Goal: Task Accomplishment & Management: Manage account settings

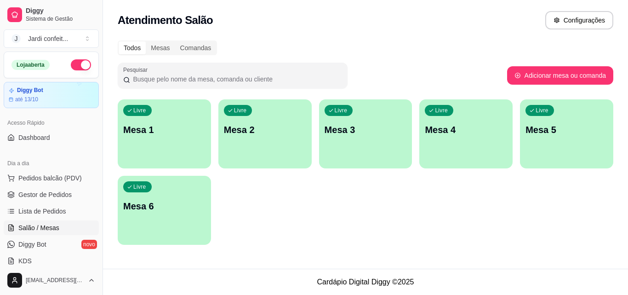
scroll to position [92, 0]
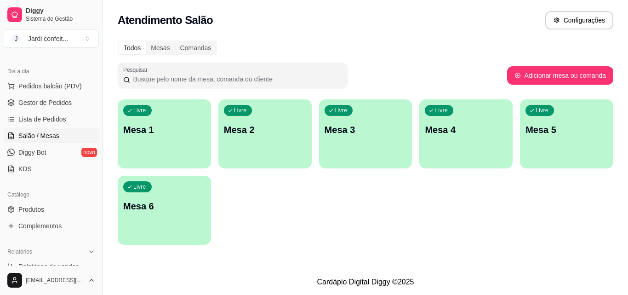
click at [154, 114] on div "Livre Mesa 1" at bounding box center [164, 128] width 93 height 58
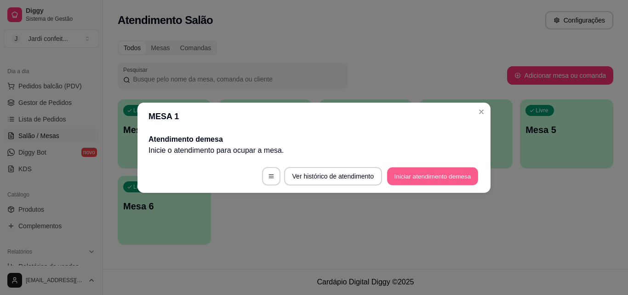
click at [437, 173] on button "Iniciar atendimento de mesa" at bounding box center [432, 176] width 91 height 18
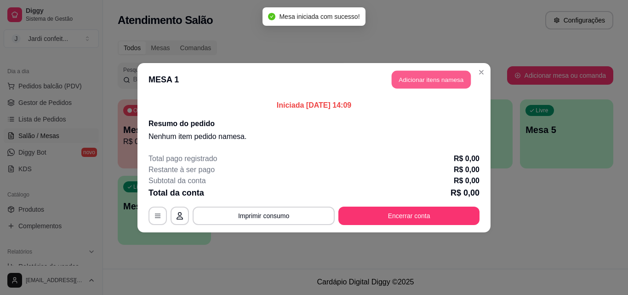
click at [429, 74] on button "Adicionar itens na mesa" at bounding box center [431, 79] width 79 height 18
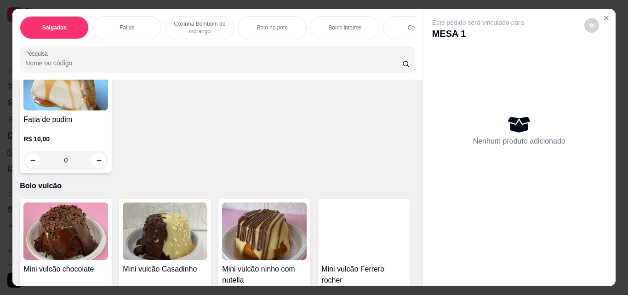
scroll to position [2069, 0]
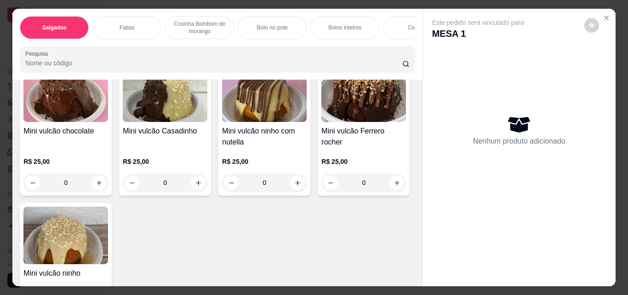
click at [97, 26] on icon "increase-product-quantity" at bounding box center [99, 22] width 7 height 7
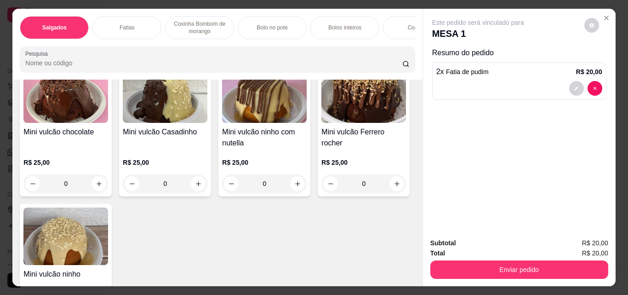
scroll to position [2069, 0]
click at [97, 26] on icon "increase-product-quantity" at bounding box center [98, 22] width 7 height 7
type input "3"
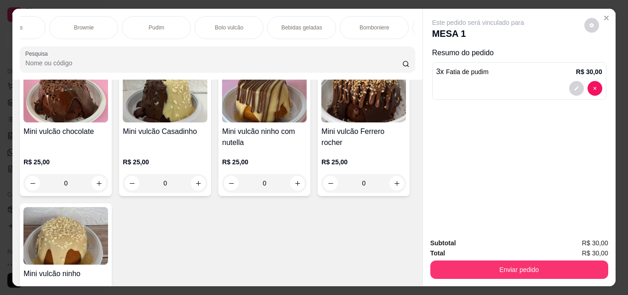
scroll to position [0, 489]
click at [300, 24] on p "Bebidas geladas" at bounding box center [292, 27] width 41 height 7
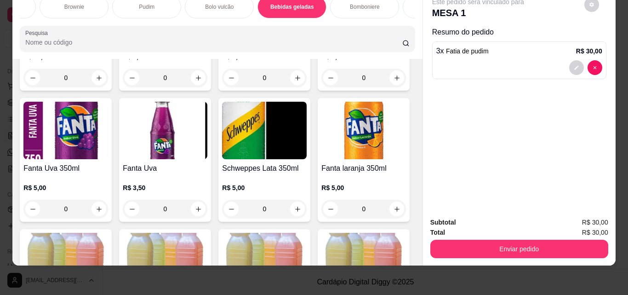
scroll to position [2657, 0]
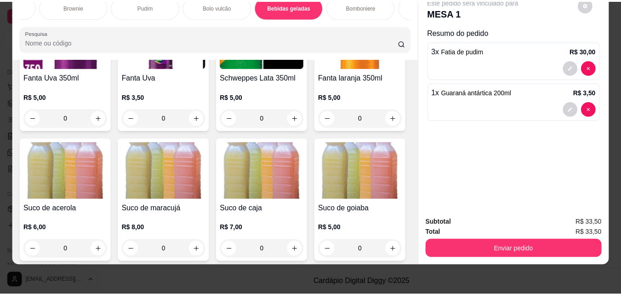
scroll to position [2658, 0]
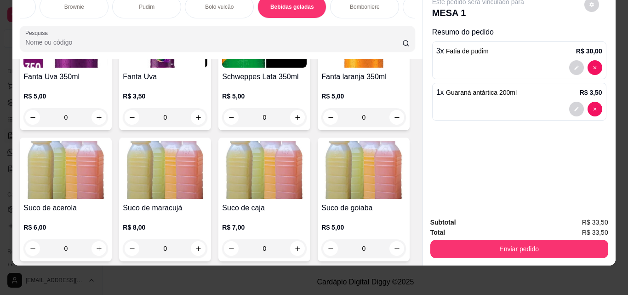
type input "2"
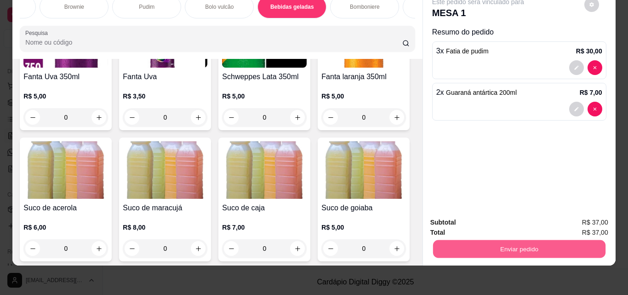
click at [497, 240] on button "Enviar pedido" at bounding box center [519, 249] width 172 height 18
click at [590, 220] on button "Enviar pedido" at bounding box center [584, 219] width 51 height 17
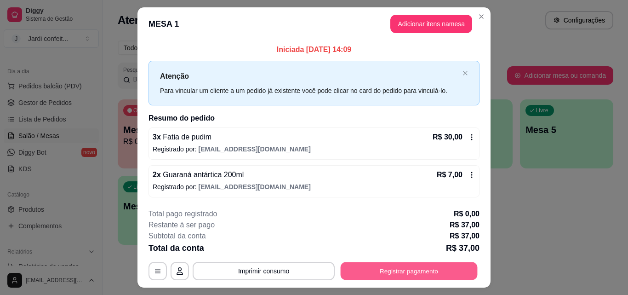
click at [457, 278] on button "Registrar pagamento" at bounding box center [409, 271] width 137 height 18
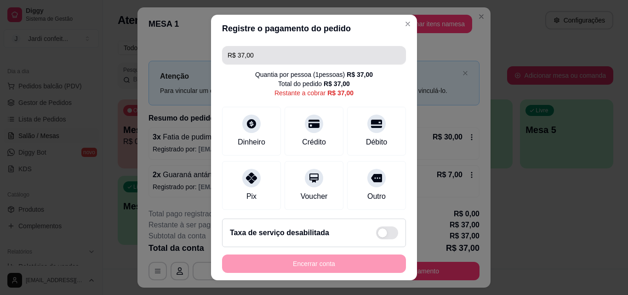
click at [257, 52] on input "R$ 37,00" at bounding box center [314, 55] width 173 height 18
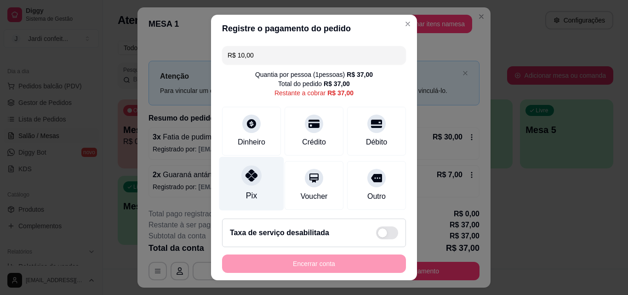
click at [260, 182] on div "Pix" at bounding box center [251, 184] width 65 height 54
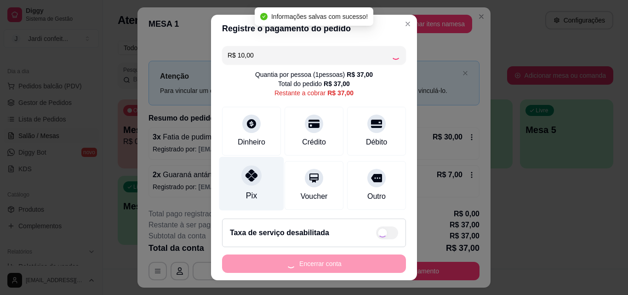
type input "R$ 27,00"
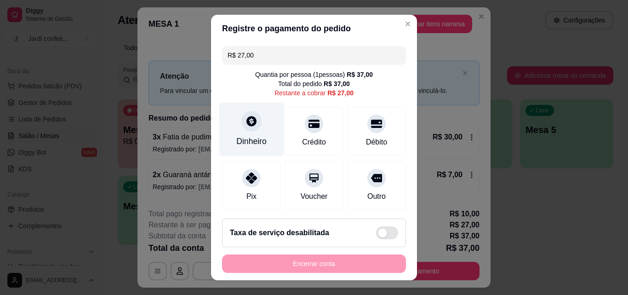
click at [254, 142] on div "Dinheiro" at bounding box center [251, 141] width 30 height 12
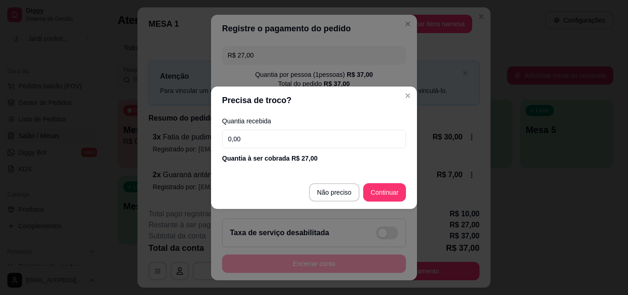
click at [262, 142] on input "0,00" at bounding box center [314, 139] width 184 height 18
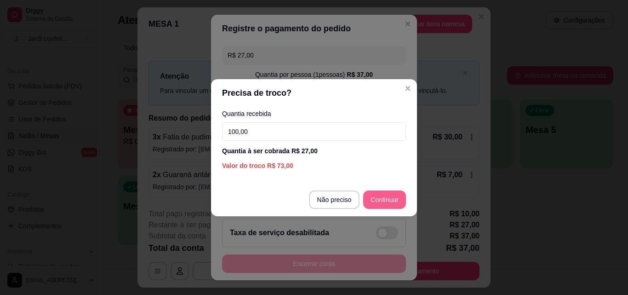
type input "100,00"
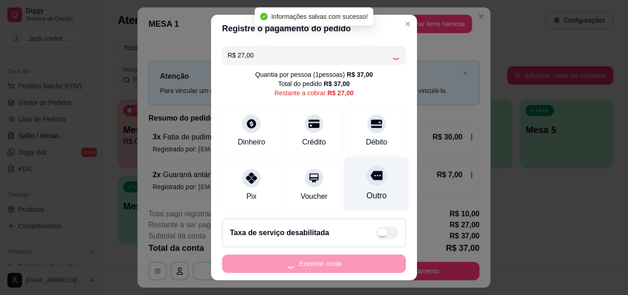
type input "R$ 0,00"
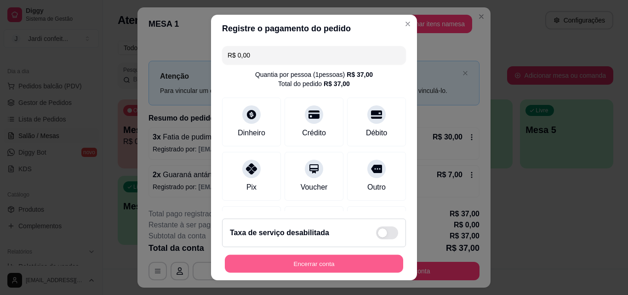
click at [343, 264] on button "Encerrar conta" at bounding box center [314, 264] width 178 height 18
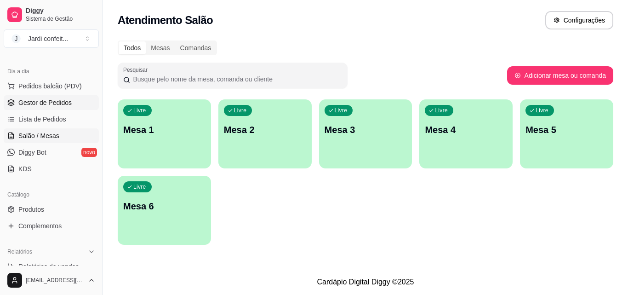
click at [50, 108] on link "Gestor de Pedidos" at bounding box center [51, 102] width 95 height 15
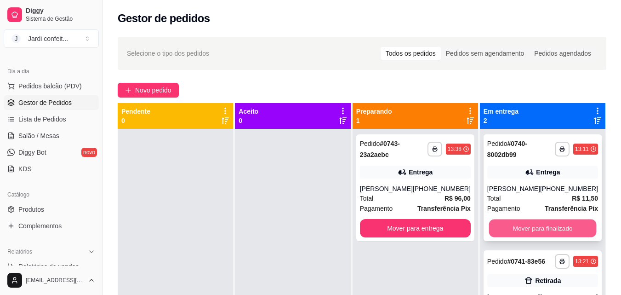
click at [540, 225] on button "Mover para finalizado" at bounding box center [543, 228] width 108 height 18
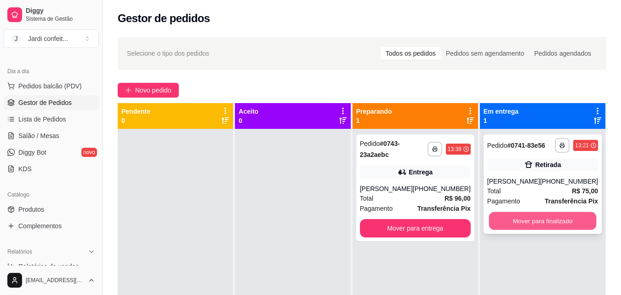
click at [562, 220] on button "Mover para finalizado" at bounding box center [543, 221] width 108 height 18
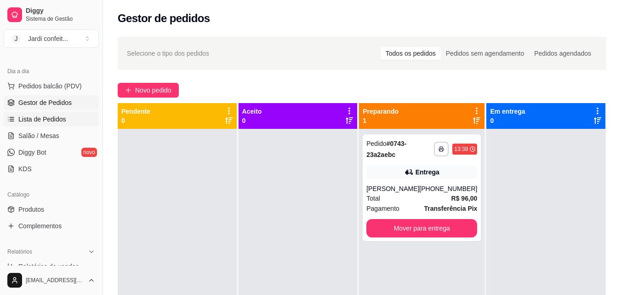
click at [50, 122] on span "Lista de Pedidos" at bounding box center [42, 118] width 48 height 9
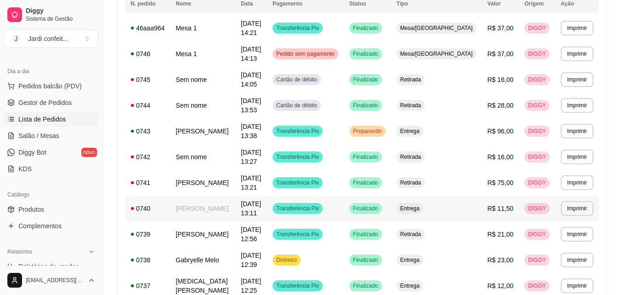
scroll to position [138, 0]
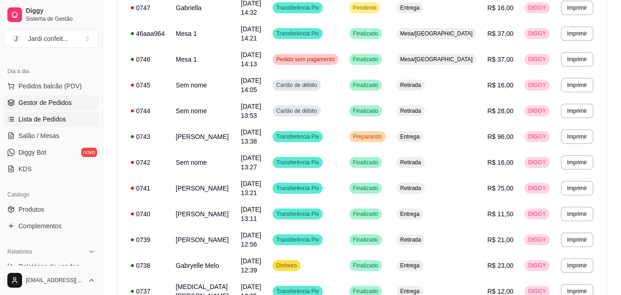
click at [69, 103] on span "Gestor de Pedidos" at bounding box center [44, 102] width 53 height 9
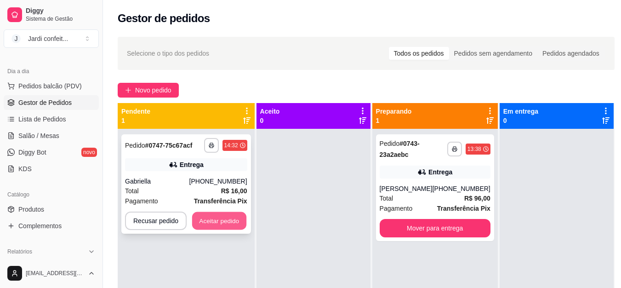
click at [219, 221] on button "Aceitar pedido" at bounding box center [219, 221] width 54 height 18
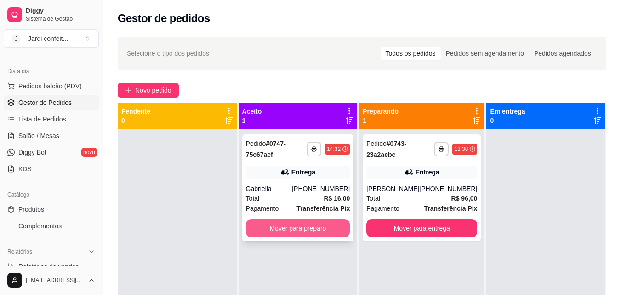
click at [290, 225] on button "Mover para preparo" at bounding box center [298, 228] width 104 height 18
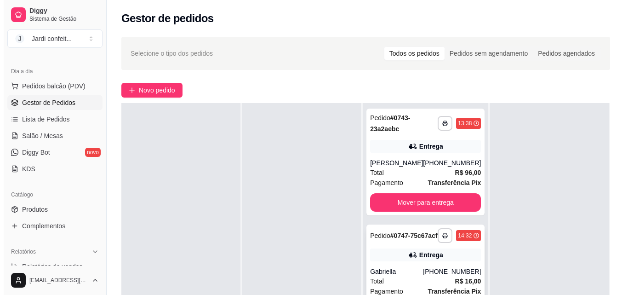
scroll to position [46, 0]
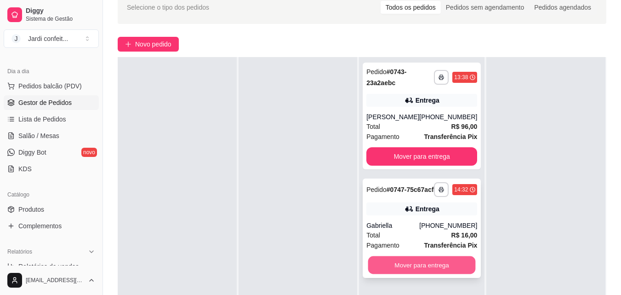
click at [425, 274] on button "Mover para entrega" at bounding box center [422, 265] width 108 height 18
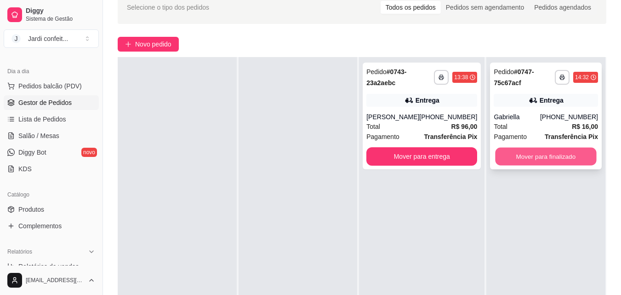
click at [497, 152] on button "Mover para finalizado" at bounding box center [546, 157] width 101 height 18
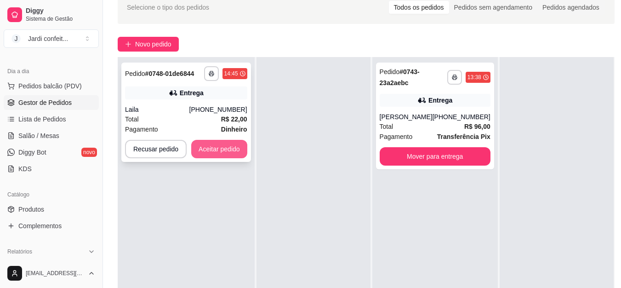
click at [228, 151] on button "Aceitar pedido" at bounding box center [219, 149] width 56 height 18
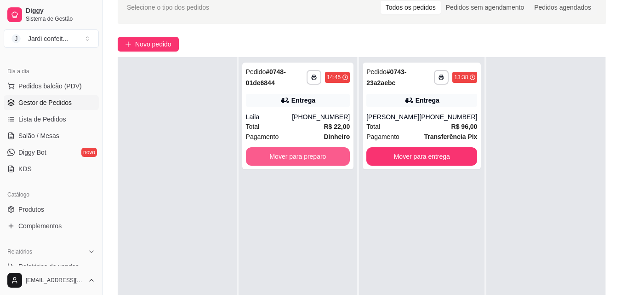
click at [301, 153] on button "Mover para preparo" at bounding box center [298, 156] width 104 height 18
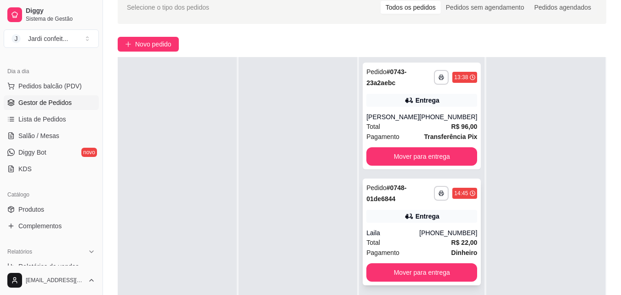
click at [434, 205] on div "**********" at bounding box center [422, 231] width 118 height 107
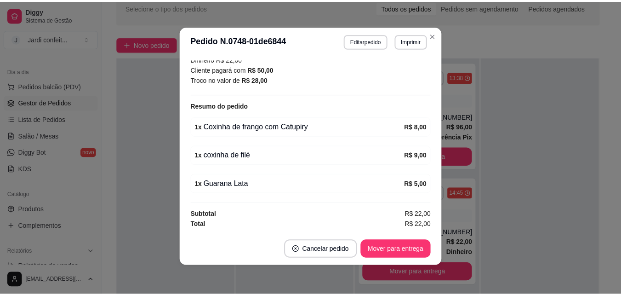
scroll to position [2, 0]
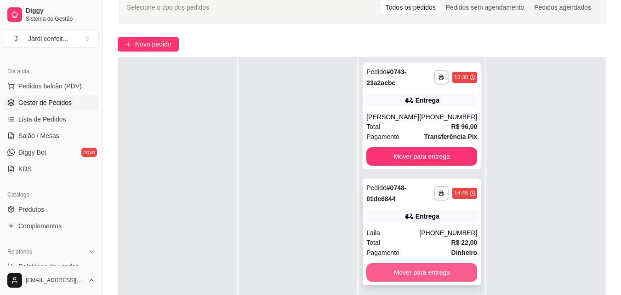
click at [424, 293] on div "**********" at bounding box center [422, 204] width 126 height 295
click at [433, 279] on button "Mover para entrega" at bounding box center [422, 272] width 108 height 18
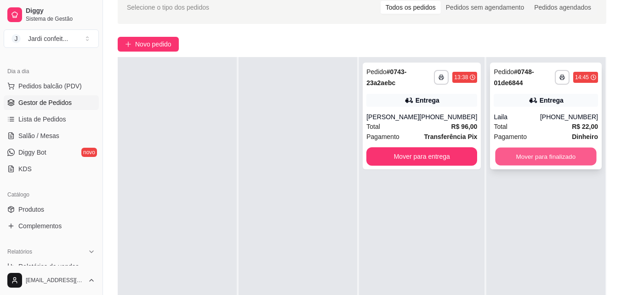
click at [554, 153] on button "Mover para finalizado" at bounding box center [546, 157] width 101 height 18
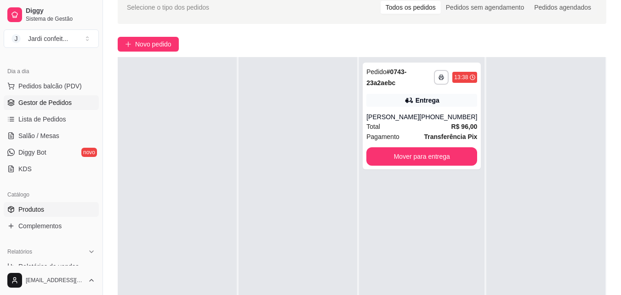
click at [54, 204] on link "Produtos" at bounding box center [51, 209] width 95 height 15
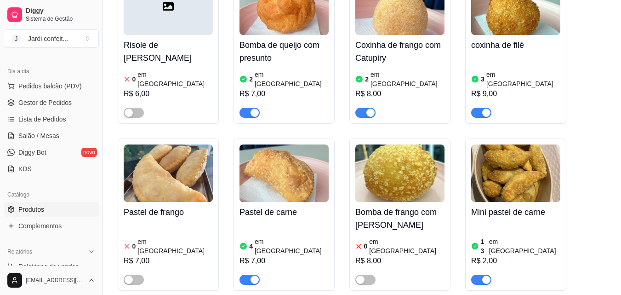
scroll to position [644, 0]
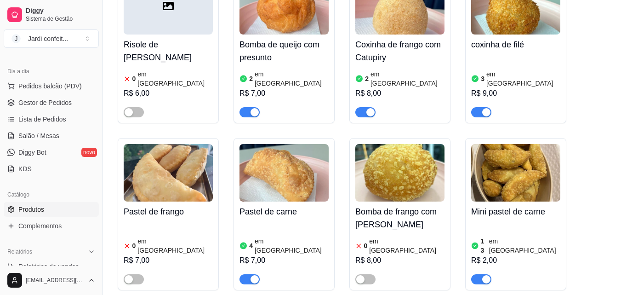
click at [303, 69] on div "2 em [GEOGRAPHIC_DATA]" at bounding box center [284, 78] width 89 height 18
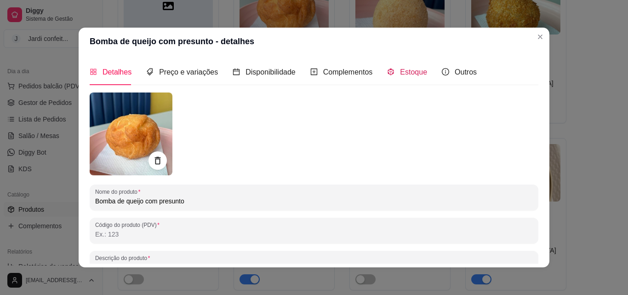
click at [407, 76] on span "Estoque" at bounding box center [413, 72] width 27 height 8
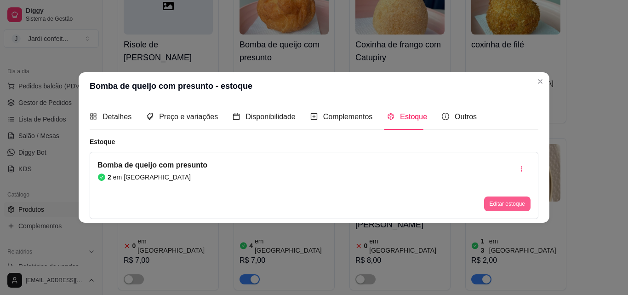
click at [508, 208] on button "Editar estoque" at bounding box center [507, 203] width 46 height 15
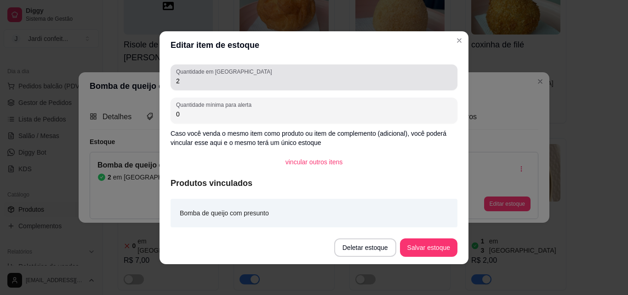
click at [255, 87] on div "Quantidade em estoque 2" at bounding box center [314, 77] width 287 height 26
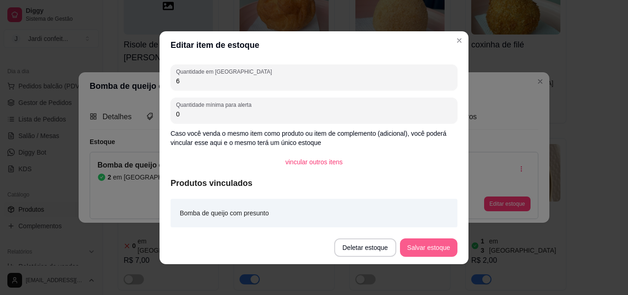
type input "6"
click at [428, 240] on button "Salvar estoque" at bounding box center [428, 247] width 56 height 18
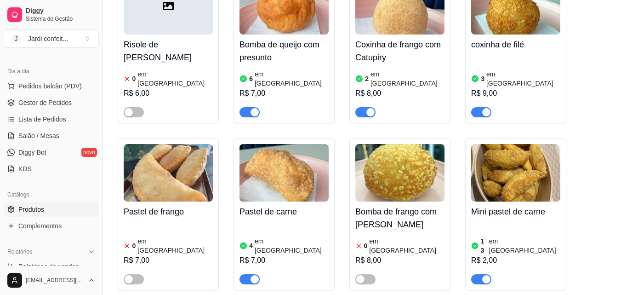
scroll to position [0, 0]
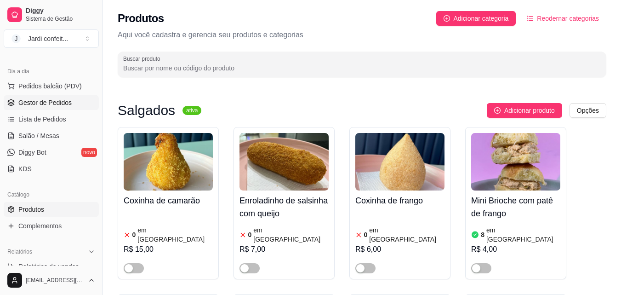
click at [38, 104] on span "Gestor de Pedidos" at bounding box center [44, 102] width 53 height 9
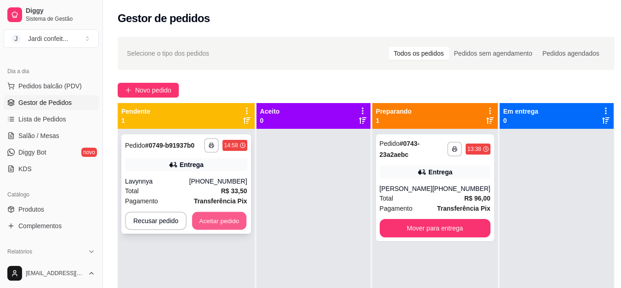
click at [232, 225] on button "Aceitar pedido" at bounding box center [219, 221] width 54 height 18
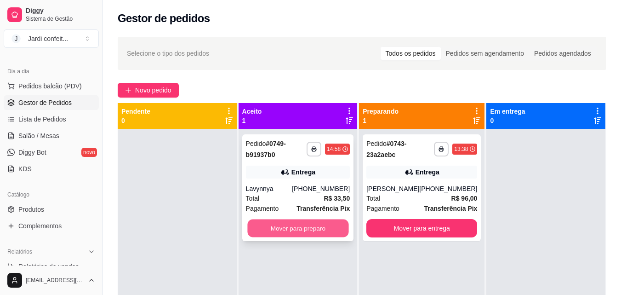
click at [299, 225] on button "Mover para preparo" at bounding box center [297, 228] width 101 height 18
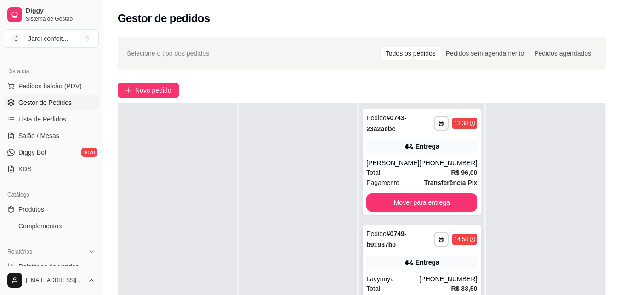
scroll to position [46, 0]
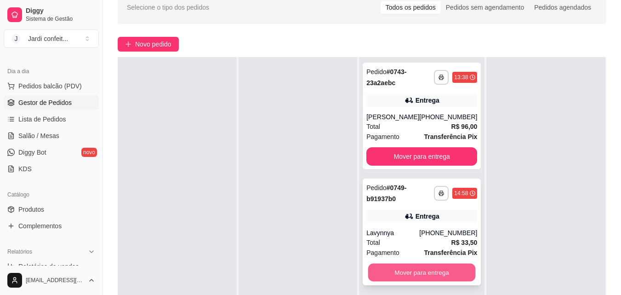
click at [444, 271] on button "Mover para entrega" at bounding box center [422, 272] width 108 height 18
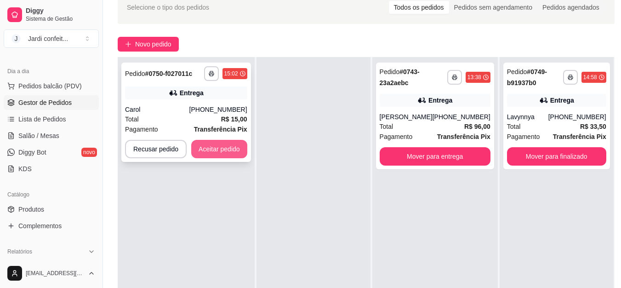
click at [229, 154] on button "Aceitar pedido" at bounding box center [219, 149] width 56 height 18
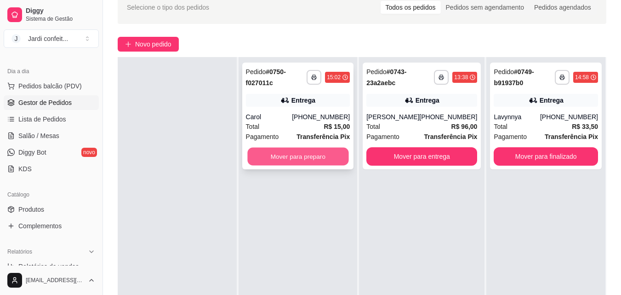
click at [281, 157] on button "Mover para preparo" at bounding box center [297, 157] width 101 height 18
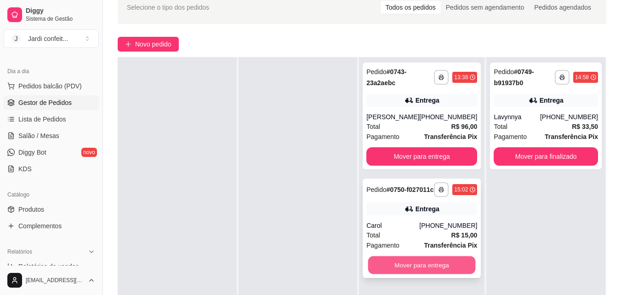
click at [440, 272] on button "Mover para entrega" at bounding box center [422, 265] width 108 height 18
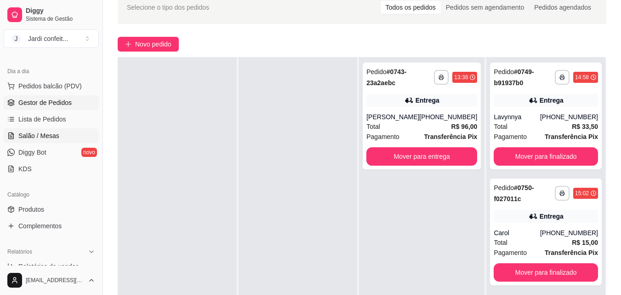
click at [52, 134] on span "Salão / Mesas" at bounding box center [38, 135] width 41 height 9
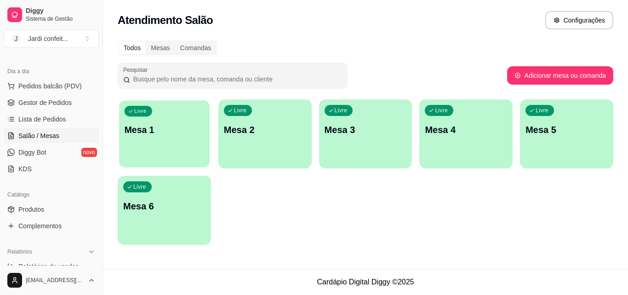
click at [157, 152] on div "Livre Mesa 1" at bounding box center [164, 128] width 91 height 56
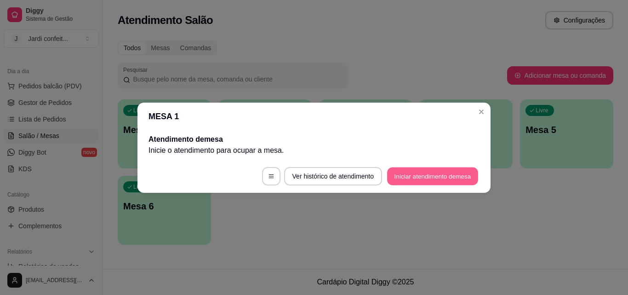
click at [446, 171] on button "Iniciar atendimento de mesa" at bounding box center [432, 176] width 91 height 18
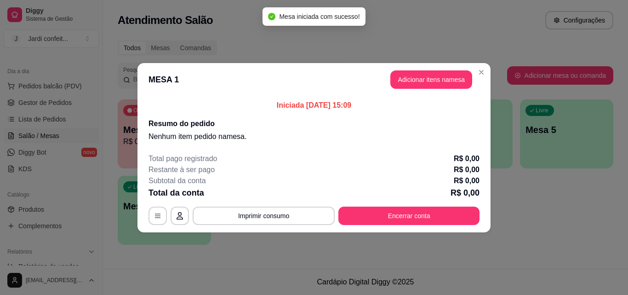
click at [424, 89] on header "MESA 1 Adicionar itens na mesa" at bounding box center [313, 79] width 353 height 33
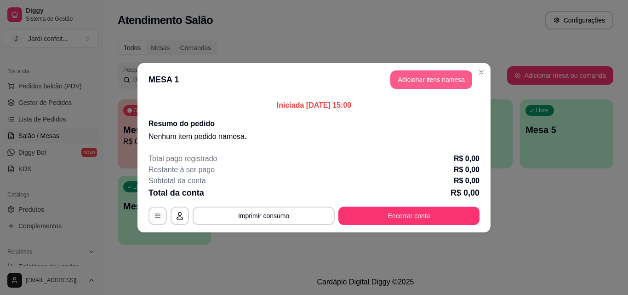
click at [425, 81] on button "Adicionar itens na mesa" at bounding box center [431, 79] width 82 height 18
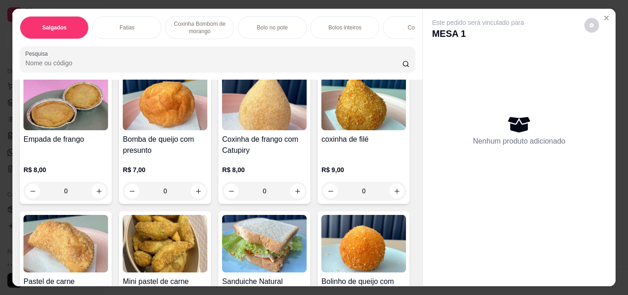
scroll to position [92, 0]
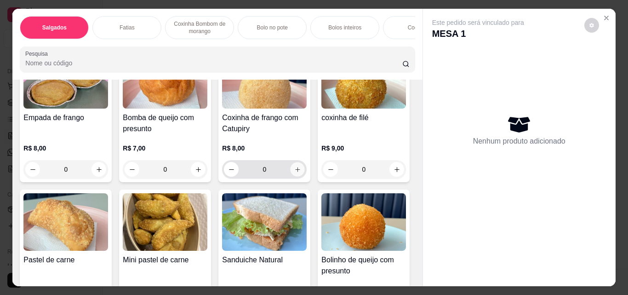
click at [293, 177] on button "increase-product-quantity" at bounding box center [298, 169] width 14 height 14
type input "1"
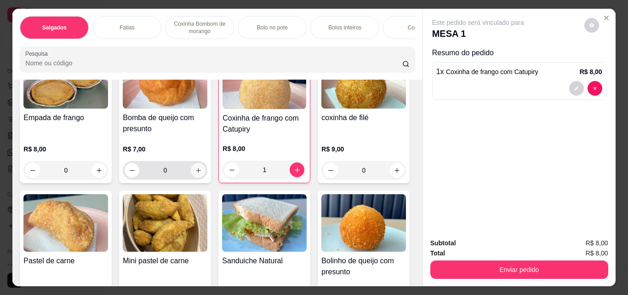
click at [195, 172] on icon "increase-product-quantity" at bounding box center [198, 170] width 7 height 7
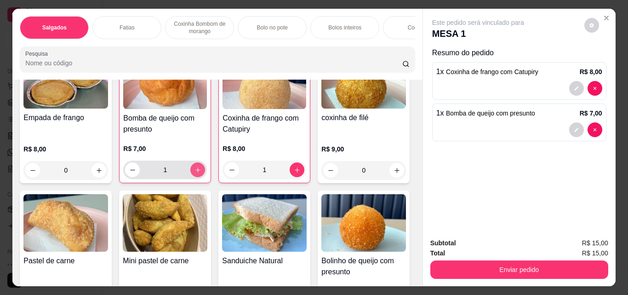
type input "1"
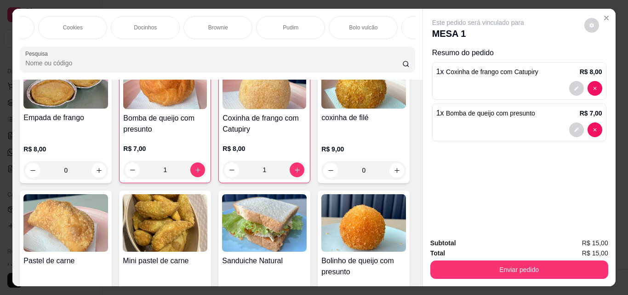
scroll to position [0, 364]
click at [409, 24] on p "Bebidas geladas" at bounding box center [416, 27] width 41 height 7
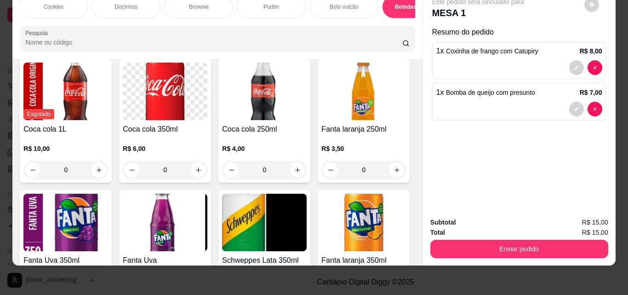
scroll to position [2566, 0]
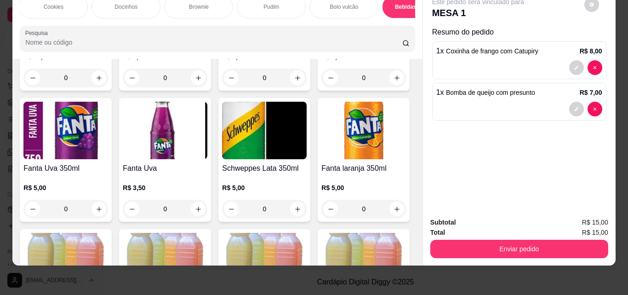
type input "2"
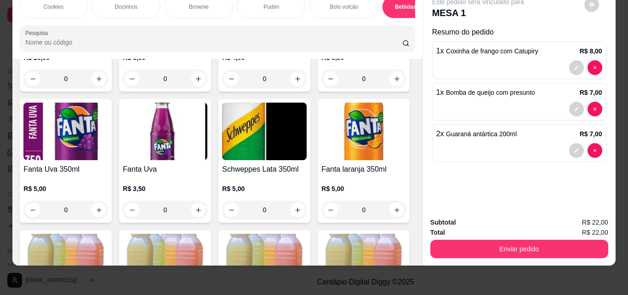
click at [144, 3] on div "Docinhos" at bounding box center [125, 6] width 69 height 23
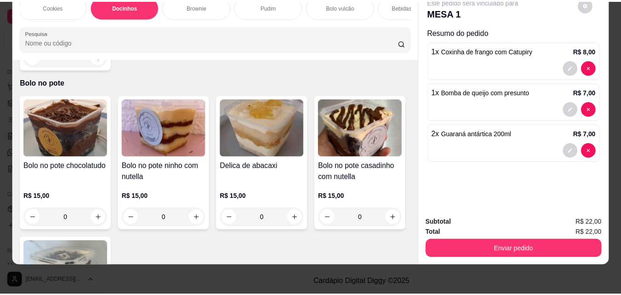
scroll to position [777, 0]
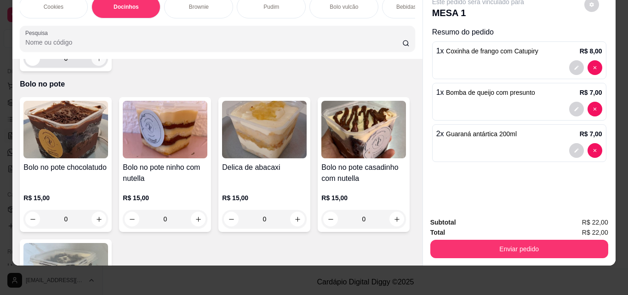
click at [96, 62] on icon "increase-product-quantity" at bounding box center [99, 58] width 7 height 7
type input "1"
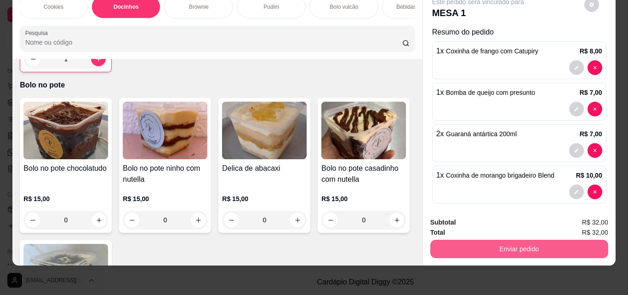
click at [474, 240] on button "Enviar pedido" at bounding box center [519, 249] width 178 height 18
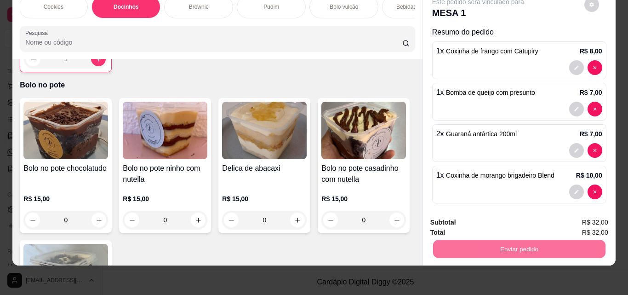
click at [572, 221] on button "Enviar pedido" at bounding box center [584, 219] width 52 height 17
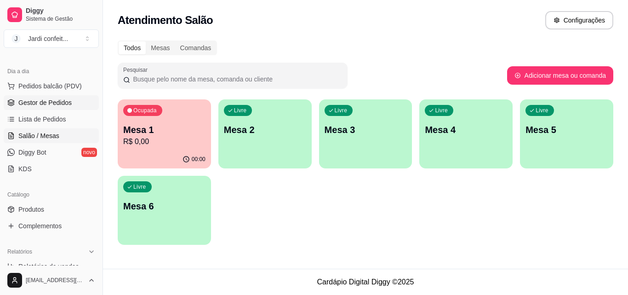
click at [78, 107] on link "Gestor de Pedidos" at bounding box center [51, 102] width 95 height 15
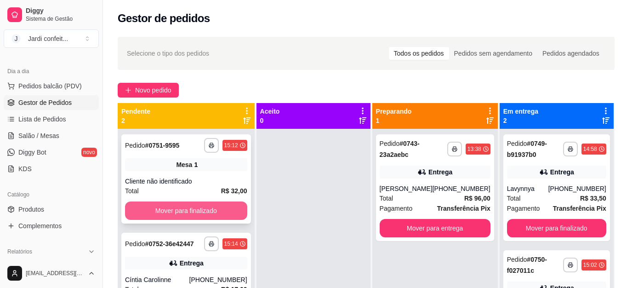
click at [231, 211] on button "Mover para finalizado" at bounding box center [186, 210] width 122 height 18
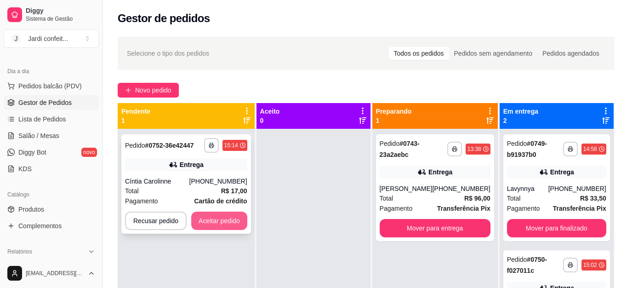
click at [231, 222] on button "Aceitar pedido" at bounding box center [219, 220] width 56 height 18
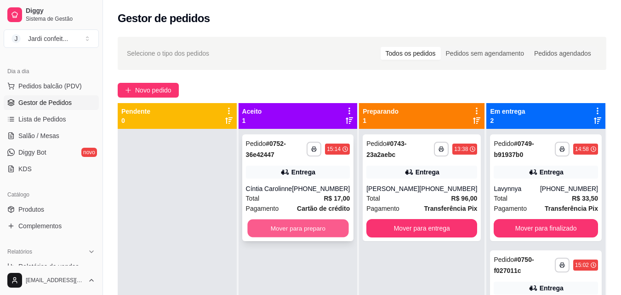
click at [273, 232] on button "Mover para preparo" at bounding box center [297, 228] width 101 height 18
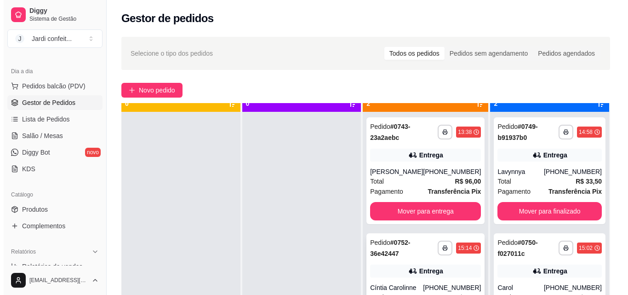
scroll to position [26, 0]
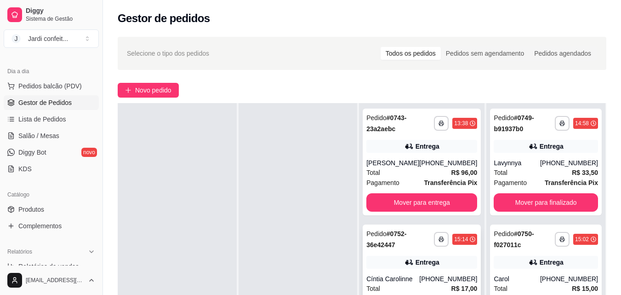
click at [458, 265] on div "Entrega" at bounding box center [421, 262] width 111 height 13
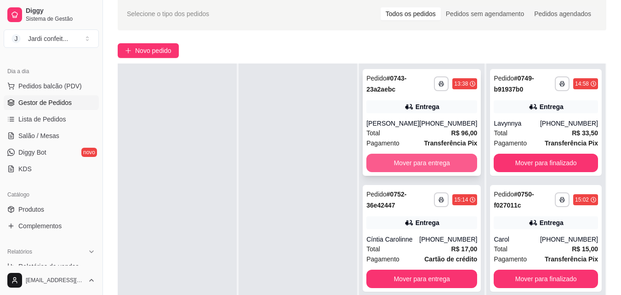
scroll to position [92, 0]
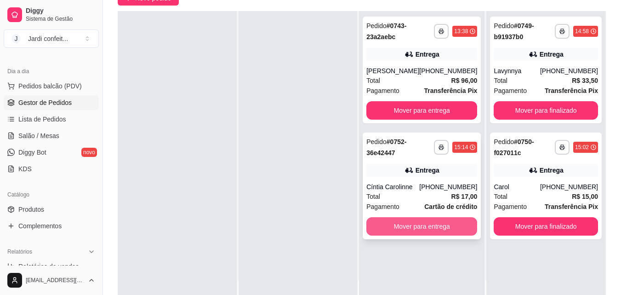
click at [441, 227] on button "Mover para entrega" at bounding box center [421, 226] width 111 height 18
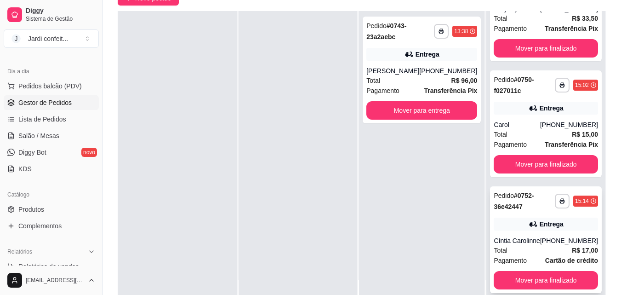
scroll to position [140, 0]
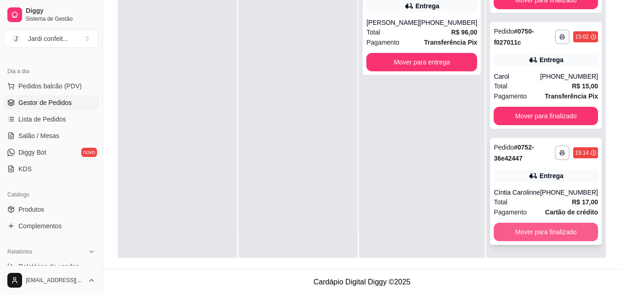
click at [561, 233] on button "Mover para finalizado" at bounding box center [546, 232] width 104 height 18
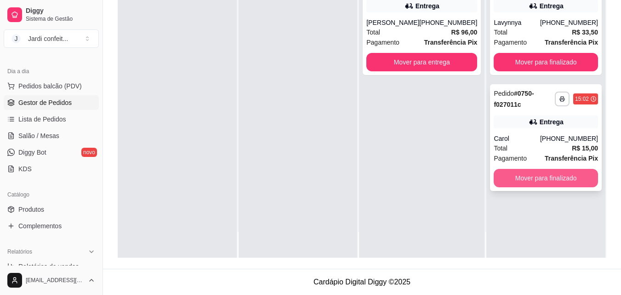
scroll to position [0, 0]
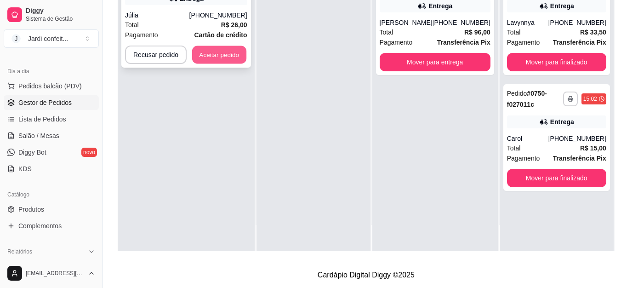
click at [221, 56] on button "Aceitar pedido" at bounding box center [219, 55] width 54 height 18
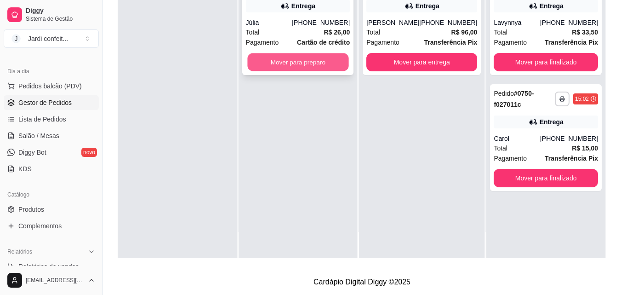
click at [284, 69] on button "Mover para preparo" at bounding box center [297, 62] width 101 height 18
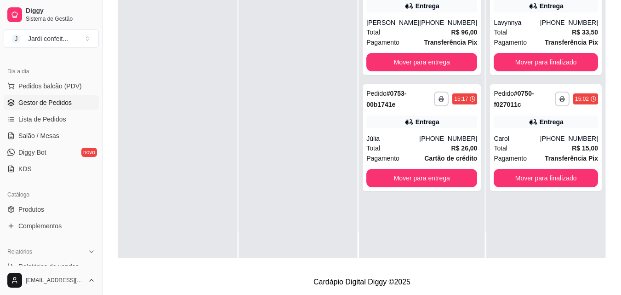
click at [301, 78] on div at bounding box center [298, 110] width 119 height 295
click at [76, 138] on link "Salão / Mesas" at bounding box center [51, 135] width 95 height 15
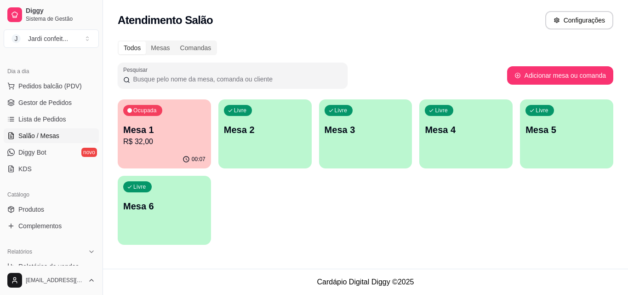
click at [158, 133] on p "Mesa 1" at bounding box center [164, 129] width 82 height 13
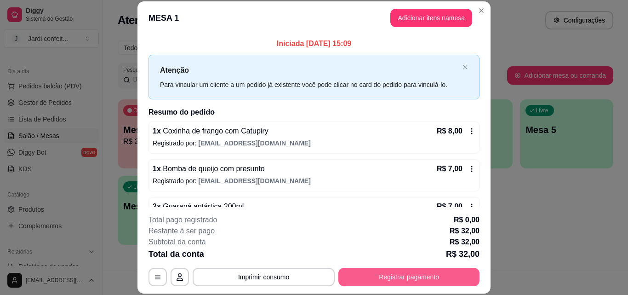
click at [420, 280] on button "Registrar pagamento" at bounding box center [408, 277] width 141 height 18
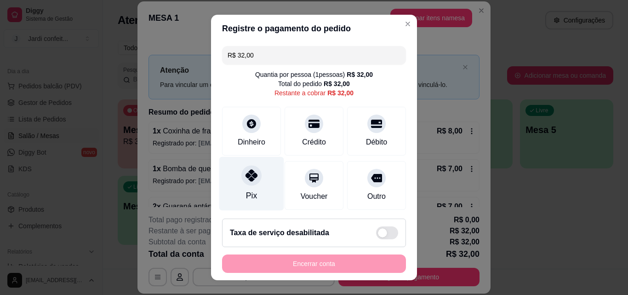
click at [259, 188] on div "Pix" at bounding box center [251, 184] width 65 height 54
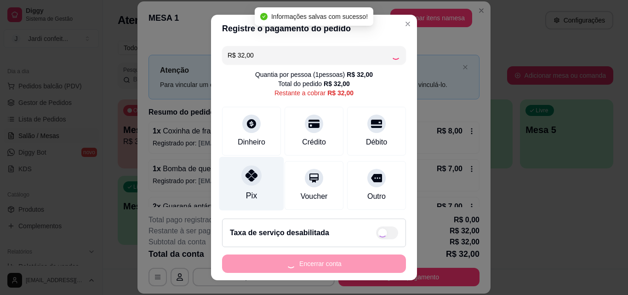
type input "R$ 0,00"
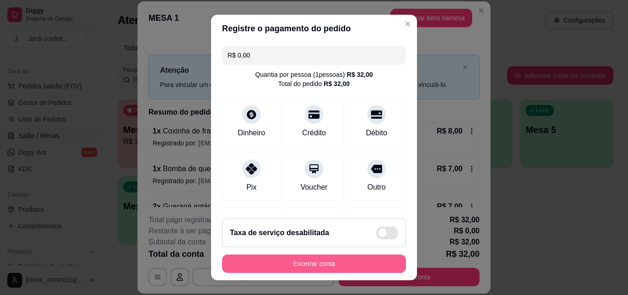
click at [300, 262] on button "Encerrar conta" at bounding box center [314, 263] width 184 height 18
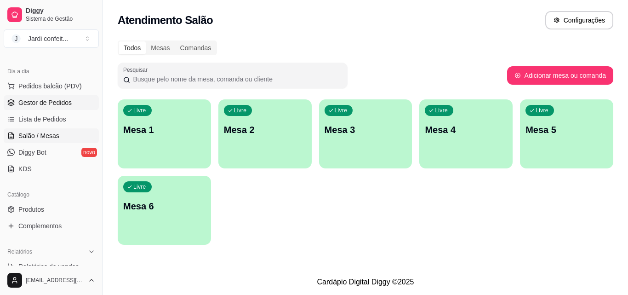
click at [40, 98] on span "Gestor de Pedidos" at bounding box center [44, 102] width 53 height 9
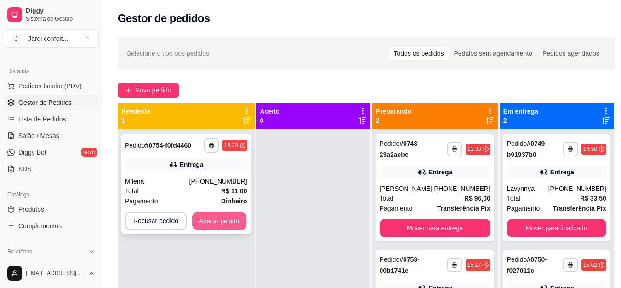
click at [231, 229] on button "Aceitar pedido" at bounding box center [219, 221] width 54 height 18
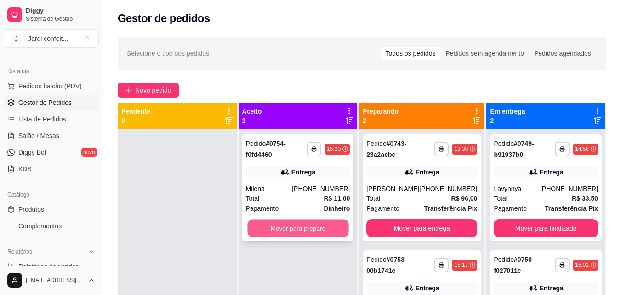
click at [280, 225] on button "Mover para preparo" at bounding box center [297, 228] width 101 height 18
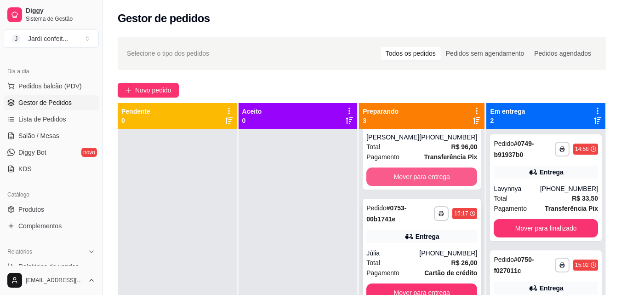
scroll to position [62, 0]
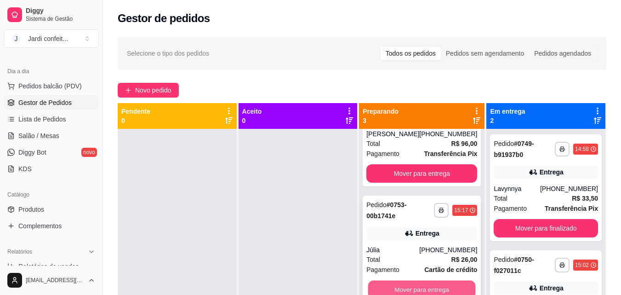
click at [407, 280] on button "Mover para entrega" at bounding box center [422, 289] width 108 height 18
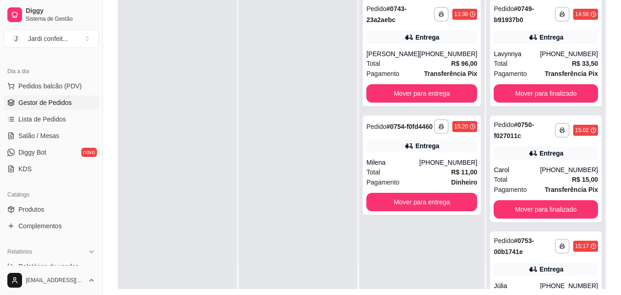
scroll to position [138, 0]
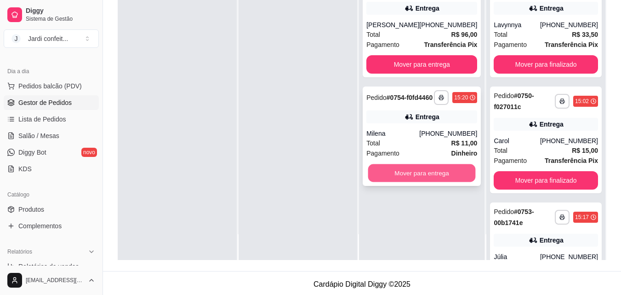
click at [446, 181] on button "Mover para entrega" at bounding box center [422, 173] width 108 height 18
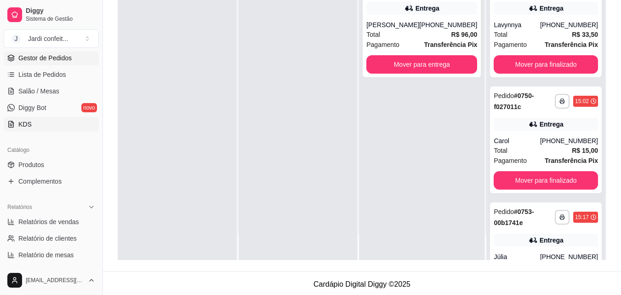
scroll to position [276, 0]
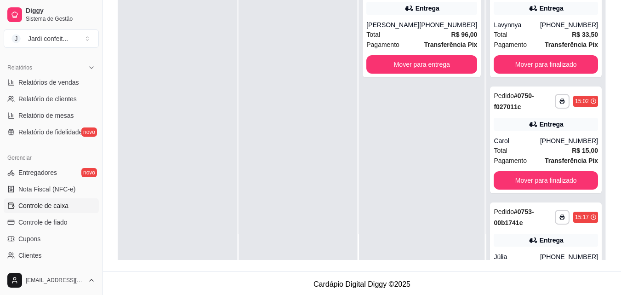
click at [63, 208] on span "Controle de caixa" at bounding box center [43, 205] width 50 height 9
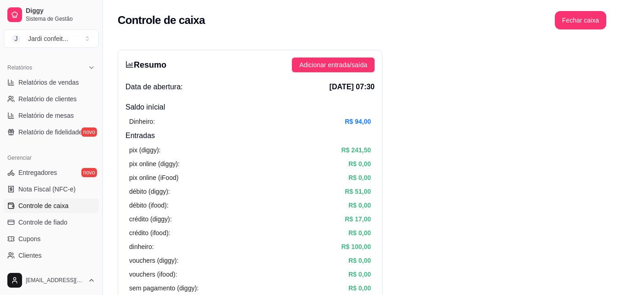
scroll to position [46, 0]
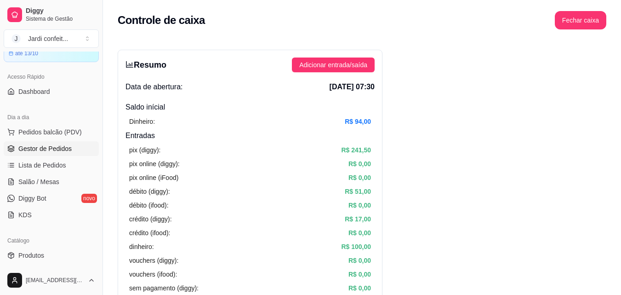
click at [57, 149] on span "Gestor de Pedidos" at bounding box center [44, 148] width 53 height 9
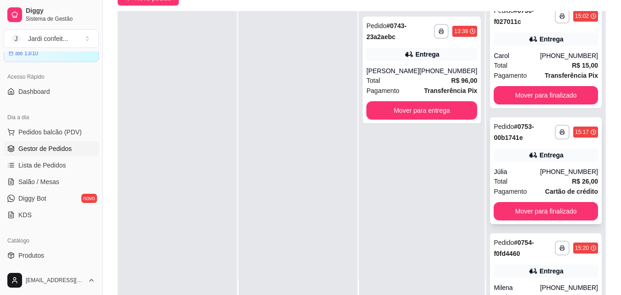
scroll to position [132, 0]
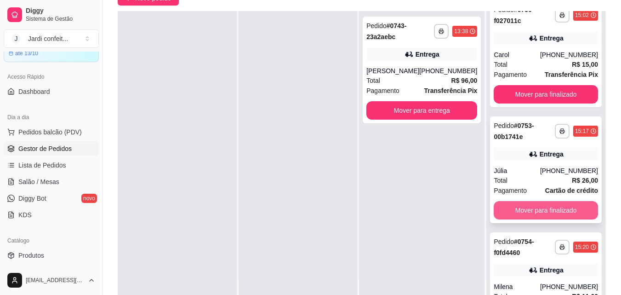
click at [561, 213] on button "Mover para finalizado" at bounding box center [546, 210] width 104 height 18
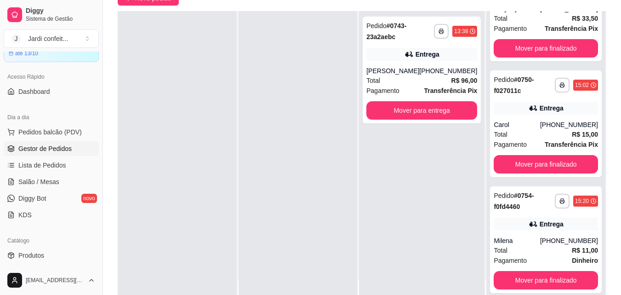
scroll to position [62, 0]
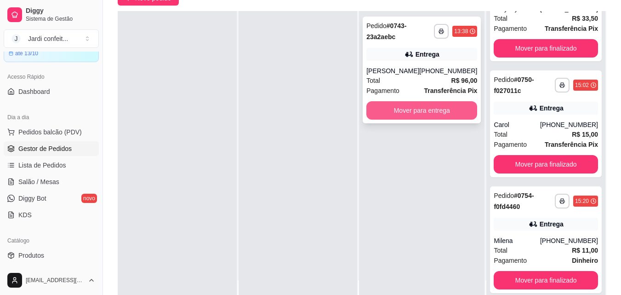
click at [440, 109] on button "Mover para entrega" at bounding box center [421, 110] width 111 height 18
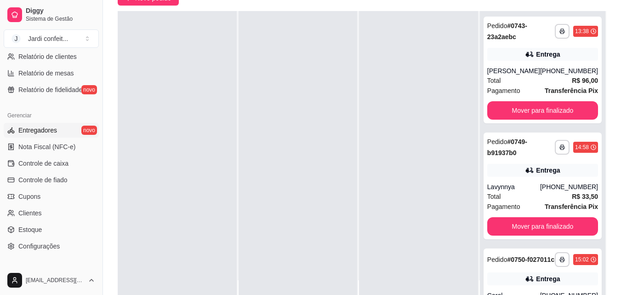
scroll to position [322, 0]
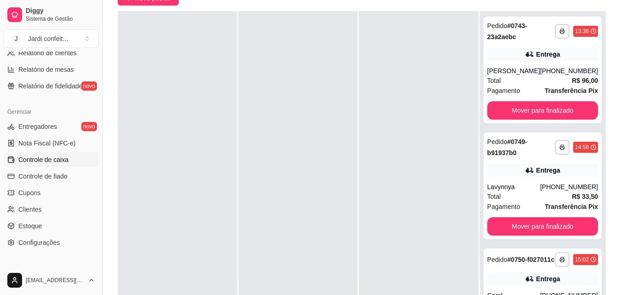
click at [61, 153] on link "Controle de caixa" at bounding box center [51, 159] width 95 height 15
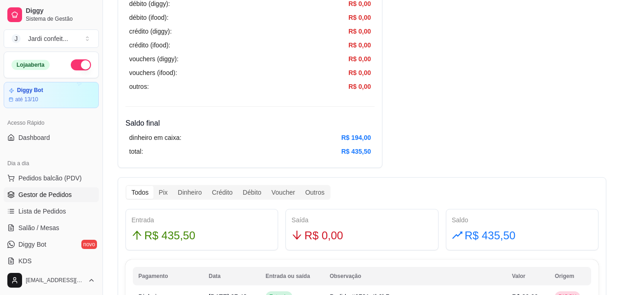
click at [53, 190] on span "Gestor de Pedidos" at bounding box center [44, 194] width 53 height 9
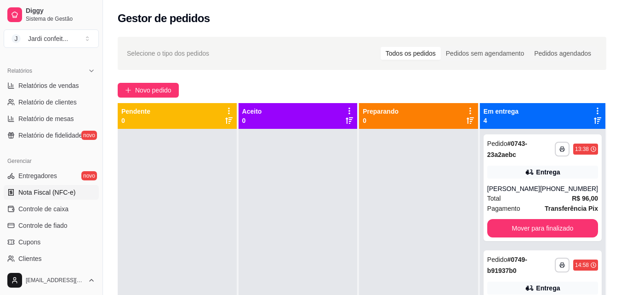
scroll to position [276, 0]
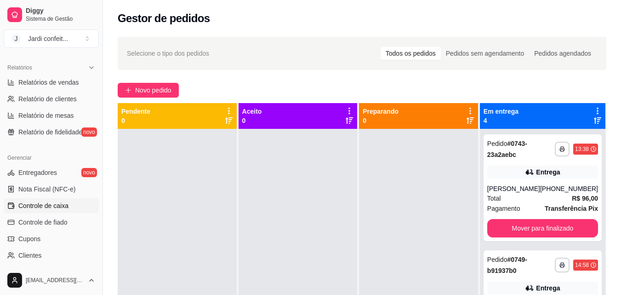
click at [51, 202] on span "Controle de caixa" at bounding box center [43, 205] width 50 height 9
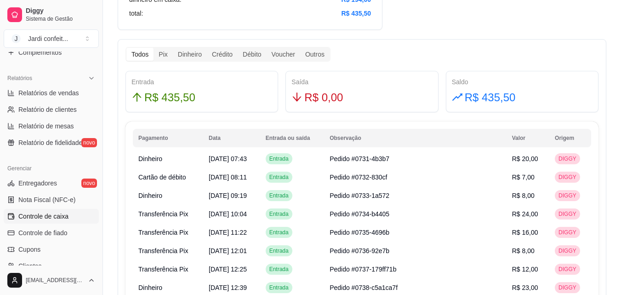
scroll to position [229, 0]
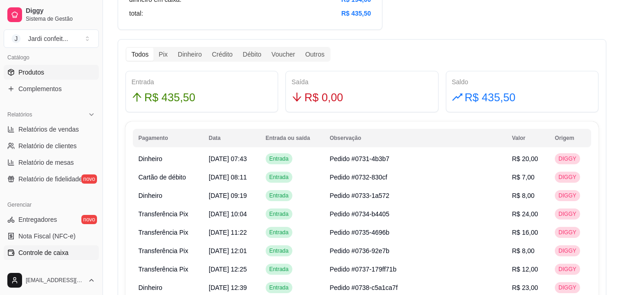
click at [48, 72] on link "Produtos" at bounding box center [51, 72] width 95 height 15
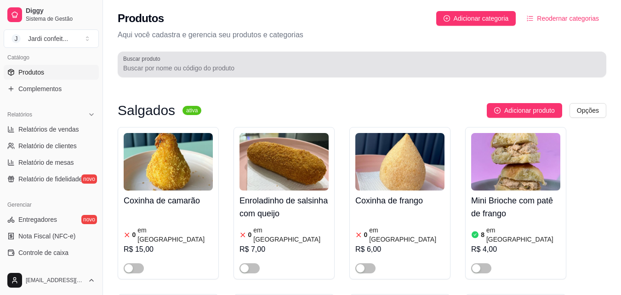
click at [195, 68] on input "Buscar produto" at bounding box center [362, 67] width 478 height 9
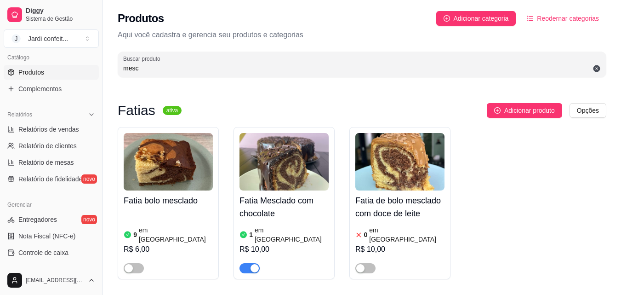
type input "mesc"
click at [246, 263] on span "button" at bounding box center [250, 268] width 20 height 10
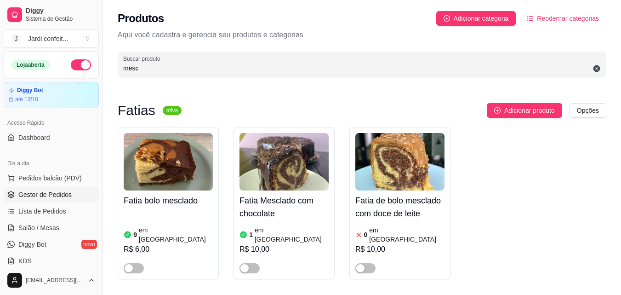
click at [52, 198] on span "Gestor de Pedidos" at bounding box center [44, 194] width 53 height 9
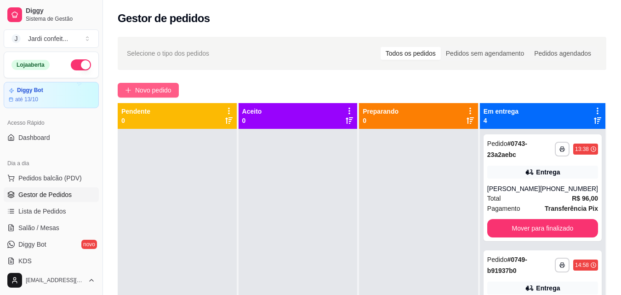
click at [144, 88] on span "Novo pedido" at bounding box center [153, 90] width 36 height 10
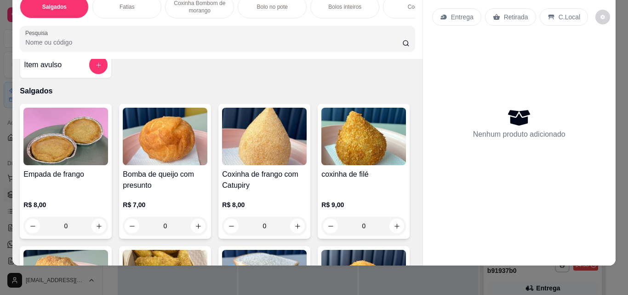
scroll to position [138, 0]
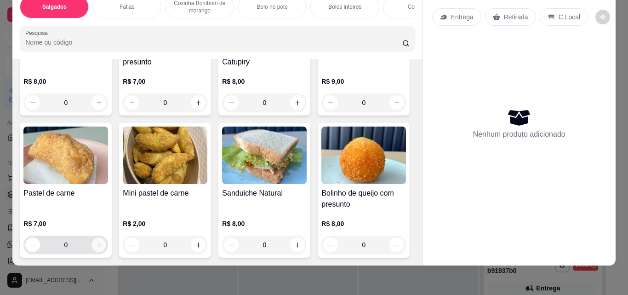
click at [103, 241] on icon "increase-product-quantity" at bounding box center [99, 244] width 7 height 7
type input "1"
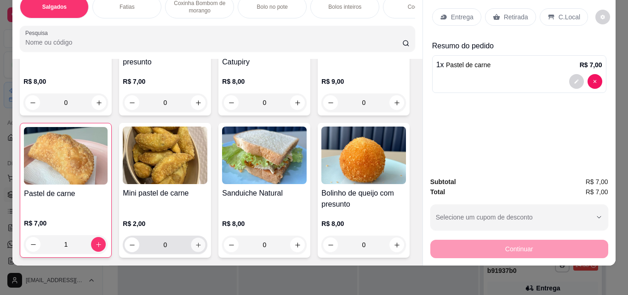
click at [206, 238] on button "increase-product-quantity" at bounding box center [198, 245] width 14 height 14
type input "1"
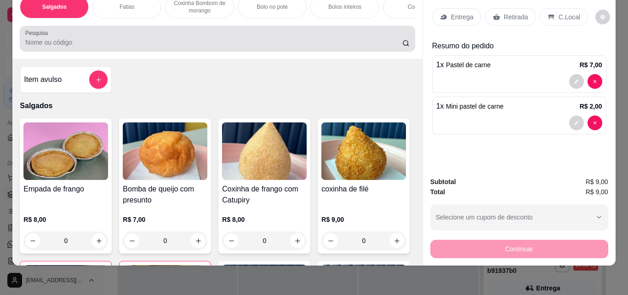
scroll to position [0, 0]
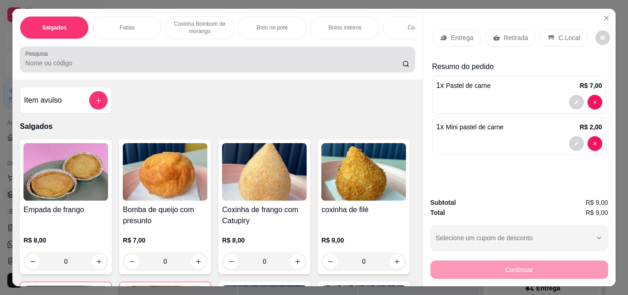
click at [227, 58] on div at bounding box center [217, 59] width 384 height 18
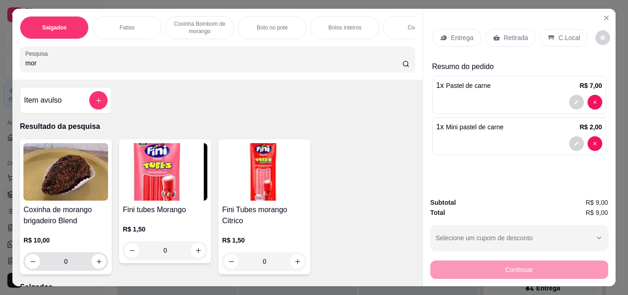
type input "mor"
click at [98, 265] on icon "increase-product-quantity" at bounding box center [99, 261] width 7 height 7
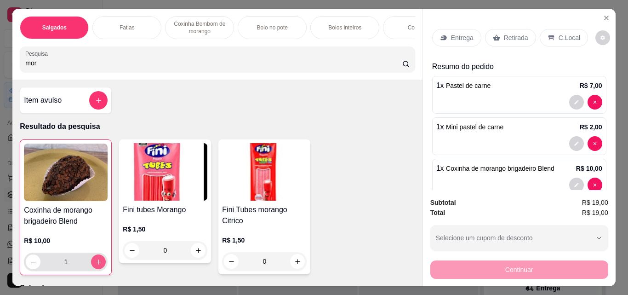
type input "1"
drag, startPoint x: 69, startPoint y: 63, endPoint x: 17, endPoint y: 63, distance: 52.0
click at [20, 63] on div "Pesquisa mor" at bounding box center [217, 59] width 395 height 26
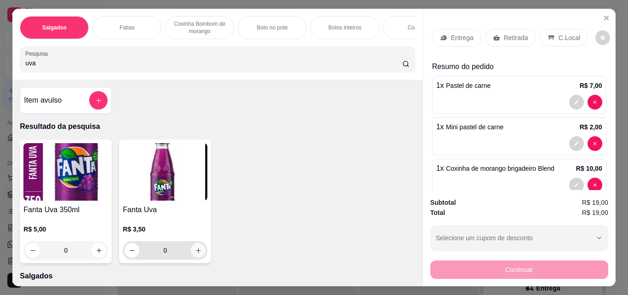
type input "uva"
click at [198, 250] on button "increase-product-quantity" at bounding box center [198, 250] width 15 height 15
type input "1"
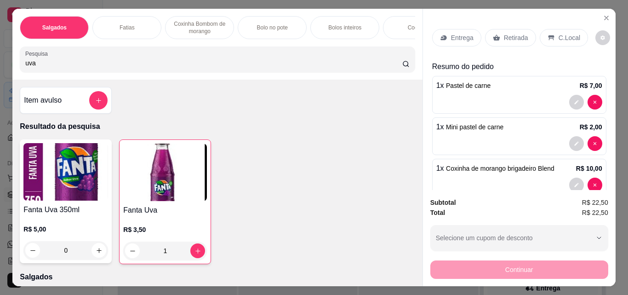
click at [504, 34] on p "Retirada" at bounding box center [516, 37] width 24 height 9
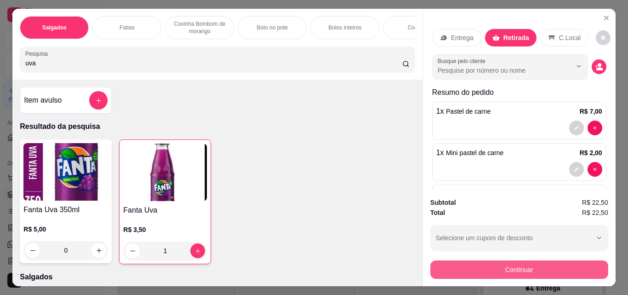
click at [549, 268] on button "Continuar" at bounding box center [519, 269] width 178 height 18
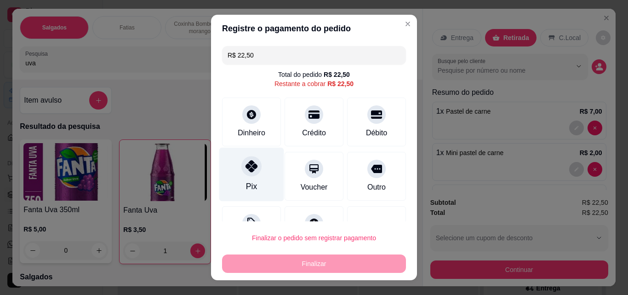
click at [265, 166] on div "Pix" at bounding box center [251, 175] width 65 height 54
type input "R$ 0,00"
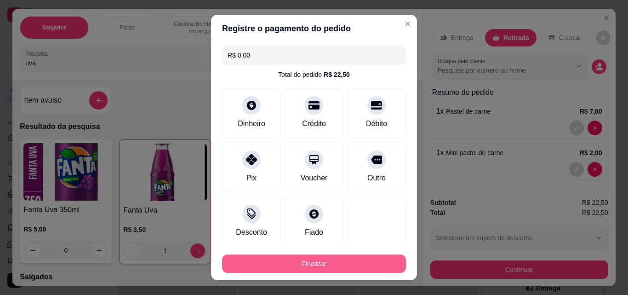
click at [309, 257] on button "Finalizar" at bounding box center [314, 263] width 184 height 18
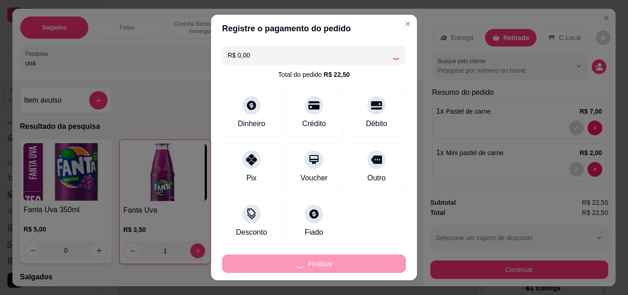
type input "0"
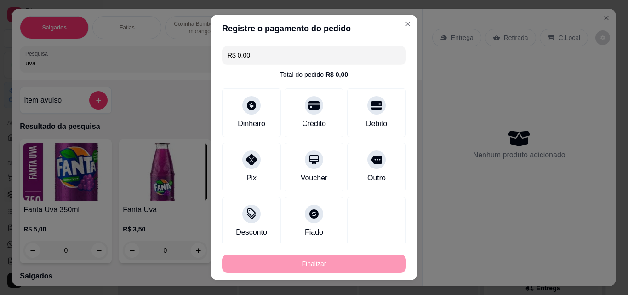
type input "-R$ 22,50"
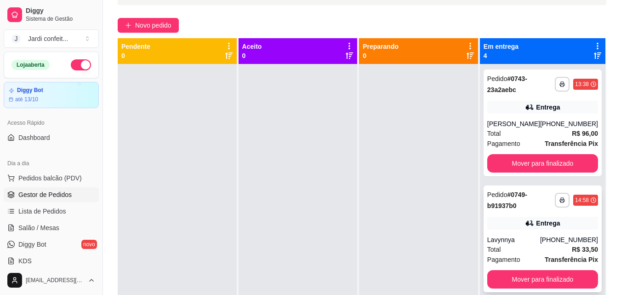
scroll to position [48, 0]
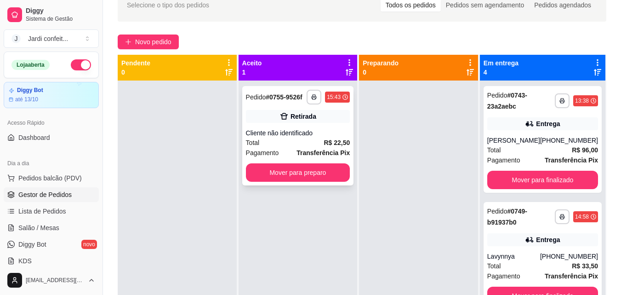
click at [305, 116] on div "Retirada" at bounding box center [304, 116] width 26 height 9
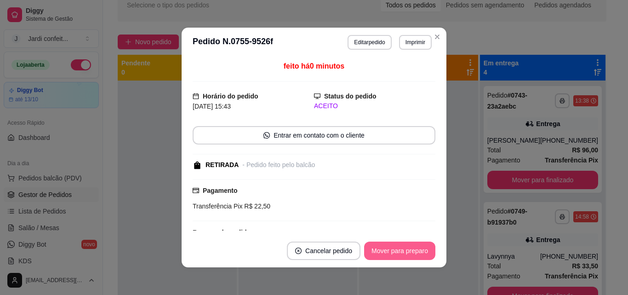
click at [389, 254] on button "Mover para preparo" at bounding box center [399, 250] width 71 height 18
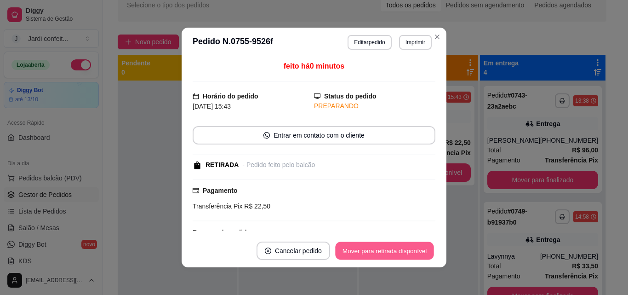
click at [386, 254] on button "Mover para retirada disponível" at bounding box center [384, 251] width 98 height 18
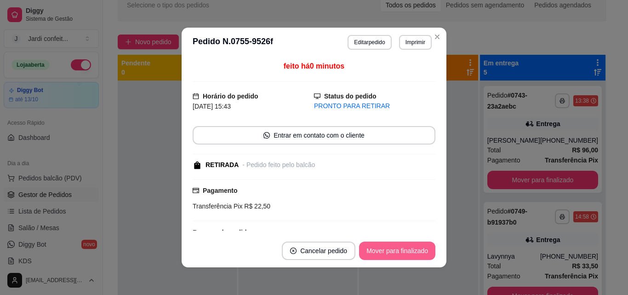
click at [401, 252] on button "Mover para finalizado" at bounding box center [397, 250] width 76 height 18
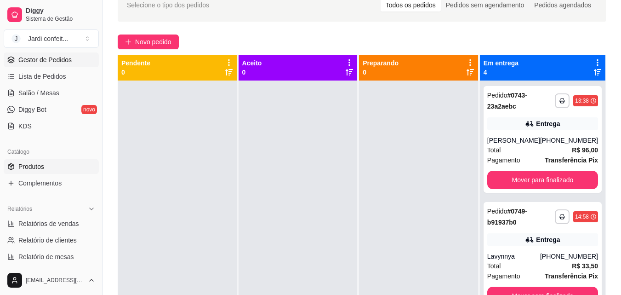
scroll to position [184, 0]
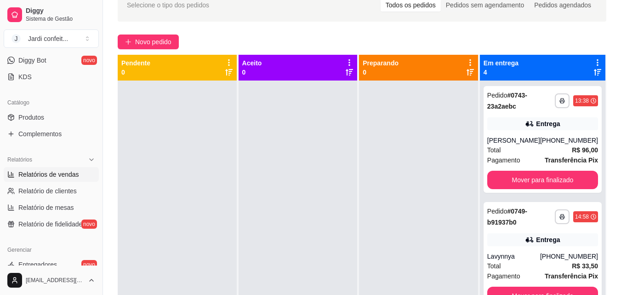
click at [41, 180] on link "Relatórios de vendas" at bounding box center [51, 174] width 95 height 15
select select "ALL"
select select "0"
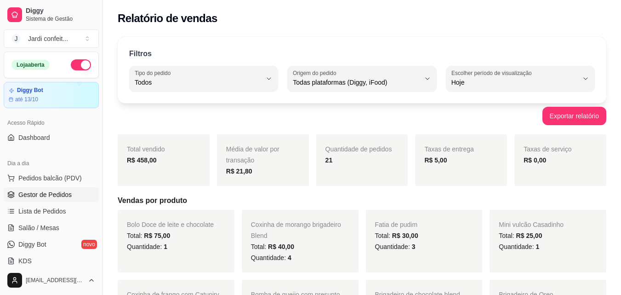
click at [52, 197] on span "Gestor de Pedidos" at bounding box center [44, 194] width 53 height 9
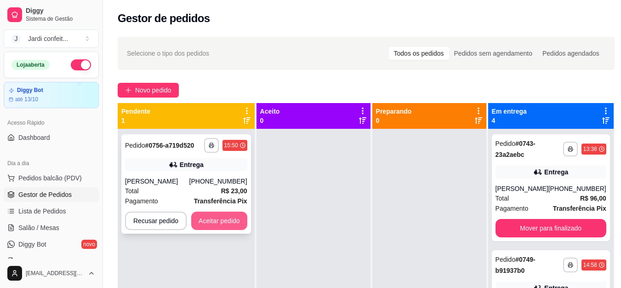
click at [234, 223] on button "Aceitar pedido" at bounding box center [219, 220] width 56 height 18
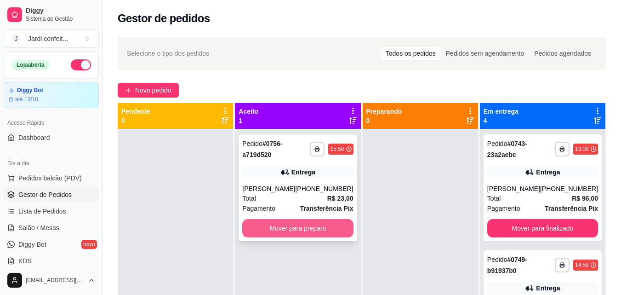
click at [268, 228] on button "Mover para preparo" at bounding box center [297, 228] width 111 height 18
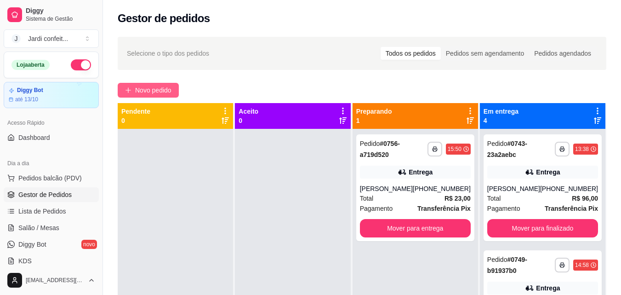
click at [137, 89] on span "Novo pedido" at bounding box center [153, 90] width 36 height 10
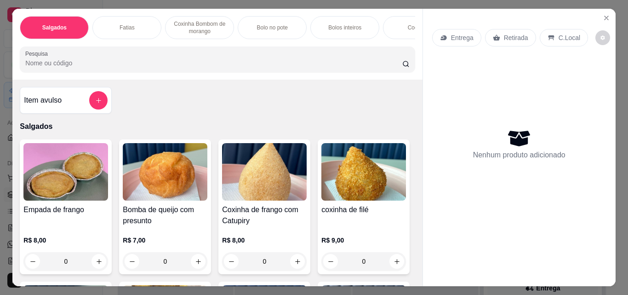
drag, startPoint x: 167, startPoint y: 267, endPoint x: 157, endPoint y: 266, distance: 9.7
click at [159, 268] on input "0" at bounding box center [164, 261] width 51 height 18
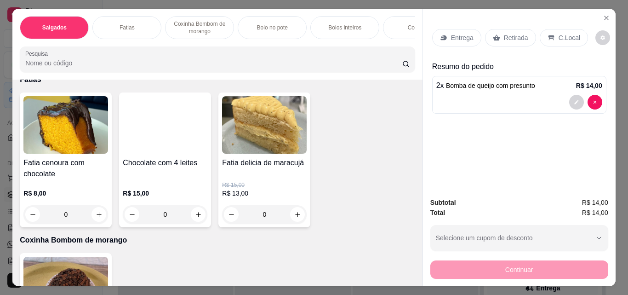
scroll to position [506, 0]
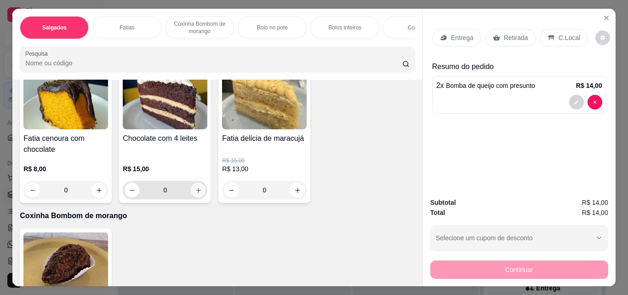
type input "2"
click at [195, 197] on button "increase-product-quantity" at bounding box center [198, 190] width 15 height 15
type input "1"
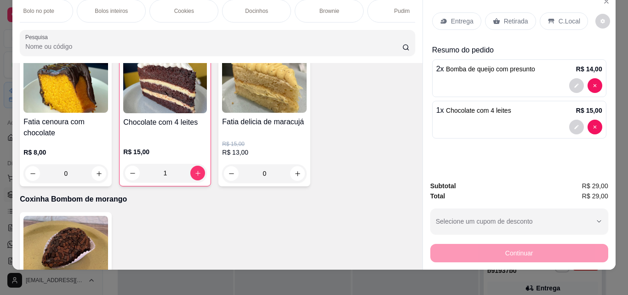
scroll to position [24, 0]
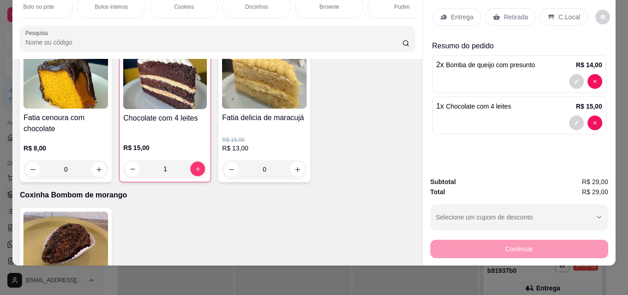
click at [504, 12] on p "Retirada" at bounding box center [516, 16] width 24 height 9
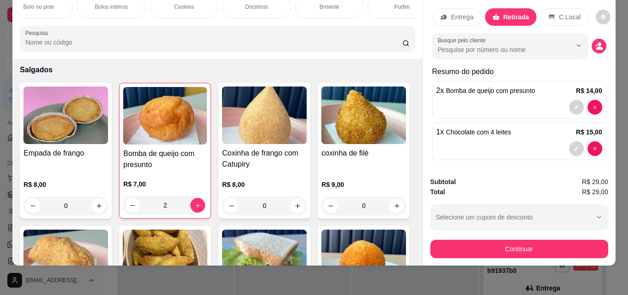
scroll to position [46, 0]
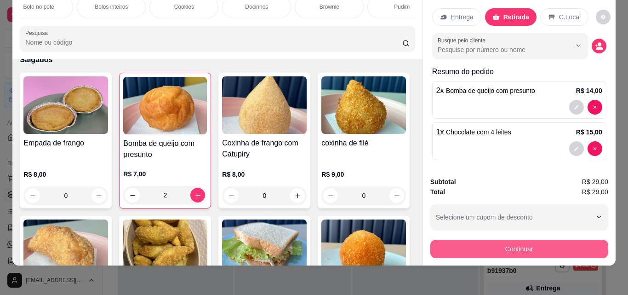
click at [572, 240] on button "Continuar" at bounding box center [519, 249] width 178 height 18
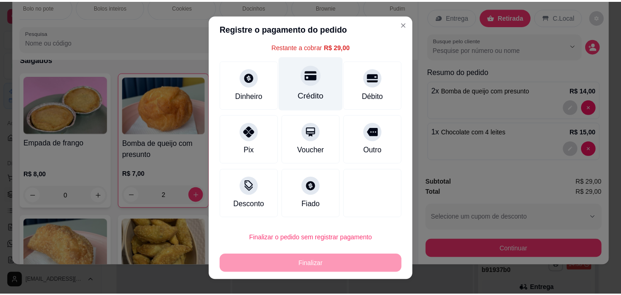
scroll to position [37, 0]
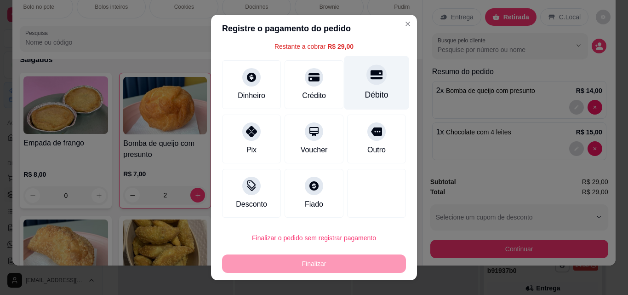
click at [370, 88] on div "Débito" at bounding box center [376, 83] width 65 height 54
type input "R$ 0,00"
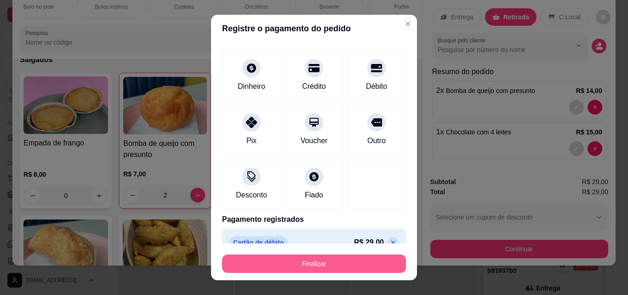
click at [347, 271] on button "Finalizar" at bounding box center [314, 263] width 184 height 18
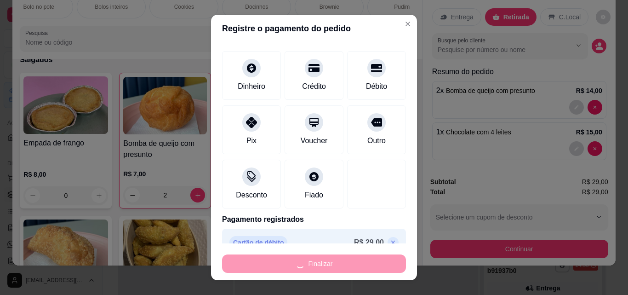
type input "0"
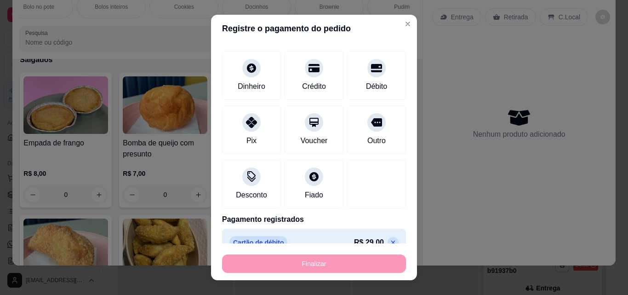
type input "-R$ 29,00"
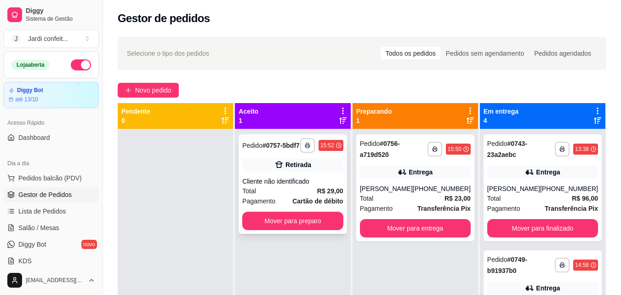
click at [287, 172] on div "**********" at bounding box center [293, 183] width 108 height 99
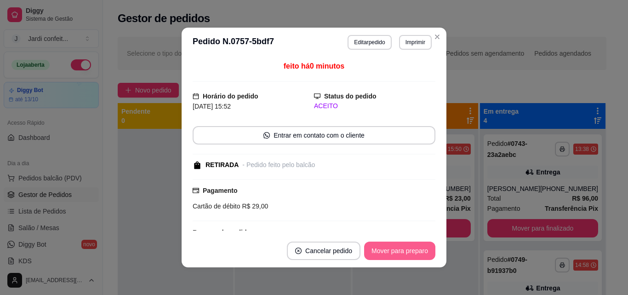
click at [406, 254] on button "Mover para preparo" at bounding box center [399, 250] width 71 height 18
click at [408, 253] on button "Mover para preparo" at bounding box center [399, 250] width 71 height 18
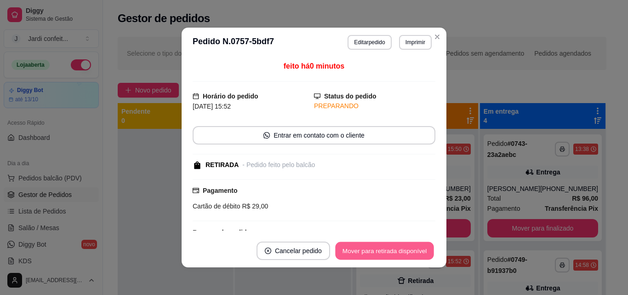
click at [408, 252] on button "Mover para retirada disponível" at bounding box center [384, 251] width 98 height 18
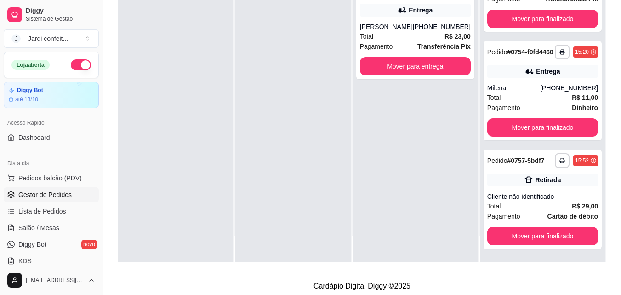
scroll to position [140, 0]
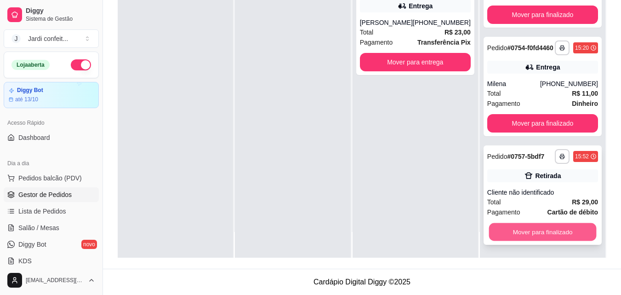
click at [563, 230] on button "Mover para finalizado" at bounding box center [543, 232] width 108 height 18
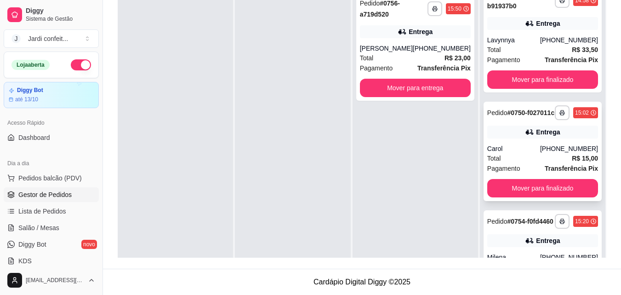
scroll to position [138, 0]
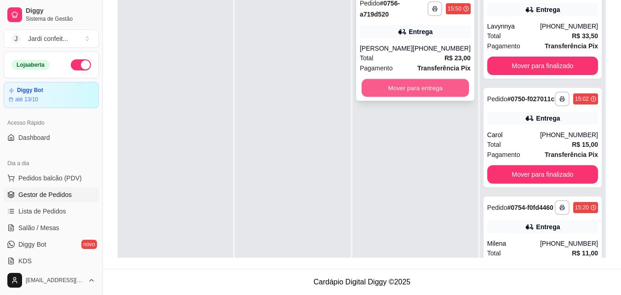
click at [427, 82] on button "Mover para entrega" at bounding box center [415, 88] width 108 height 18
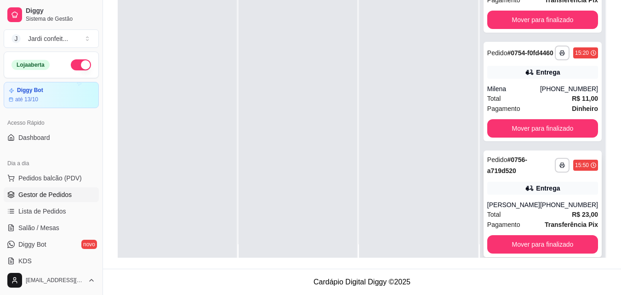
scroll to position [26, 0]
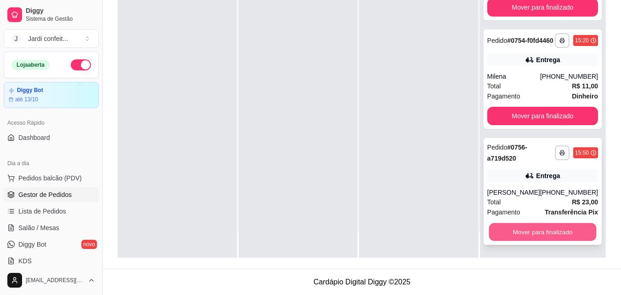
click at [568, 229] on button "Mover para finalizado" at bounding box center [543, 232] width 108 height 18
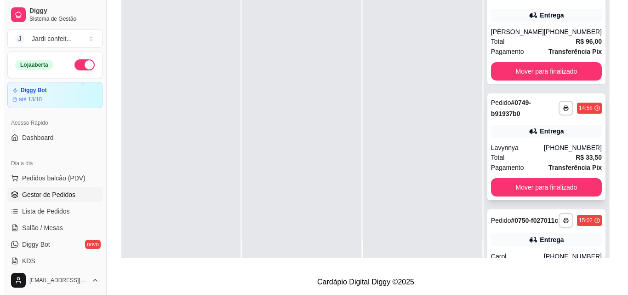
scroll to position [0, 0]
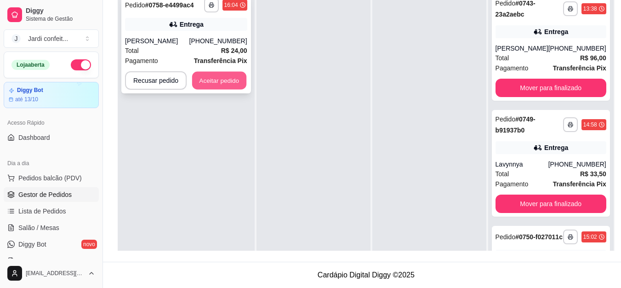
click at [211, 87] on button "Aceitar pedido" at bounding box center [219, 81] width 54 height 18
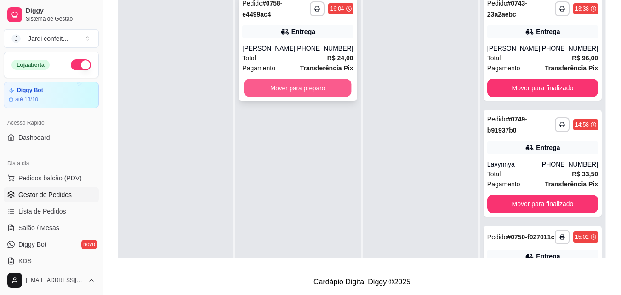
click at [266, 85] on button "Mover para preparo" at bounding box center [298, 88] width 108 height 18
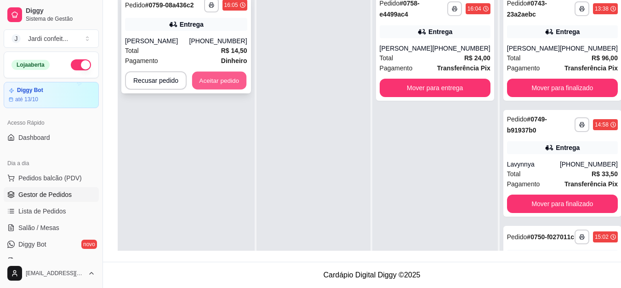
click at [240, 85] on button "Aceitar pedido" at bounding box center [219, 81] width 54 height 18
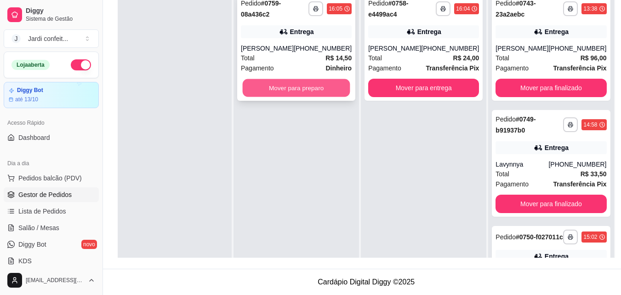
click at [251, 82] on button "Mover para preparo" at bounding box center [297, 88] width 108 height 18
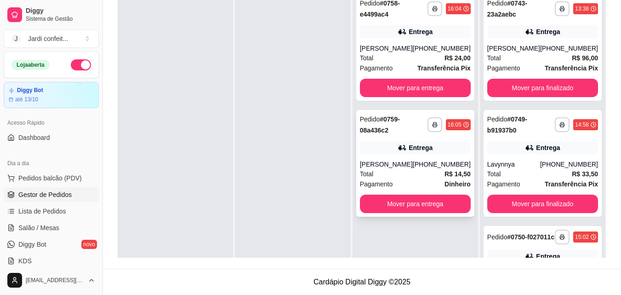
click at [466, 177] on strong "R$ 14,50" at bounding box center [458, 173] width 26 height 7
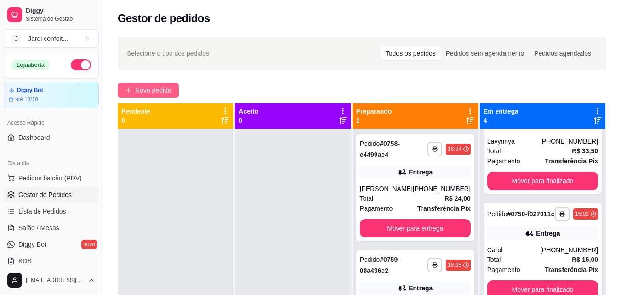
click at [170, 88] on span "Novo pedido" at bounding box center [153, 90] width 36 height 10
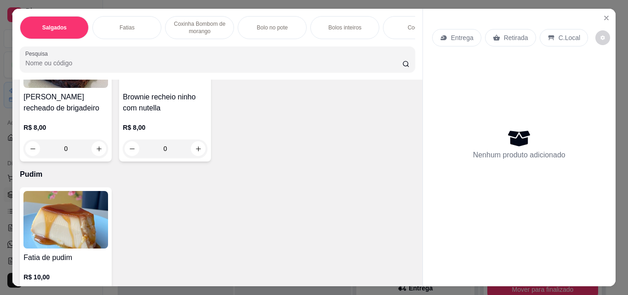
scroll to position [1977, 0]
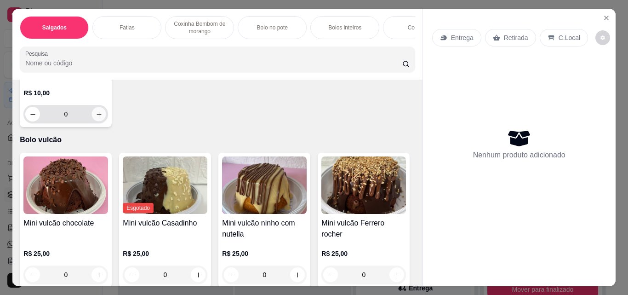
click at [92, 121] on button "increase-product-quantity" at bounding box center [99, 114] width 14 height 14
type input "1"
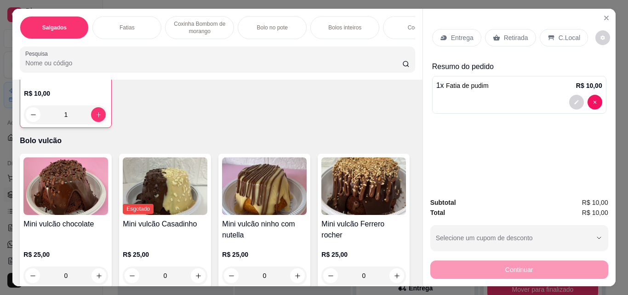
scroll to position [1977, 0]
click at [504, 34] on p "Retirada" at bounding box center [516, 37] width 24 height 9
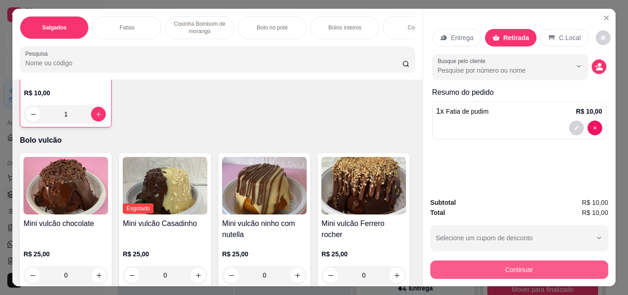
click at [560, 265] on button "Continuar" at bounding box center [519, 269] width 178 height 18
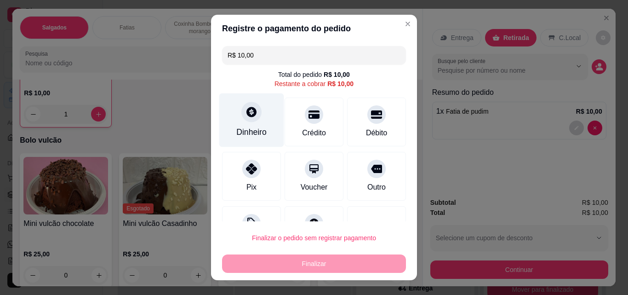
click at [246, 116] on icon at bounding box center [251, 112] width 10 height 10
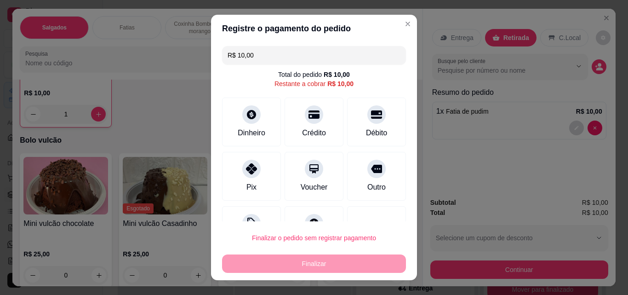
click at [280, 148] on input "0,00" at bounding box center [314, 138] width 184 height 18
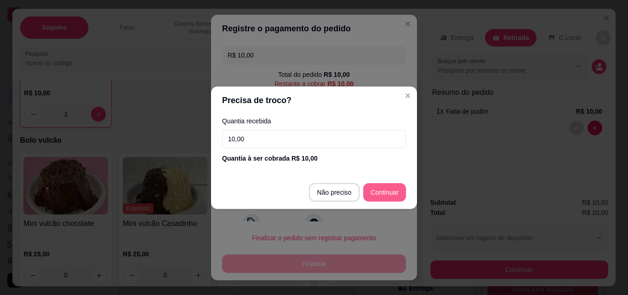
type input "10,00"
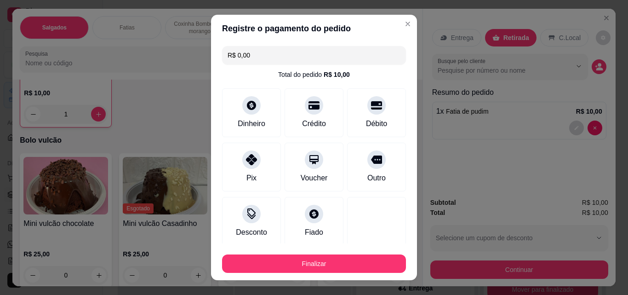
type input "R$ 0,00"
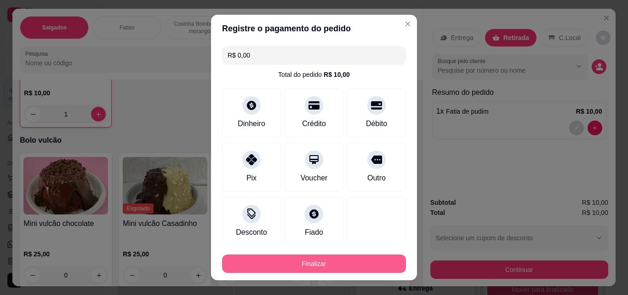
click at [342, 254] on button "Finalizar" at bounding box center [314, 263] width 184 height 18
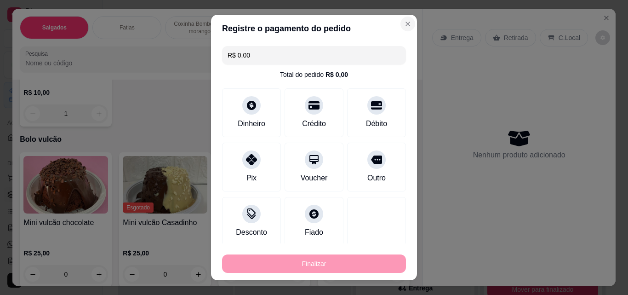
type input "0"
type input "-R$ 10,00"
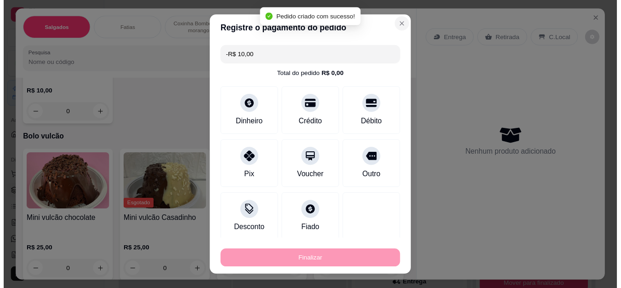
scroll to position [1977, 0]
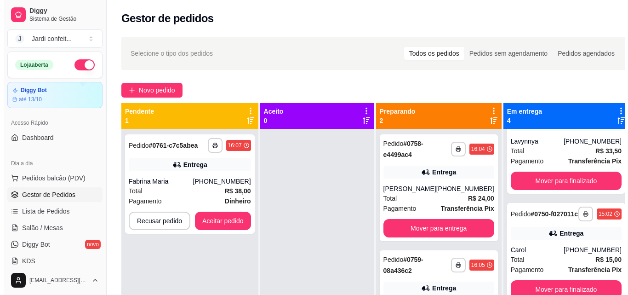
scroll to position [187, 0]
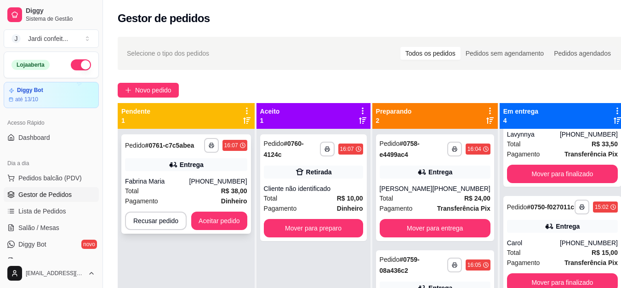
click at [215, 176] on div "**********" at bounding box center [186, 183] width 130 height 99
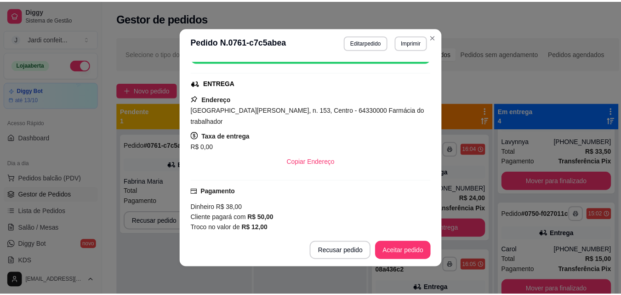
scroll to position [184, 0]
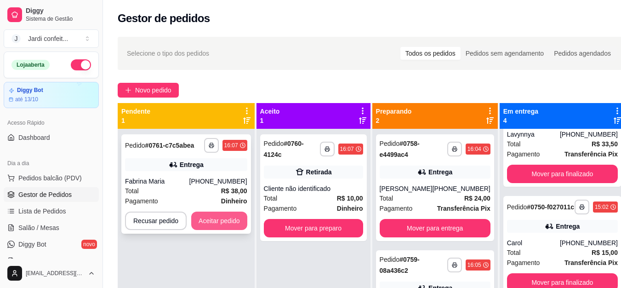
click at [234, 213] on button "Aceitar pedido" at bounding box center [219, 220] width 56 height 18
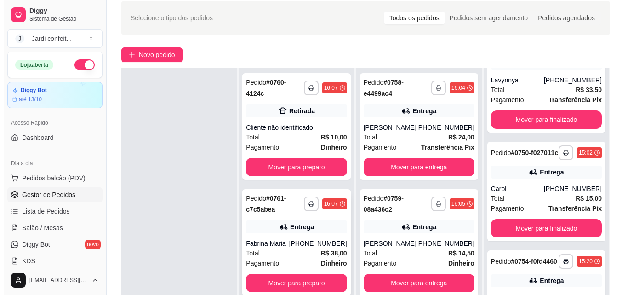
scroll to position [46, 0]
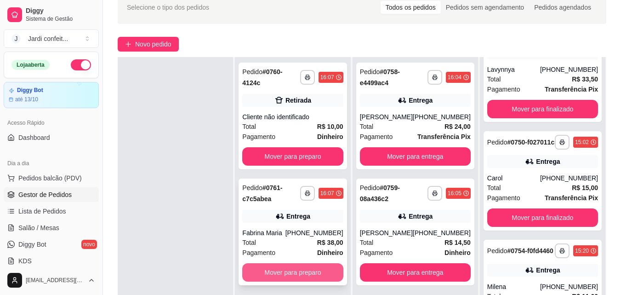
click at [320, 266] on button "Mover para preparo" at bounding box center [292, 272] width 101 height 18
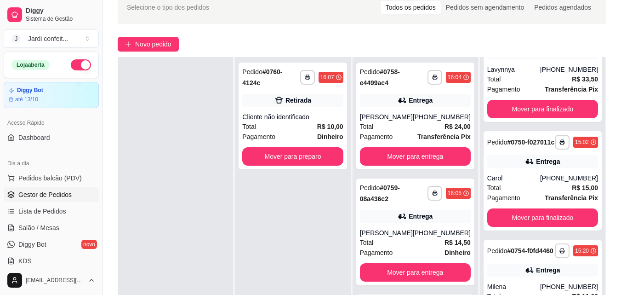
click at [297, 46] on div "Novo pedido" at bounding box center [362, 44] width 489 height 15
click at [311, 96] on div "Retirada" at bounding box center [299, 100] width 26 height 9
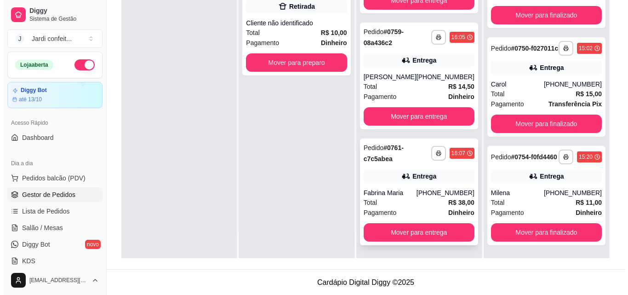
scroll to position [140, 0]
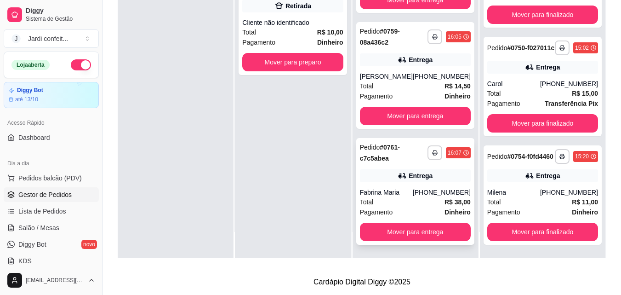
click at [427, 184] on div "**********" at bounding box center [415, 191] width 118 height 107
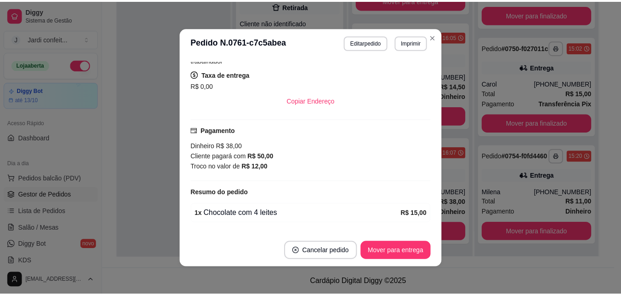
scroll to position [230, 0]
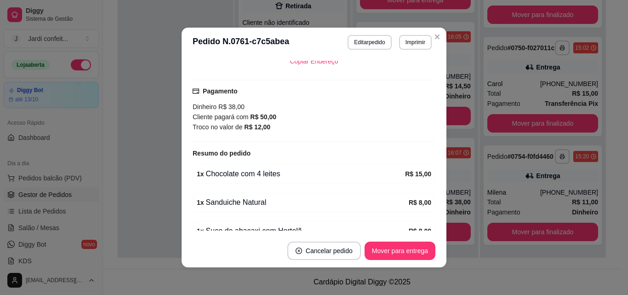
click at [434, 29] on header "**********" at bounding box center [314, 42] width 265 height 29
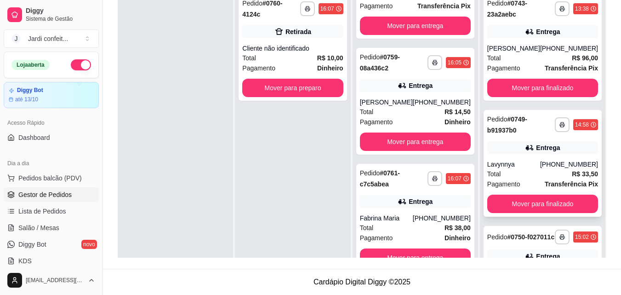
scroll to position [2, 0]
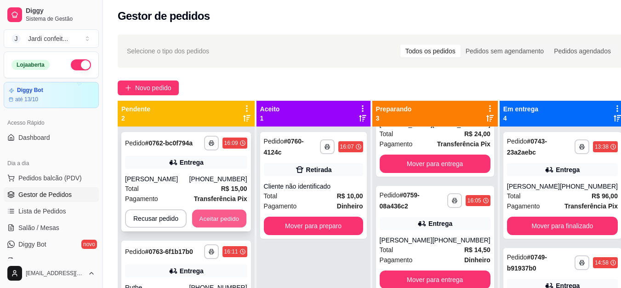
click at [238, 210] on button "Aceitar pedido" at bounding box center [219, 219] width 54 height 18
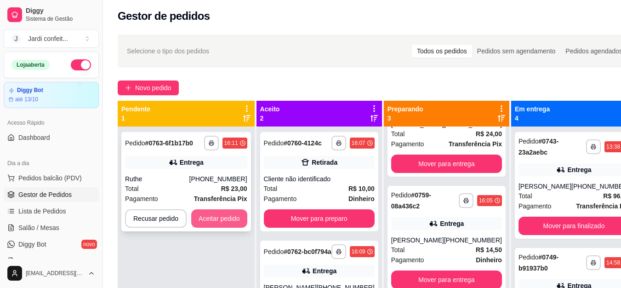
click at [219, 212] on button "Aceitar pedido" at bounding box center [219, 218] width 56 height 18
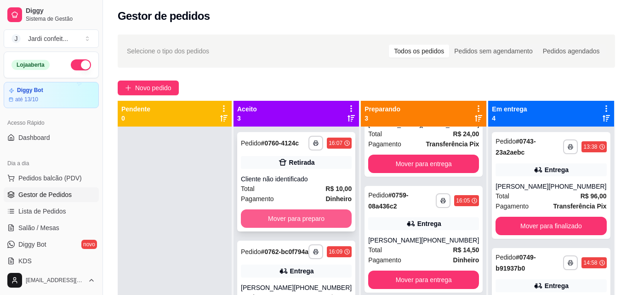
click at [301, 228] on button "Mover para preparo" at bounding box center [296, 218] width 111 height 18
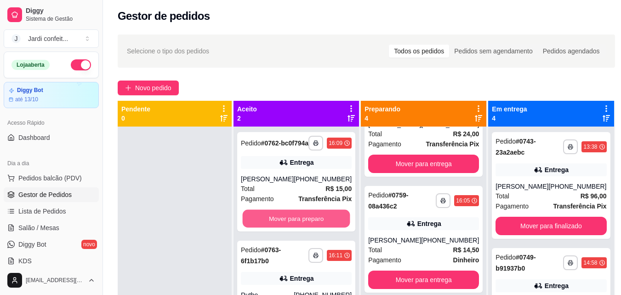
click at [301, 228] on button "Mover para preparo" at bounding box center [297, 219] width 108 height 18
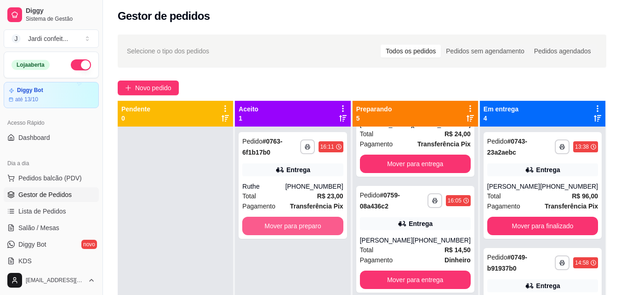
click at [301, 228] on button "Mover para preparo" at bounding box center [292, 226] width 101 height 18
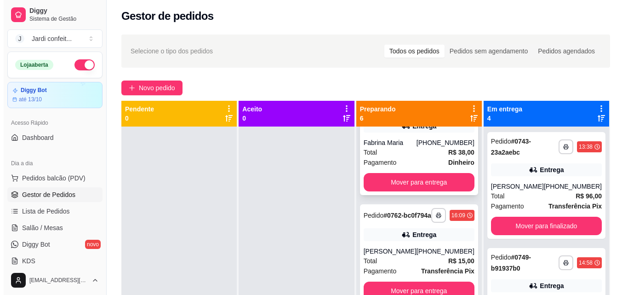
scroll to position [402, 0]
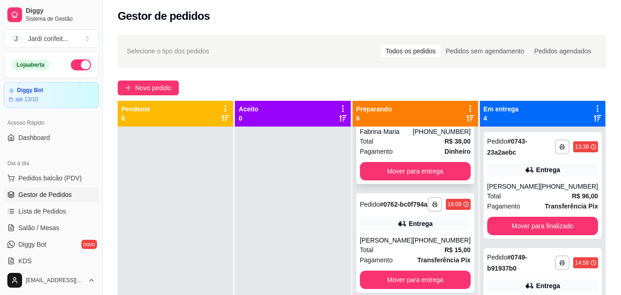
click at [385, 231] on div "**********" at bounding box center [415, 242] width 118 height 99
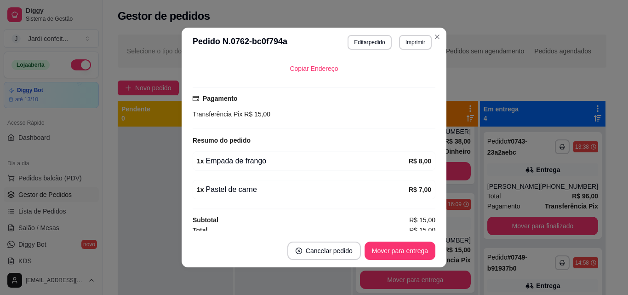
scroll to position [216, 0]
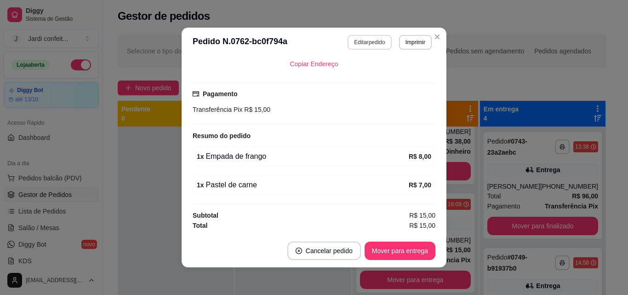
click at [369, 44] on button "Editar pedido" at bounding box center [370, 42] width 44 height 15
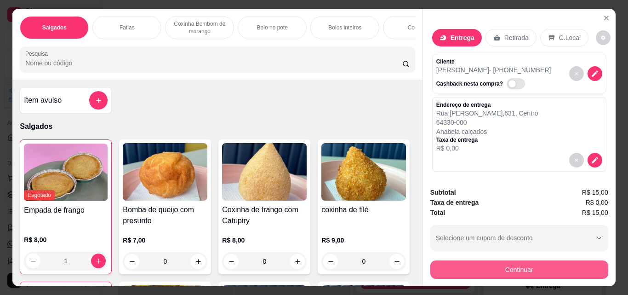
click at [523, 264] on button "Continuar" at bounding box center [519, 269] width 178 height 18
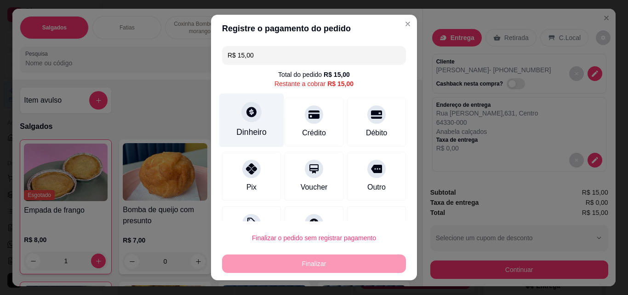
click at [257, 121] on div "Dinheiro" at bounding box center [251, 120] width 65 height 54
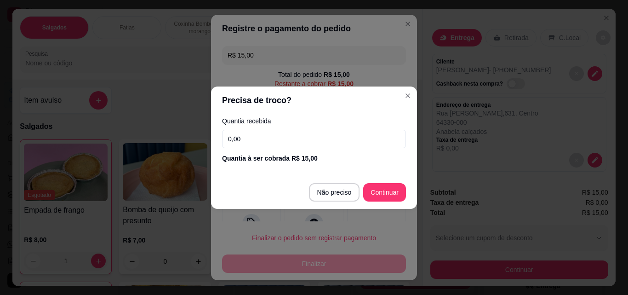
click at [269, 143] on input "0,00" at bounding box center [314, 139] width 184 height 18
type input "7,00"
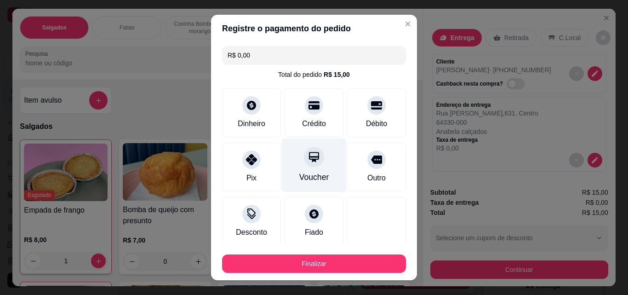
scroll to position [54, 0]
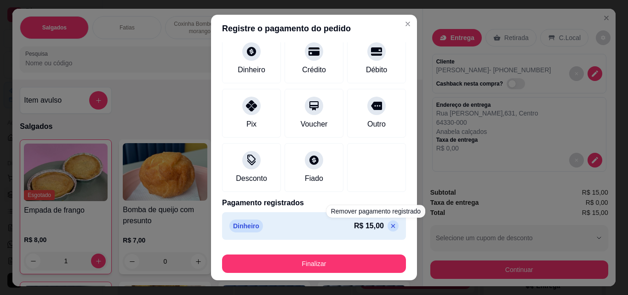
click at [389, 226] on icon at bounding box center [392, 225] width 7 height 7
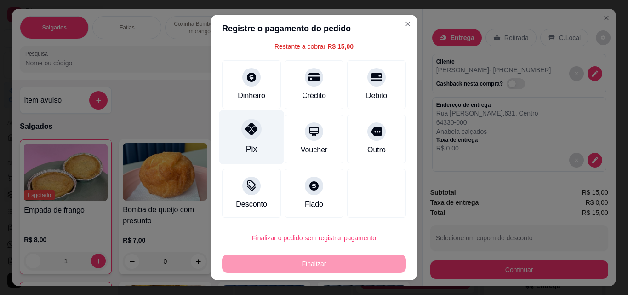
scroll to position [0, 0]
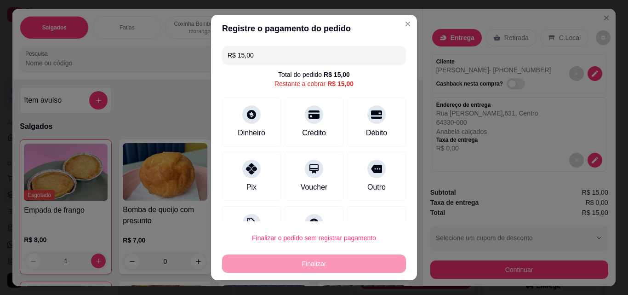
click at [274, 53] on input "R$ 15,00" at bounding box center [314, 55] width 173 height 18
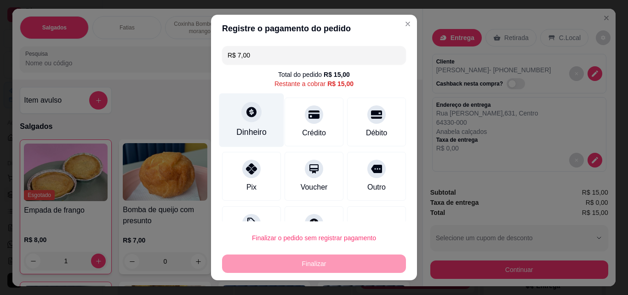
type input "R$ 7,00"
click at [243, 122] on div "Dinheiro" at bounding box center [251, 120] width 65 height 54
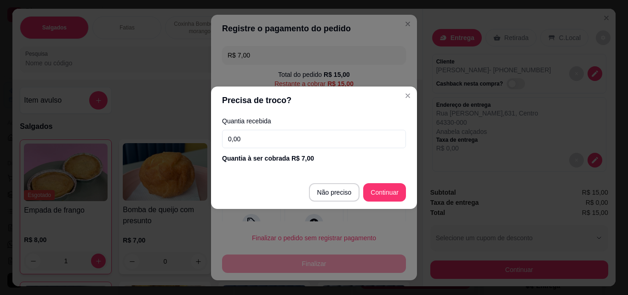
click at [265, 139] on input "0,00" at bounding box center [314, 139] width 184 height 18
type input "7,00"
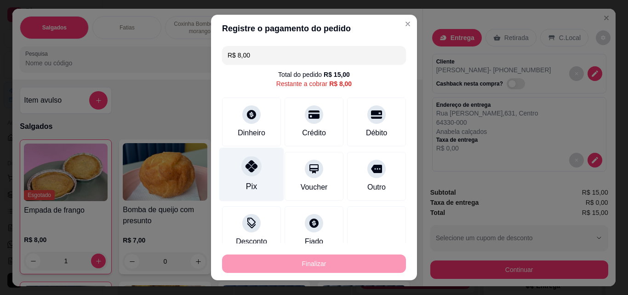
click at [258, 182] on div "Pix" at bounding box center [251, 175] width 65 height 54
type input "R$ 0,00"
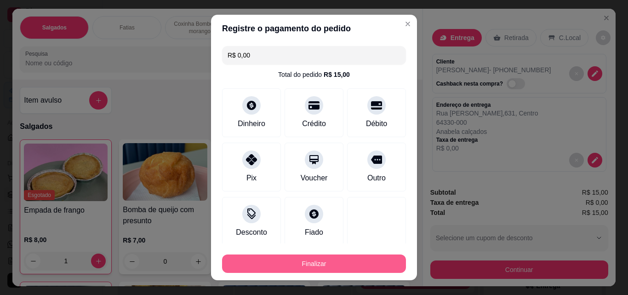
click at [322, 270] on button "Finalizar" at bounding box center [314, 263] width 184 height 18
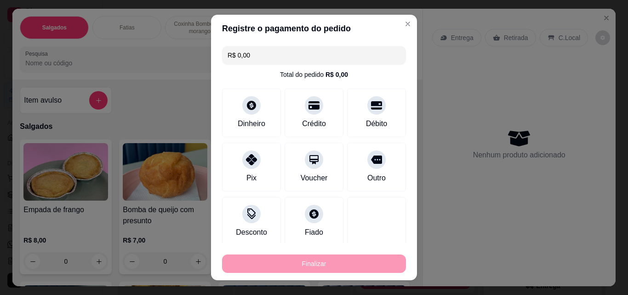
type input "0"
type input "-R$ 15,00"
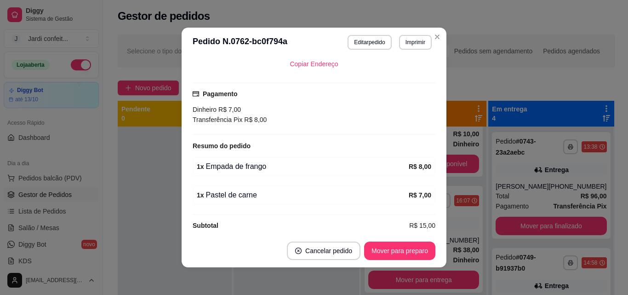
scroll to position [286, 0]
click at [379, 245] on button "Mover para preparo" at bounding box center [399, 251] width 69 height 18
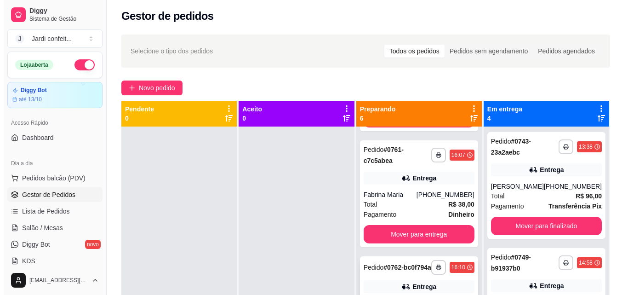
scroll to position [320, 0]
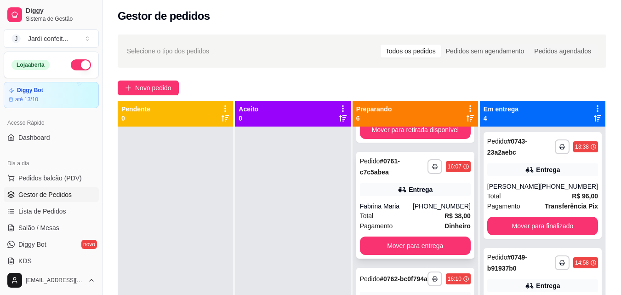
click at [420, 206] on div "[PHONE_NUMBER]" at bounding box center [442, 205] width 58 height 9
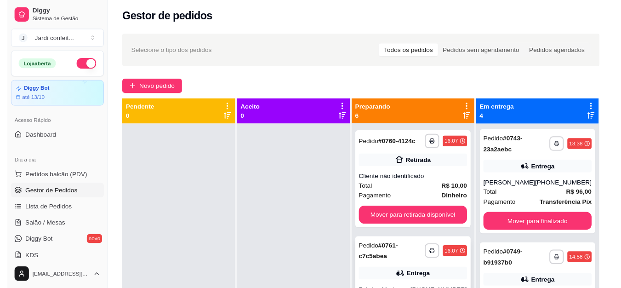
scroll to position [229, 0]
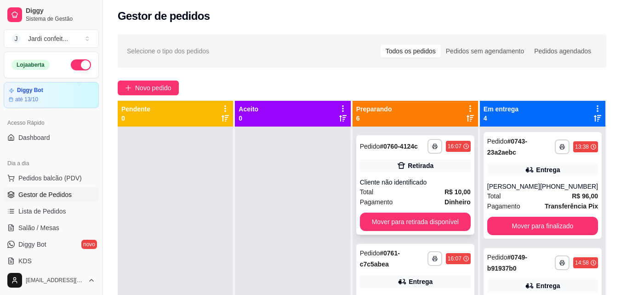
click at [406, 194] on div "Total R$ 10,00" at bounding box center [415, 192] width 111 height 10
click at [454, 222] on button "Mover para retirada disponível" at bounding box center [415, 222] width 108 height 18
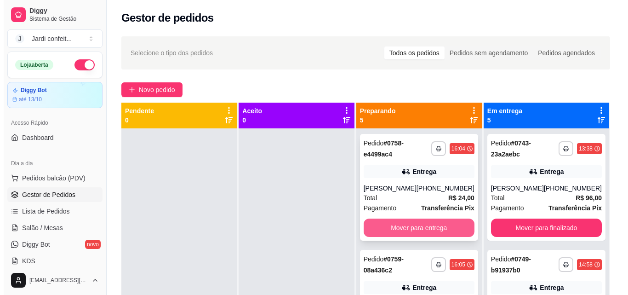
scroll to position [0, 0]
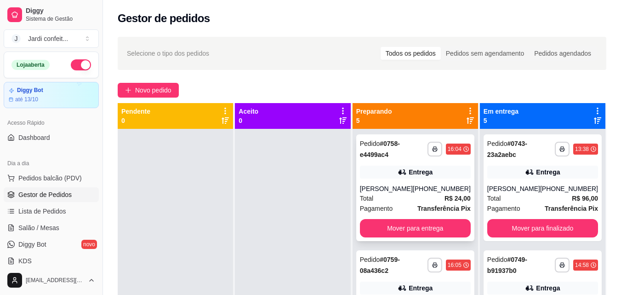
click at [420, 189] on div "[PHONE_NUMBER]" at bounding box center [442, 188] width 58 height 9
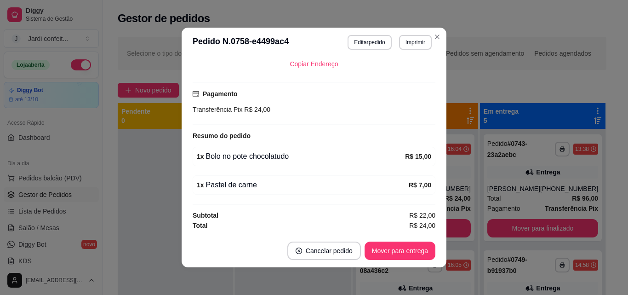
scroll to position [2, 0]
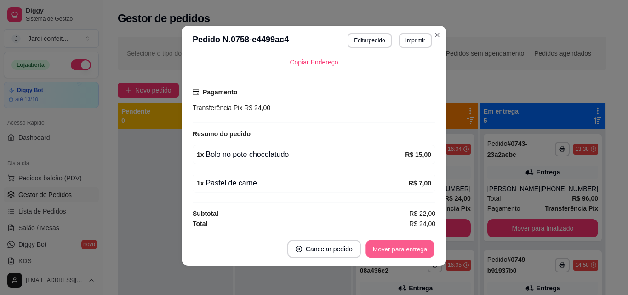
click at [382, 247] on button "Mover para entrega" at bounding box center [400, 249] width 69 height 18
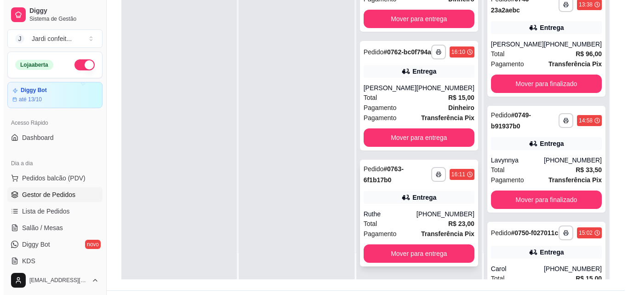
scroll to position [138, 0]
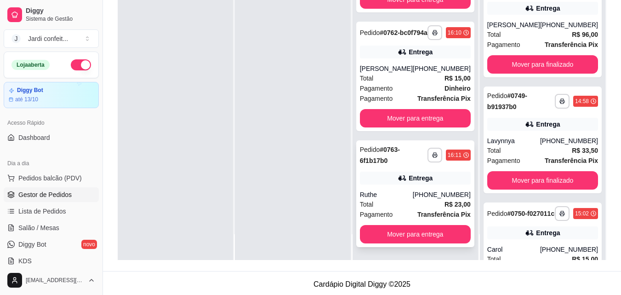
click at [403, 200] on div "Total R$ 23,00" at bounding box center [415, 204] width 111 height 10
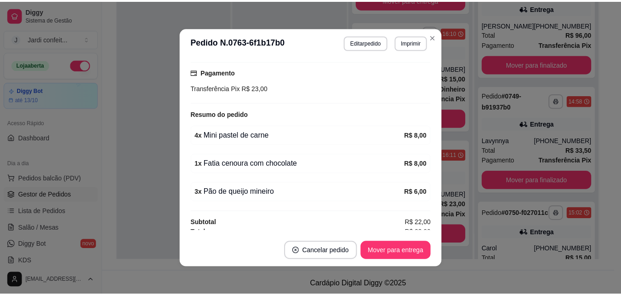
scroll to position [256, 0]
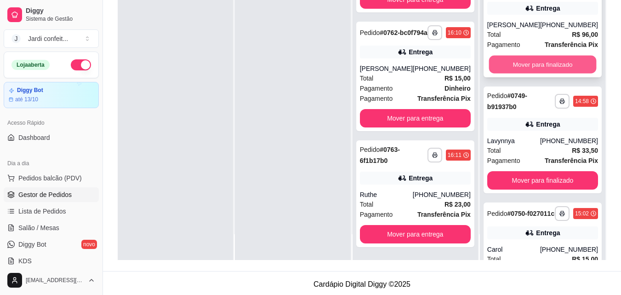
click at [560, 69] on button "Mover para finalizado" at bounding box center [543, 65] width 108 height 18
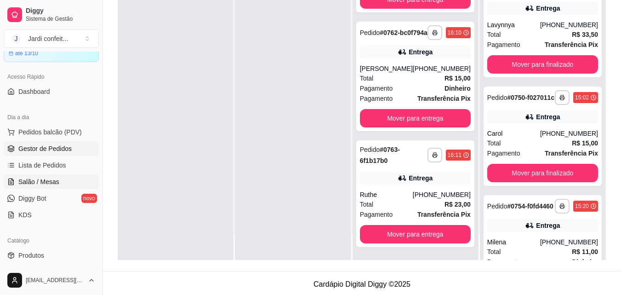
scroll to position [92, 0]
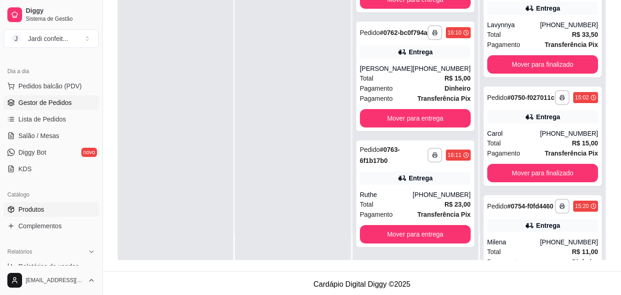
click at [74, 208] on link "Produtos" at bounding box center [51, 209] width 95 height 15
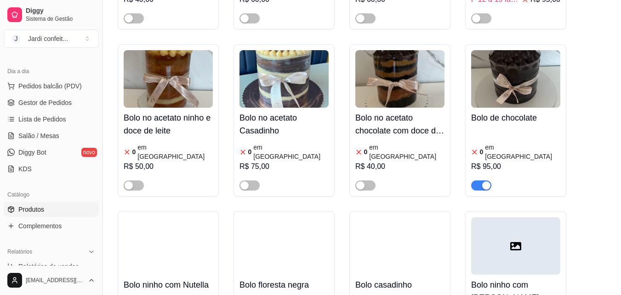
scroll to position [10787, 0]
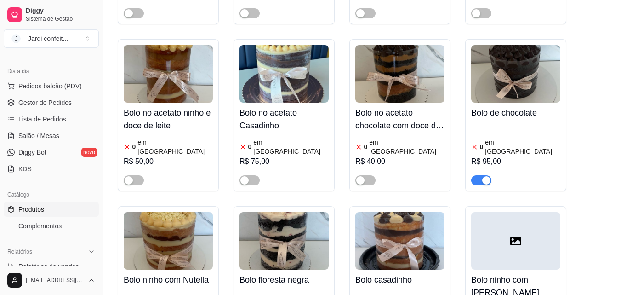
click at [63, 108] on link "Gestor de Pedidos" at bounding box center [51, 102] width 95 height 15
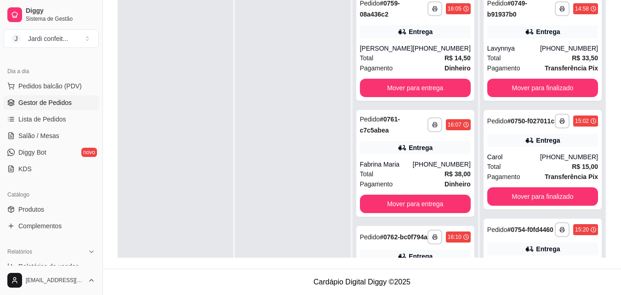
click at [63, 99] on span "Gestor de Pedidos" at bounding box center [44, 102] width 53 height 9
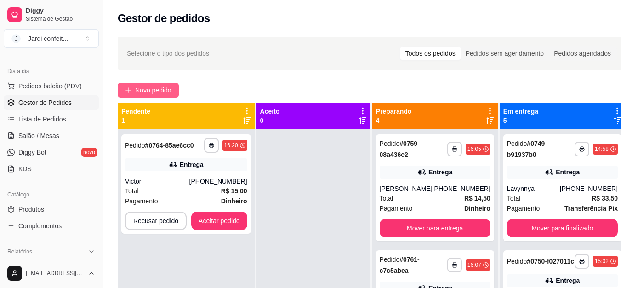
click at [128, 89] on icon "plus" at bounding box center [128, 90] width 6 height 6
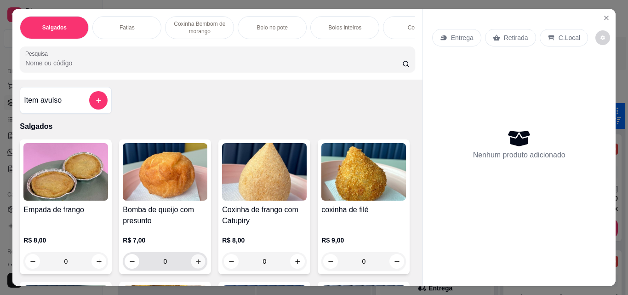
click at [198, 265] on icon "increase-product-quantity" at bounding box center [198, 261] width 7 height 7
type input "1"
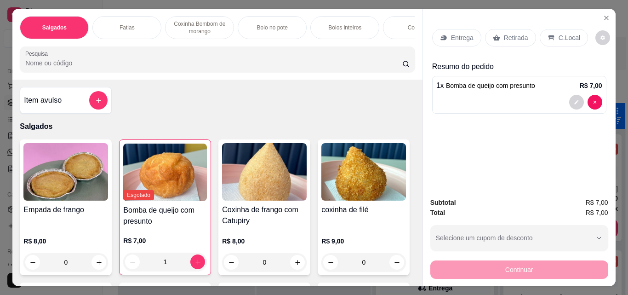
click at [503, 29] on div "Retirada" at bounding box center [510, 37] width 51 height 17
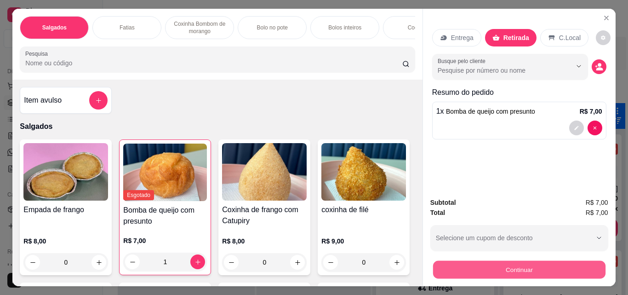
click at [472, 269] on button "Continuar" at bounding box center [519, 269] width 172 height 18
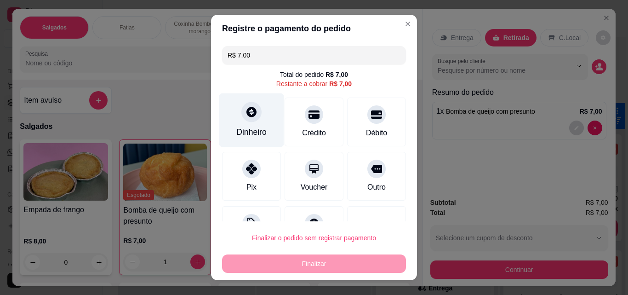
click at [252, 131] on div "Dinheiro" at bounding box center [251, 132] width 30 height 12
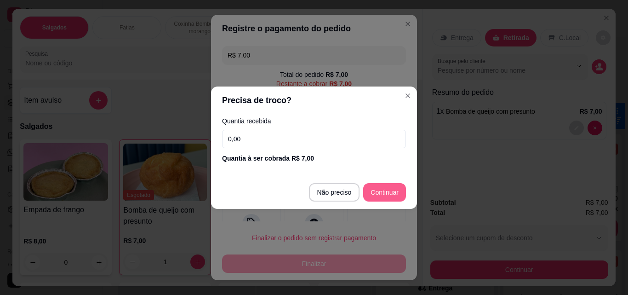
type input "R$ 0,00"
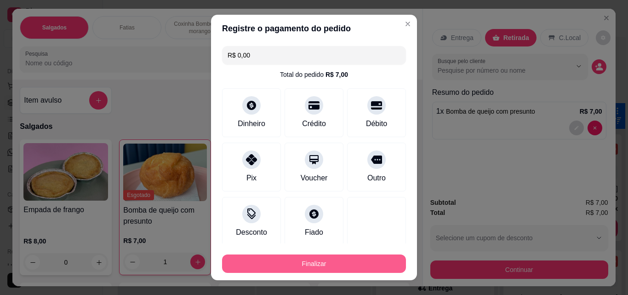
click at [319, 261] on button "Finalizar" at bounding box center [314, 263] width 184 height 18
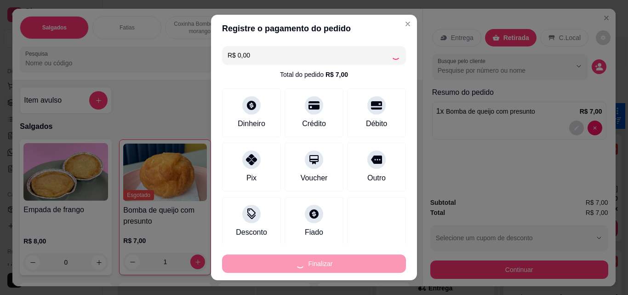
type input "0"
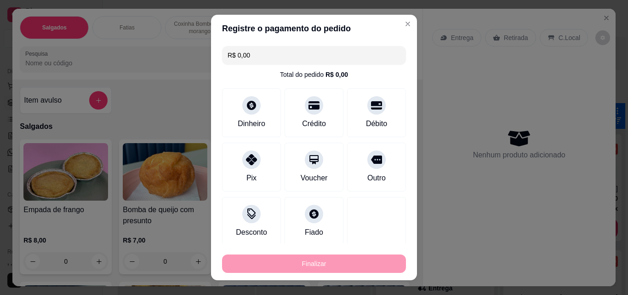
type input "-R$ 7,00"
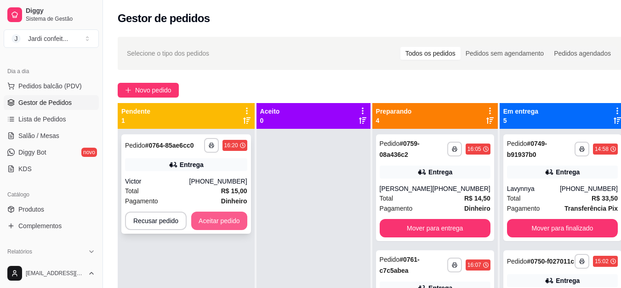
click at [223, 219] on button "Aceitar pedido" at bounding box center [219, 220] width 56 height 18
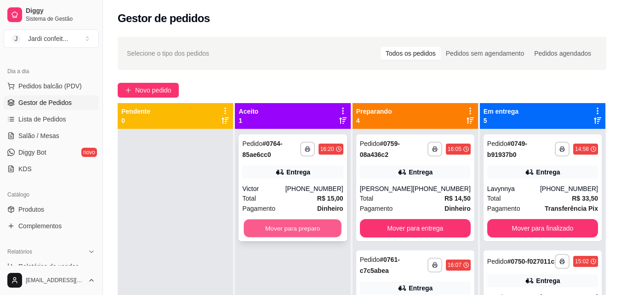
click at [275, 222] on button "Mover para preparo" at bounding box center [293, 228] width 98 height 18
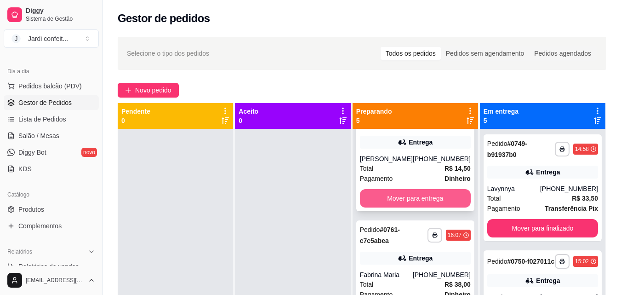
scroll to position [46, 0]
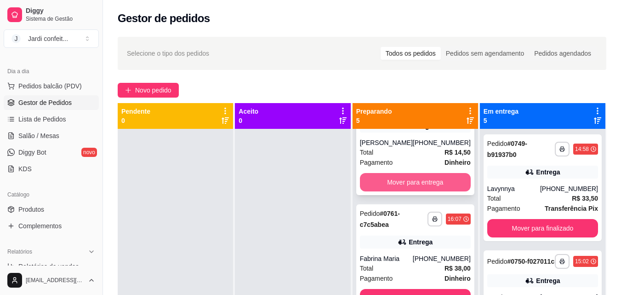
click at [423, 182] on button "Mover para entrega" at bounding box center [415, 182] width 111 height 18
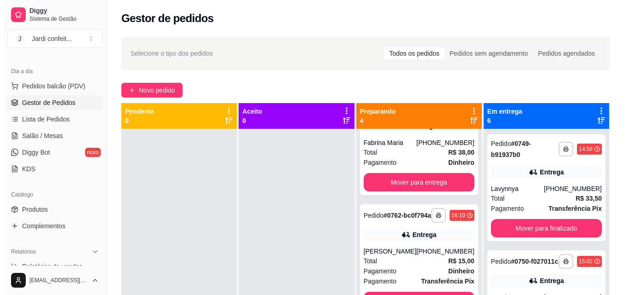
scroll to position [0, 0]
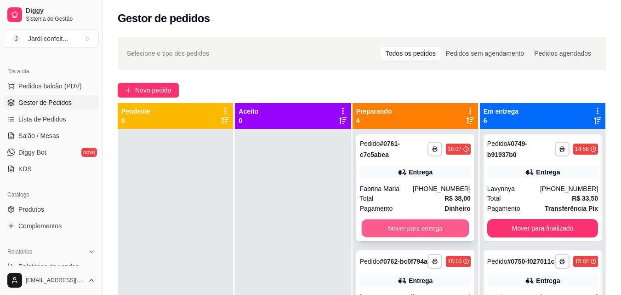
click at [393, 231] on button "Mover para entrega" at bounding box center [415, 228] width 108 height 18
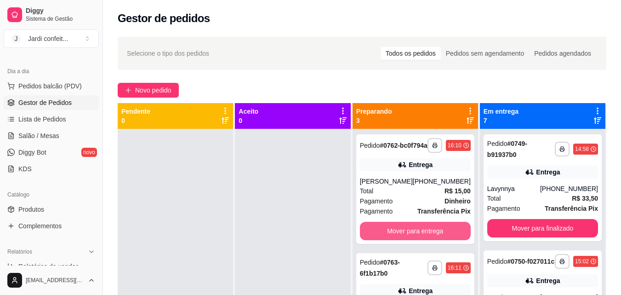
click at [393, 231] on button "Mover para entrega" at bounding box center [415, 231] width 111 height 18
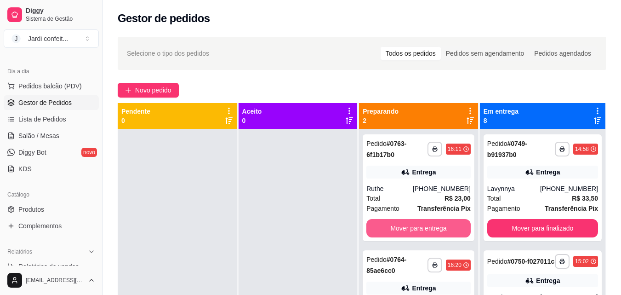
click at [391, 230] on button "Mover para entrega" at bounding box center [418, 228] width 104 height 18
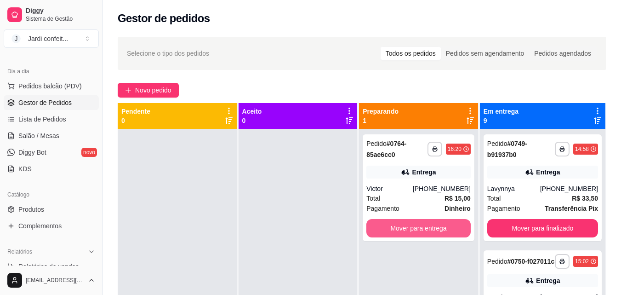
click at [392, 229] on button "Mover para entrega" at bounding box center [418, 228] width 104 height 18
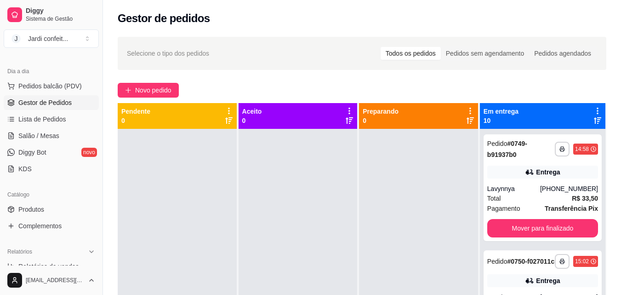
click at [60, 127] on ul "Pedidos balcão (PDV) Gestor de Pedidos Lista de Pedidos Salão / Mesas Diggy Bot…" at bounding box center [51, 127] width 95 height 97
click at [60, 133] on link "Salão / Mesas" at bounding box center [51, 135] width 95 height 15
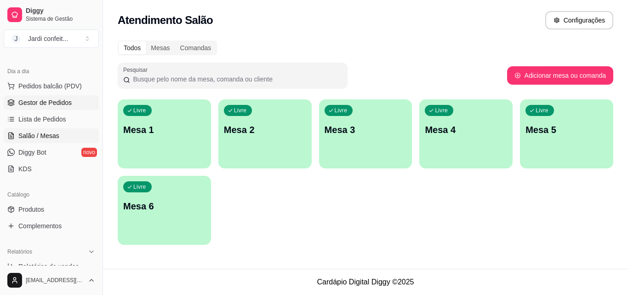
click at [34, 105] on span "Gestor de Pedidos" at bounding box center [44, 102] width 53 height 9
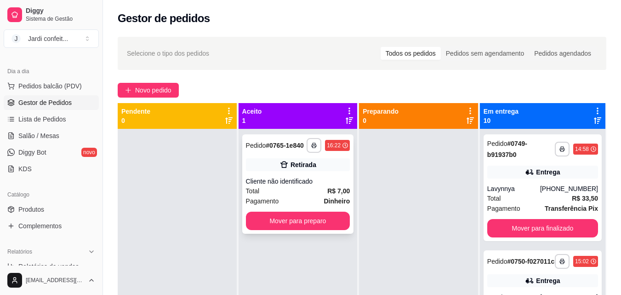
click at [284, 186] on div "Total R$ 7,00" at bounding box center [298, 191] width 104 height 10
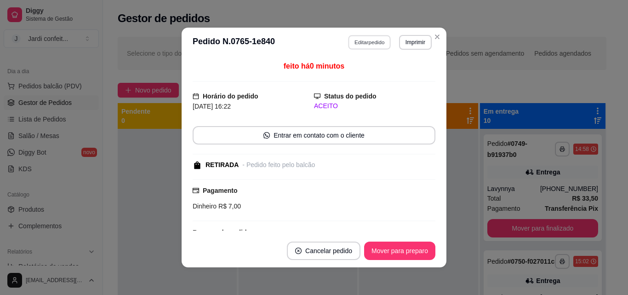
click at [363, 46] on button "Editar pedido" at bounding box center [370, 42] width 43 height 14
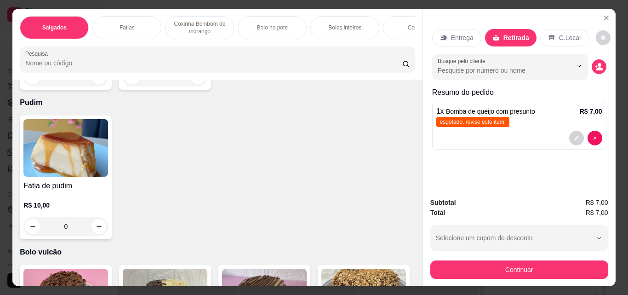
scroll to position [1931, 0]
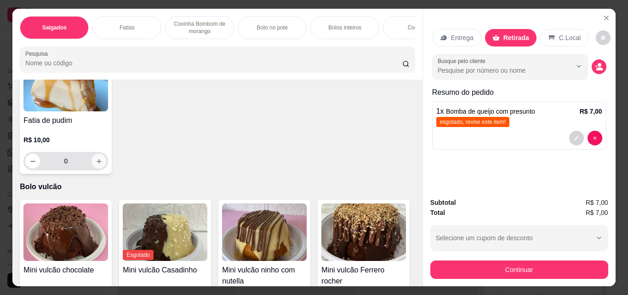
click at [96, 165] on icon "increase-product-quantity" at bounding box center [99, 161] width 7 height 7
type input "1"
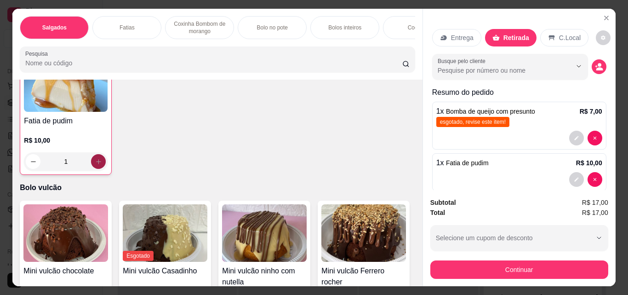
scroll to position [1931, 0]
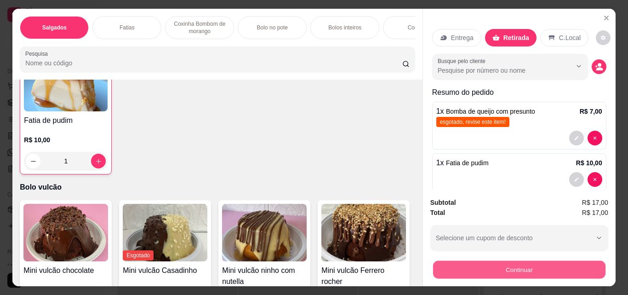
click at [504, 271] on button "Continuar" at bounding box center [519, 269] width 172 height 18
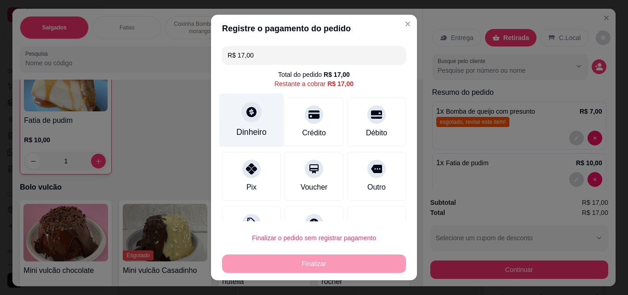
click at [234, 125] on div "Dinheiro" at bounding box center [251, 120] width 65 height 54
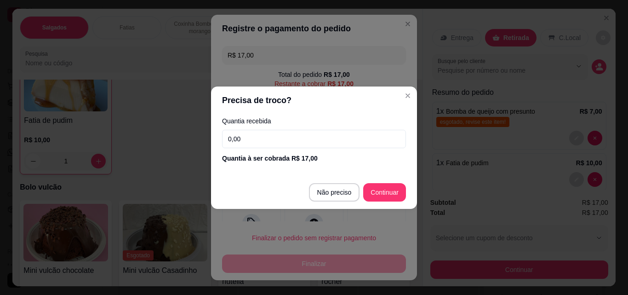
click at [247, 133] on input "0,00" at bounding box center [314, 139] width 184 height 18
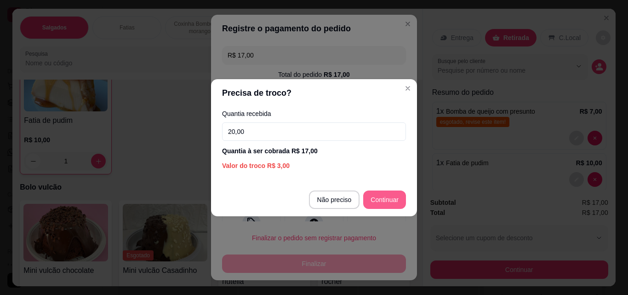
type input "20,00"
type input "R$ 0,00"
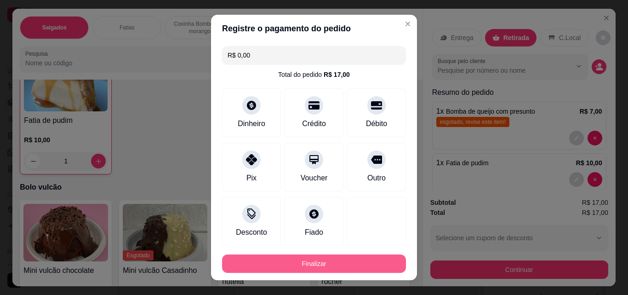
click at [316, 270] on button "Finalizar" at bounding box center [314, 263] width 184 height 18
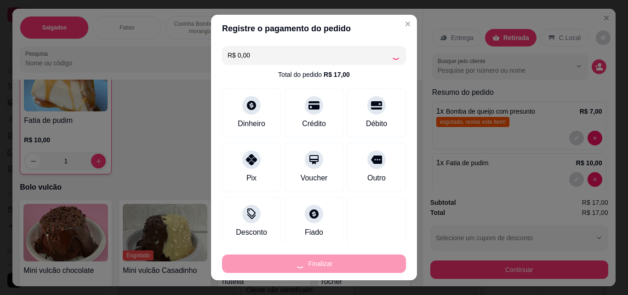
type input "0"
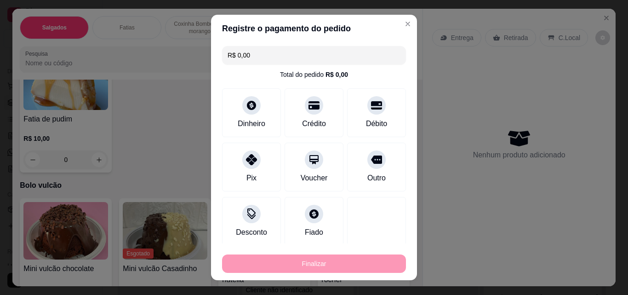
type input "-R$ 17,00"
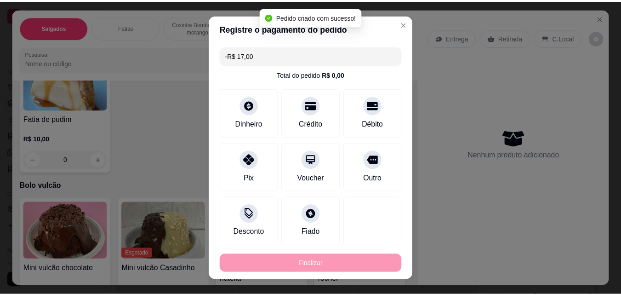
scroll to position [1930, 0]
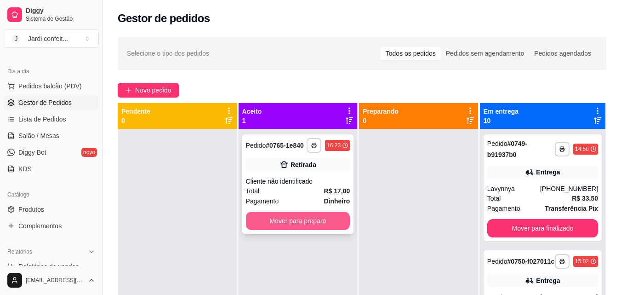
click at [317, 218] on button "Mover para preparo" at bounding box center [298, 220] width 104 height 18
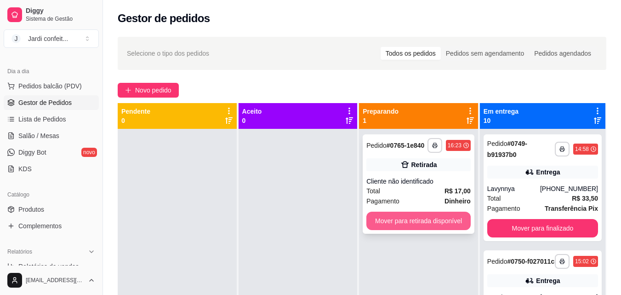
click at [381, 225] on button "Mover para retirada disponível" at bounding box center [418, 220] width 104 height 18
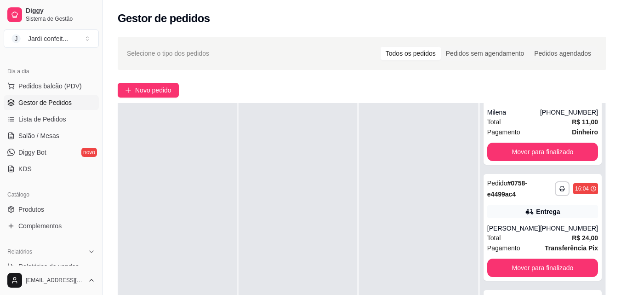
scroll to position [276, 0]
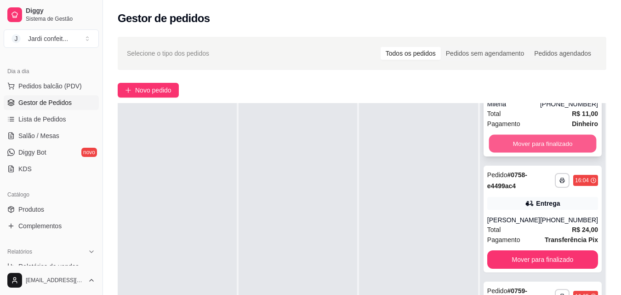
click at [526, 153] on button "Mover para finalizado" at bounding box center [543, 144] width 108 height 18
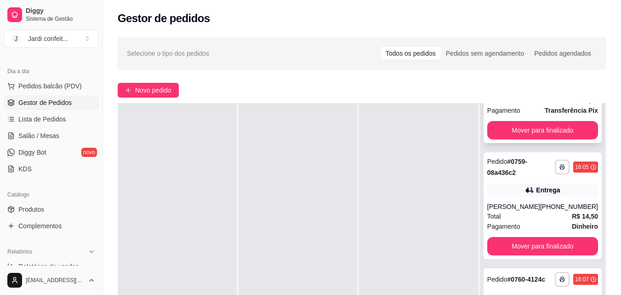
scroll to position [390, 0]
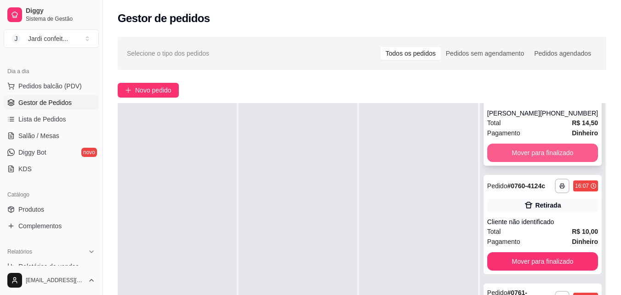
click at [539, 162] on button "Mover para finalizado" at bounding box center [542, 152] width 111 height 18
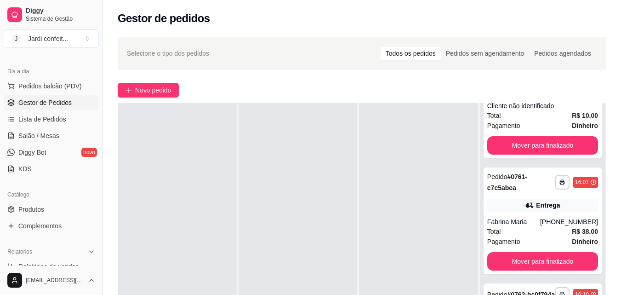
scroll to position [274, 0]
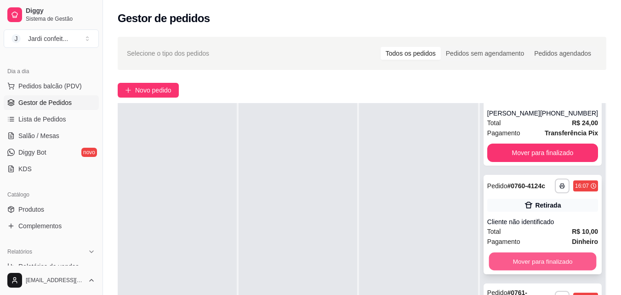
click at [554, 270] on button "Mover para finalizado" at bounding box center [543, 261] width 108 height 18
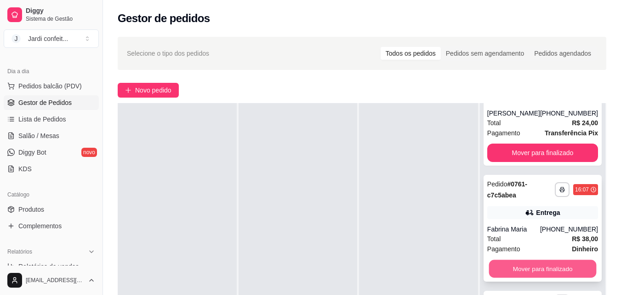
click at [552, 278] on button "Mover para finalizado" at bounding box center [543, 269] width 108 height 18
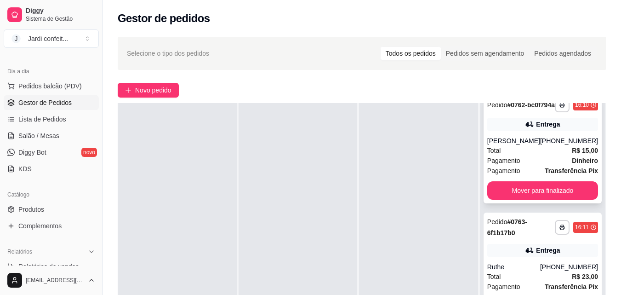
scroll to position [366, 0]
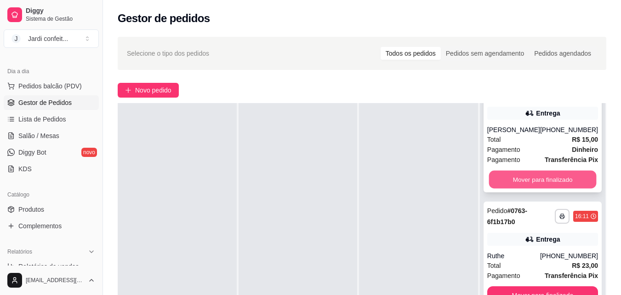
click at [541, 189] on button "Mover para finalizado" at bounding box center [543, 180] width 108 height 18
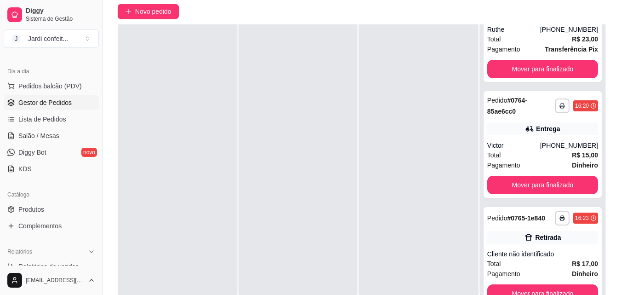
scroll to position [92, 0]
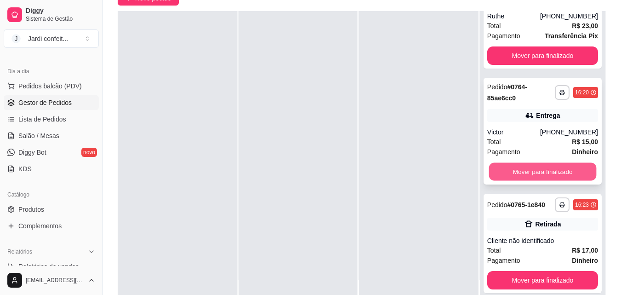
click at [537, 166] on button "Mover para finalizado" at bounding box center [543, 172] width 108 height 18
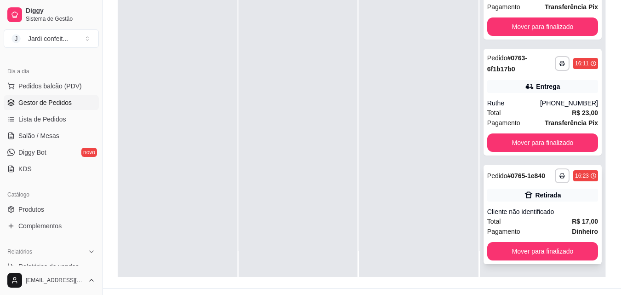
scroll to position [140, 0]
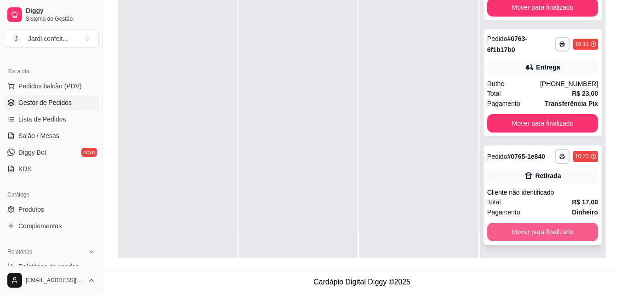
click at [539, 230] on button "Mover para finalizado" at bounding box center [542, 232] width 111 height 18
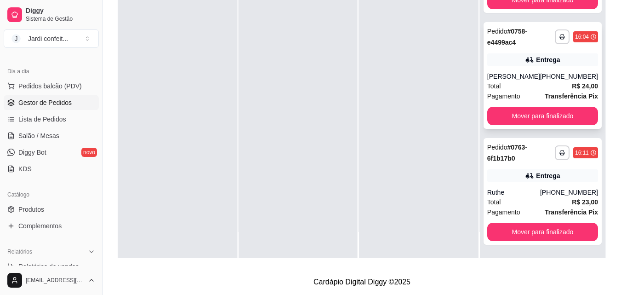
scroll to position [178, 0]
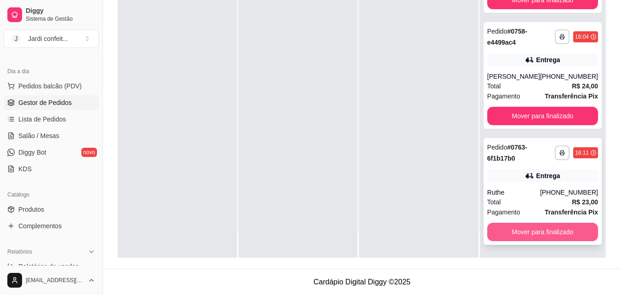
click at [549, 234] on button "Mover para finalizado" at bounding box center [542, 232] width 111 height 18
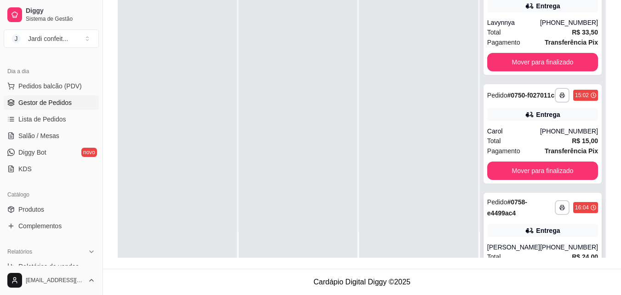
scroll to position [0, 0]
click at [39, 207] on span "Produtos" at bounding box center [31, 209] width 26 height 9
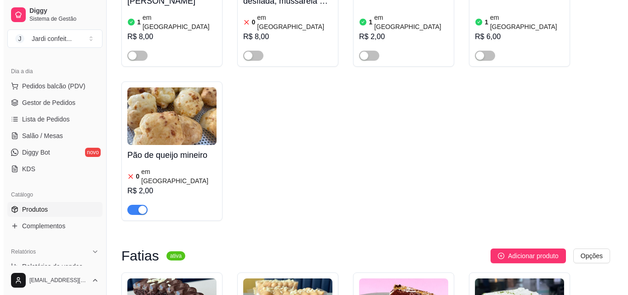
scroll to position [1701, 0]
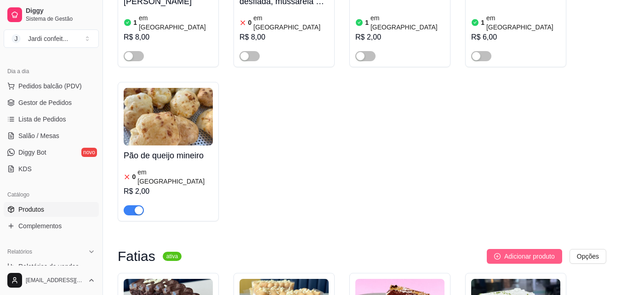
click at [541, 251] on span "Adicionar produto" at bounding box center [529, 256] width 51 height 10
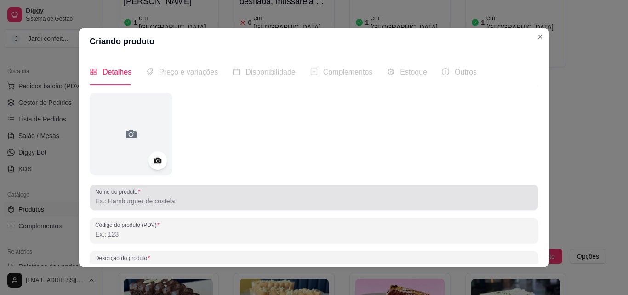
click at [201, 205] on input "Nome do produto" at bounding box center [314, 200] width 438 height 9
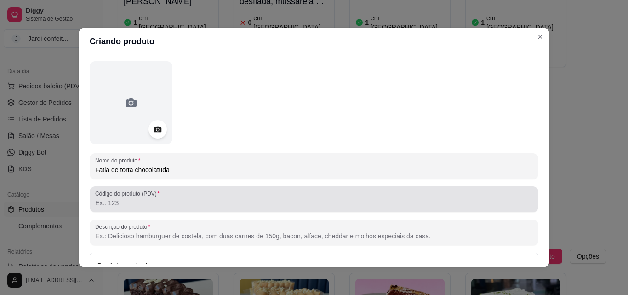
scroll to position [46, 0]
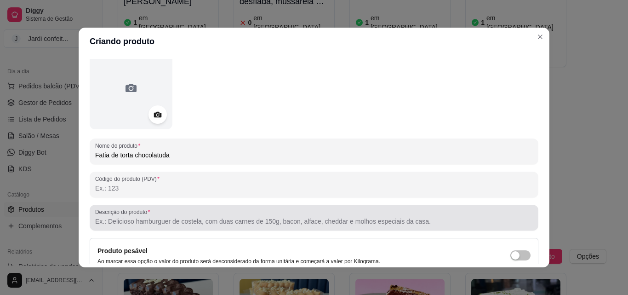
type input "Fatia de torta chocolatuda"
click at [267, 223] on input "Descrição do produto" at bounding box center [314, 221] width 438 height 9
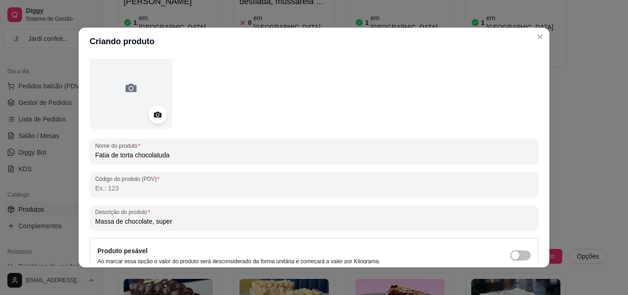
click at [266, 223] on input "Massa de chocolate, super" at bounding box center [314, 221] width 438 height 9
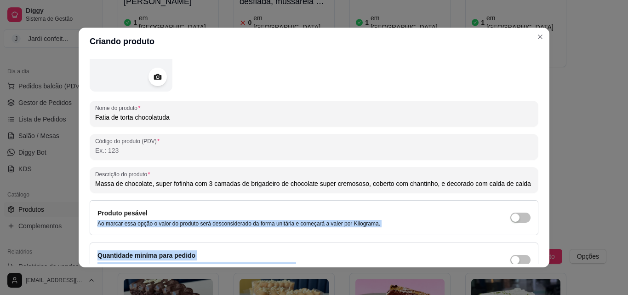
scroll to position [131, 0]
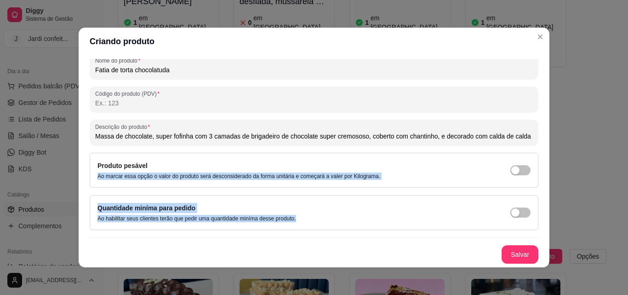
drag, startPoint x: 239, startPoint y: 239, endPoint x: 239, endPoint y: 263, distance: 24.4
click at [239, 263] on div "Nome do produto Fatia de torta chocolatuda Código do produto (PDV) Descrição do…" at bounding box center [314, 112] width 449 height 302
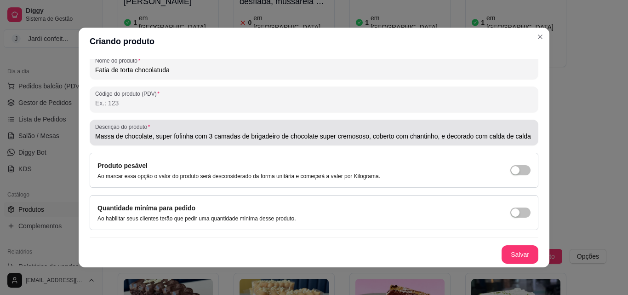
click at [434, 129] on div "Massa de chocolate, super fofinha com 3 camadas de brigadeiro de chocolate supe…" at bounding box center [314, 132] width 438 height 18
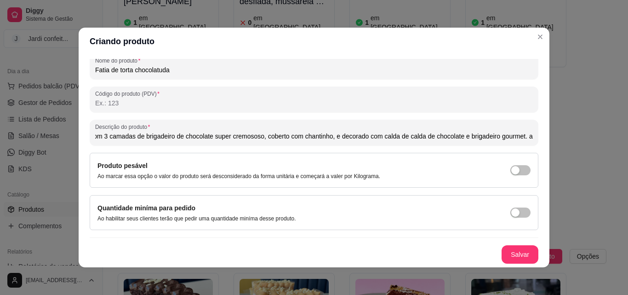
scroll to position [0, 108]
type input "Massa de chocolate, super fofinha com 3 camadas de brigadeiro de chocolate supe…"
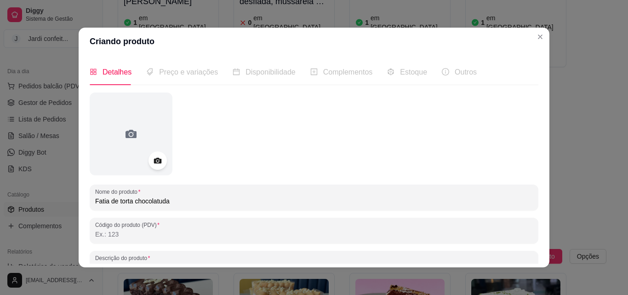
scroll to position [0, 0]
click at [154, 188] on div "Fatia de torta chocolatuda" at bounding box center [314, 197] width 438 height 18
click at [157, 160] on icon at bounding box center [158, 161] width 8 height 6
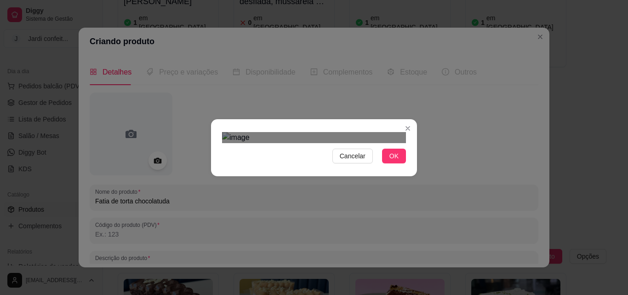
click at [342, 225] on div "Use the arrow keys to move the crop selection area" at bounding box center [311, 283] width 166 height 166
click at [401, 163] on button "OK" at bounding box center [394, 156] width 24 height 15
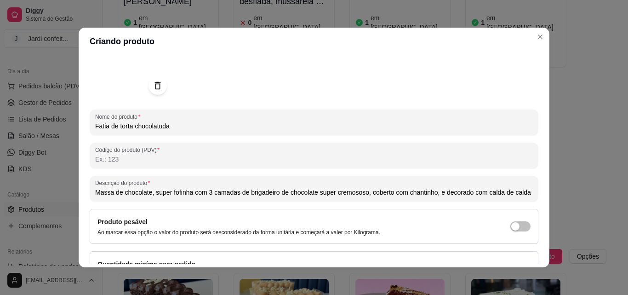
scroll to position [131, 0]
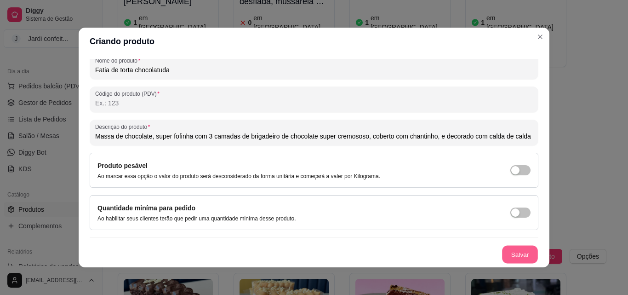
click at [509, 254] on button "Salvar" at bounding box center [520, 255] width 36 height 18
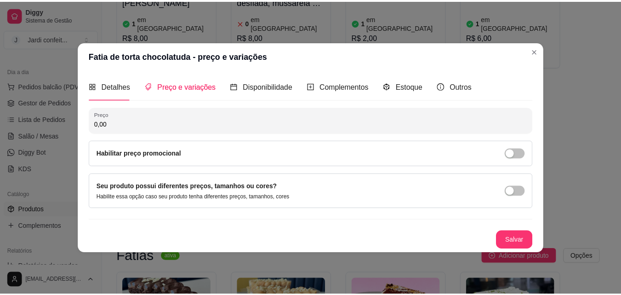
scroll to position [0, 0]
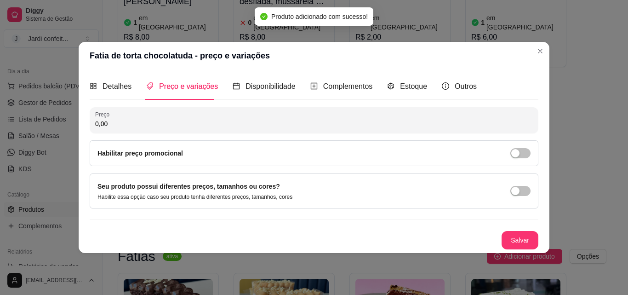
click at [178, 128] on input "0,00" at bounding box center [314, 123] width 438 height 9
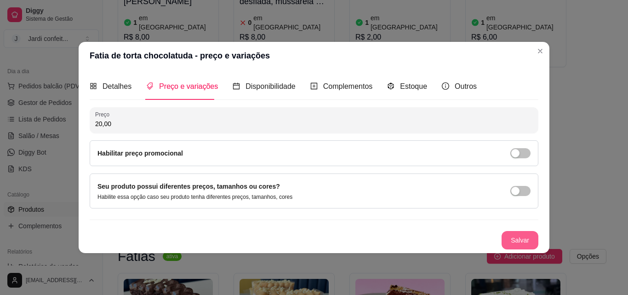
type input "20,00"
click at [516, 241] on button "Salvar" at bounding box center [520, 240] width 37 height 18
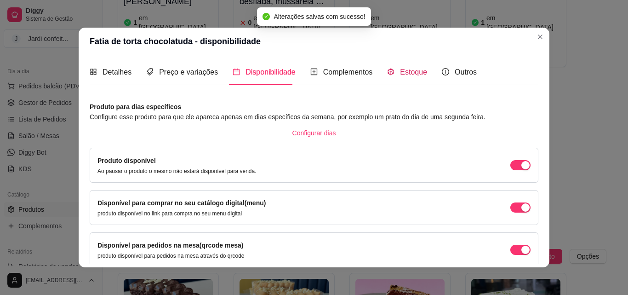
click at [400, 68] on span "Estoque" at bounding box center [413, 72] width 27 height 8
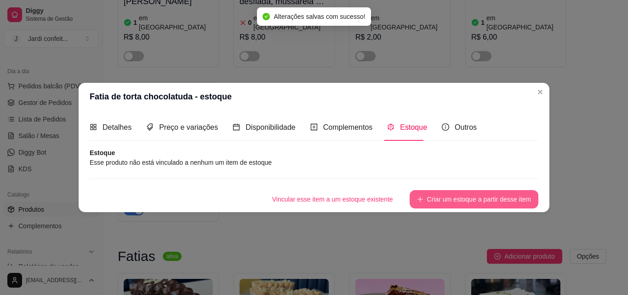
click at [486, 201] on button "Criar um estoque a partir desse item" at bounding box center [474, 199] width 129 height 18
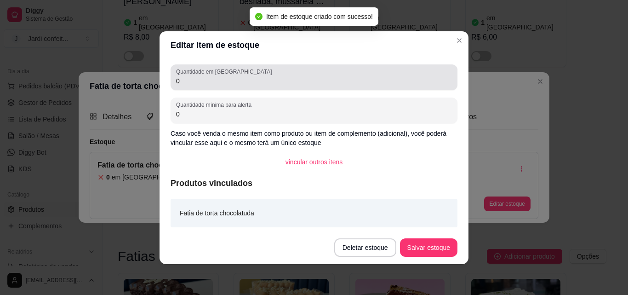
click at [244, 81] on input "0" at bounding box center [314, 80] width 276 height 9
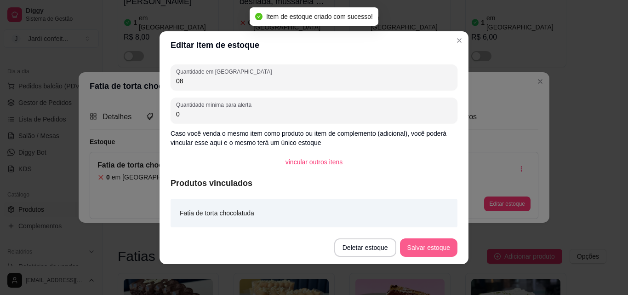
type input "08"
click at [418, 244] on button "Salvar estoque" at bounding box center [428, 247] width 57 height 18
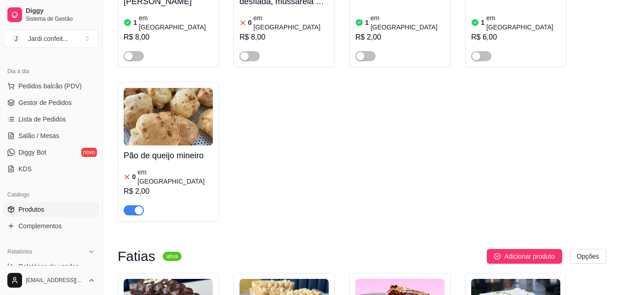
click at [134, 205] on span "button" at bounding box center [134, 210] width 20 height 10
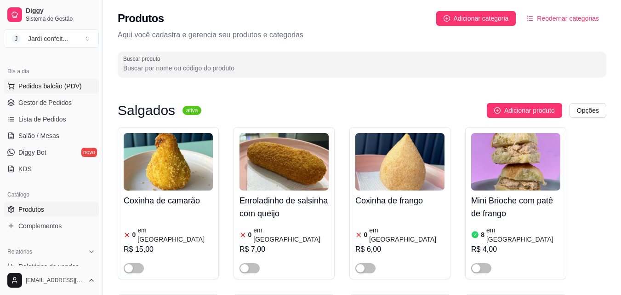
click at [39, 90] on span "Pedidos balcão (PDV)" at bounding box center [49, 85] width 63 height 9
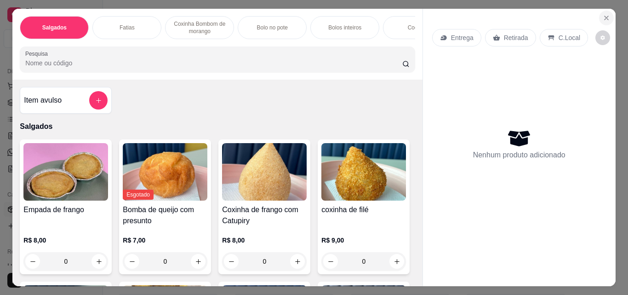
click at [605, 14] on icon "Close" at bounding box center [606, 17] width 7 height 7
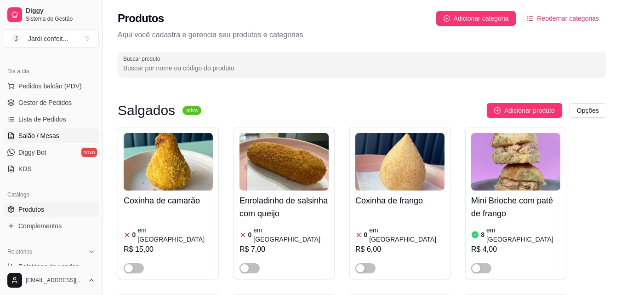
click at [21, 140] on link "Salão / Mesas" at bounding box center [51, 135] width 95 height 15
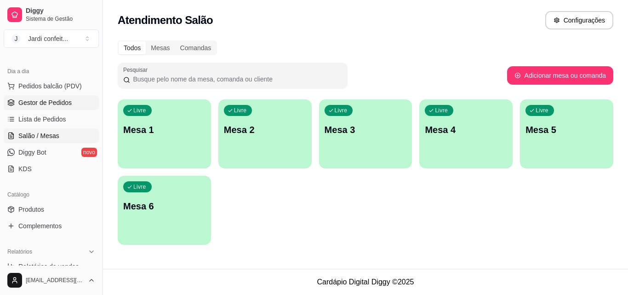
click at [28, 97] on link "Gestor de Pedidos" at bounding box center [51, 102] width 95 height 15
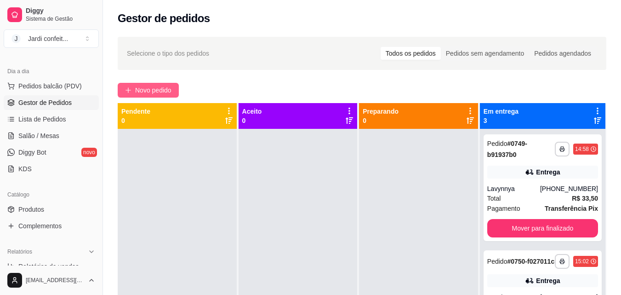
click at [155, 91] on span "Novo pedido" at bounding box center [153, 90] width 36 height 10
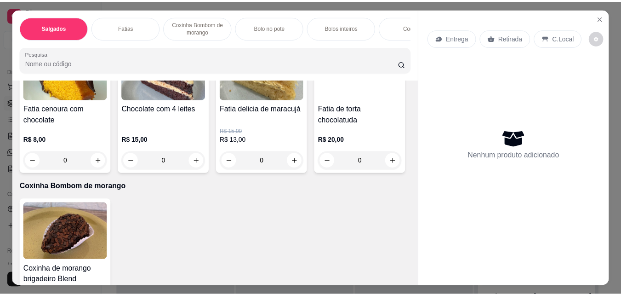
scroll to position [506, 0]
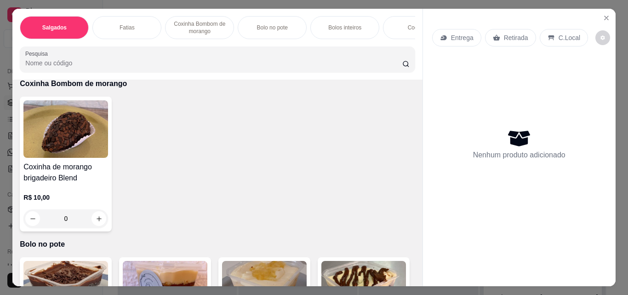
click at [193, 65] on button "increase-product-quantity" at bounding box center [198, 58] width 15 height 15
type input "1"
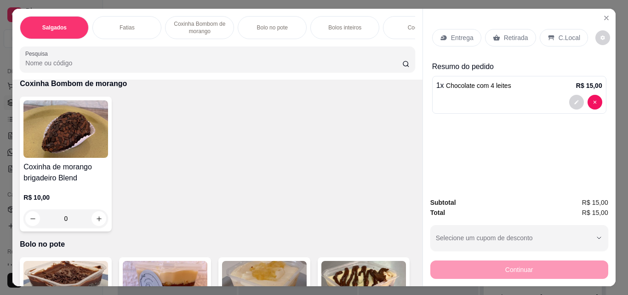
click at [506, 33] on p "Retirada" at bounding box center [516, 37] width 24 height 9
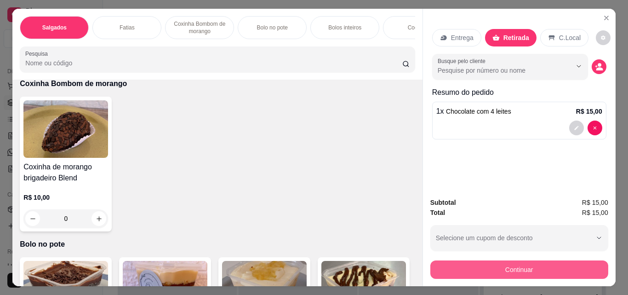
click at [434, 265] on button "Continuar" at bounding box center [519, 269] width 178 height 18
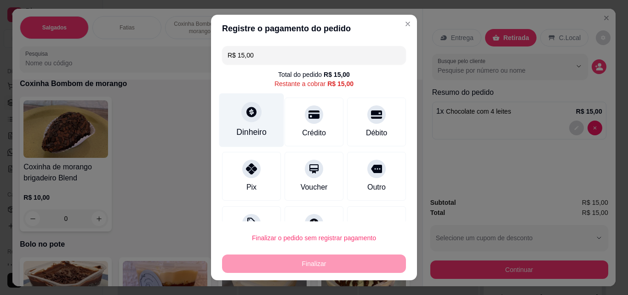
click at [241, 133] on div "Dinheiro" at bounding box center [251, 132] width 30 height 12
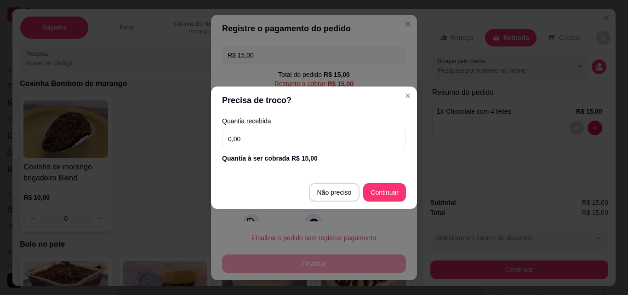
click at [301, 147] on input "0,00" at bounding box center [314, 139] width 184 height 18
type input "15,00"
type input "R$ 0,00"
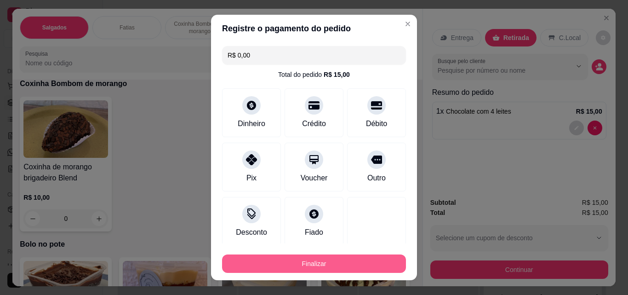
click at [339, 268] on button "Finalizar" at bounding box center [314, 263] width 184 height 18
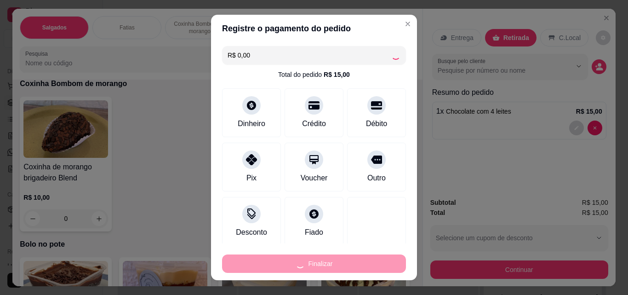
type input "0"
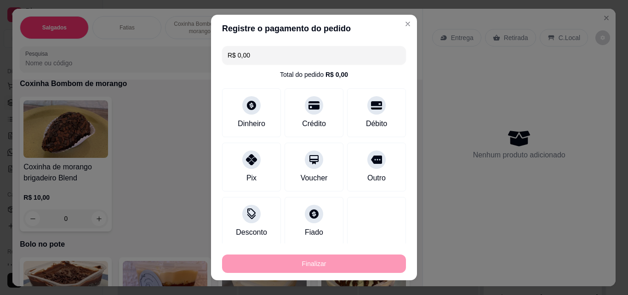
type input "-R$ 15,00"
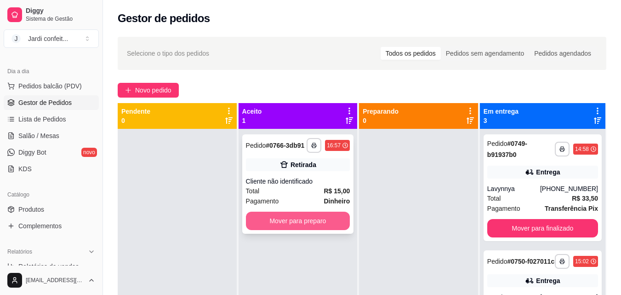
click at [334, 214] on button "Mover para preparo" at bounding box center [298, 220] width 104 height 18
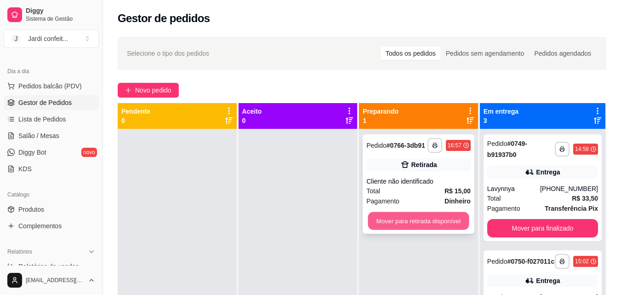
click at [402, 225] on button "Mover para retirada disponível" at bounding box center [418, 221] width 101 height 18
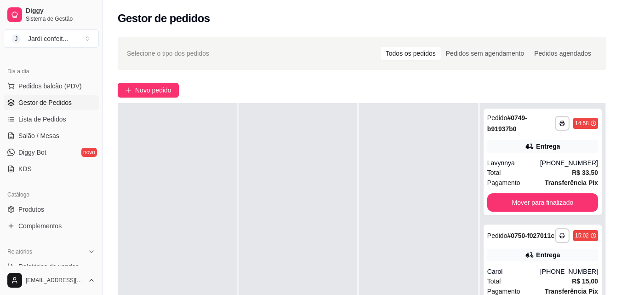
scroll to position [178, 0]
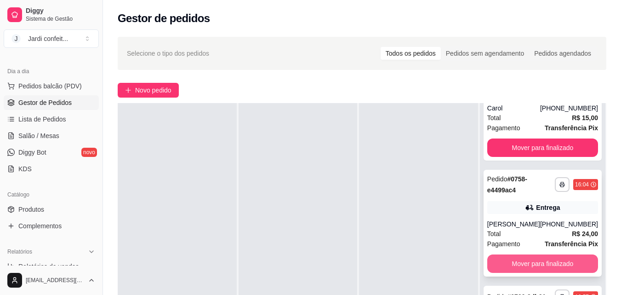
click at [505, 255] on button "Mover para finalizado" at bounding box center [542, 263] width 111 height 18
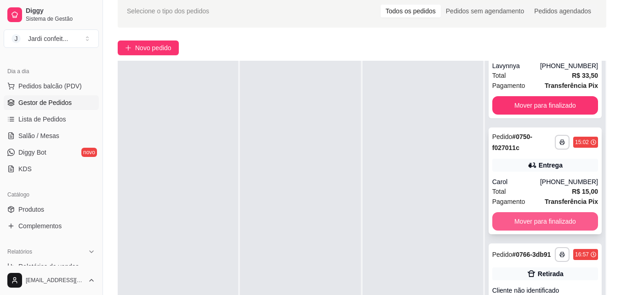
scroll to position [92, 0]
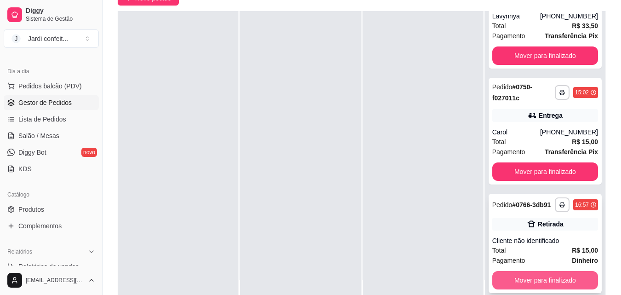
click at [532, 279] on button "Mover para finalizado" at bounding box center [545, 280] width 106 height 18
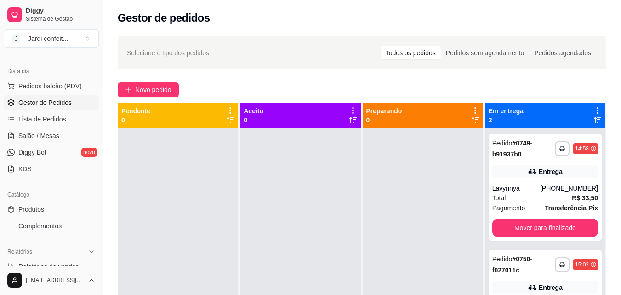
scroll to position [0, 0]
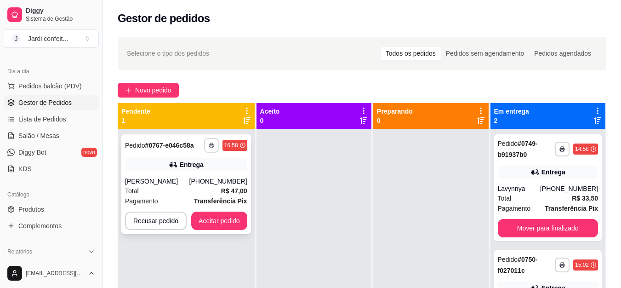
click at [213, 150] on button "button" at bounding box center [211, 145] width 15 height 15
click at [171, 174] on button "Impressora" at bounding box center [186, 177] width 67 height 15
click at [234, 219] on button "Aceitar pedido" at bounding box center [219, 220] width 56 height 18
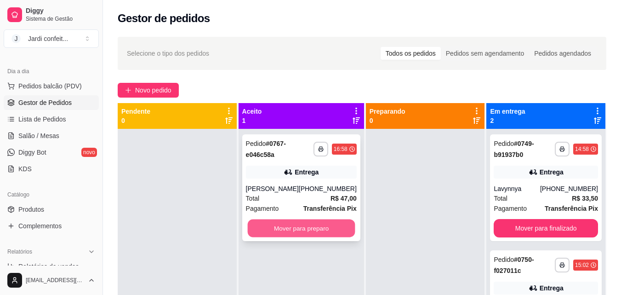
click at [296, 232] on button "Mover para preparo" at bounding box center [301, 228] width 108 height 18
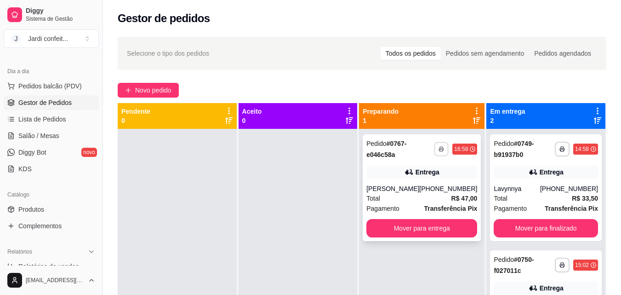
click at [439, 148] on icon "button" at bounding box center [442, 149] width 6 height 6
click at [418, 185] on button "Impressora" at bounding box center [410, 181] width 64 height 14
click at [417, 224] on button "Mover para entrega" at bounding box center [422, 228] width 108 height 18
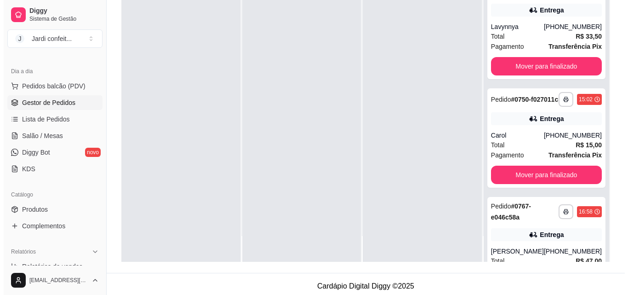
scroll to position [140, 0]
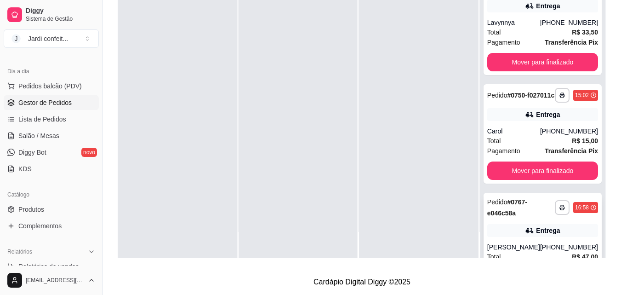
click at [497, 217] on strong "# 0767-e046c58a" at bounding box center [507, 207] width 40 height 18
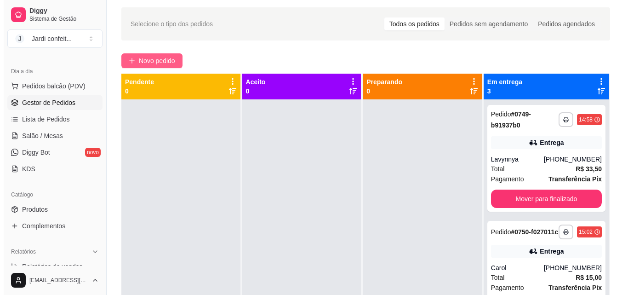
scroll to position [2, 0]
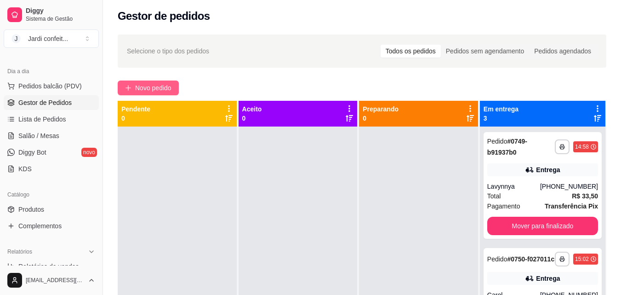
drag, startPoint x: 142, startPoint y: 80, endPoint x: 144, endPoint y: 90, distance: 10.0
click at [143, 84] on div "**********" at bounding box center [362, 217] width 518 height 377
click at [144, 90] on span "Novo pedido" at bounding box center [153, 88] width 36 height 10
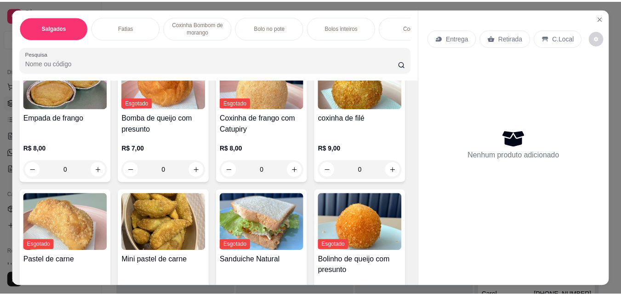
scroll to position [138, 0]
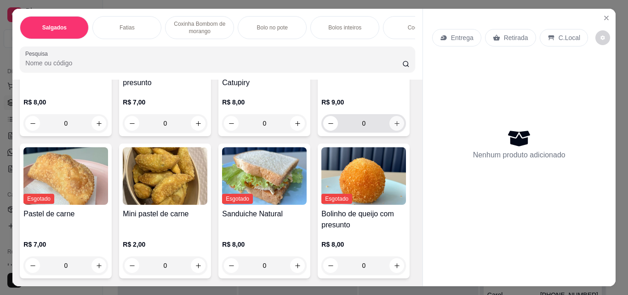
click at [394, 127] on icon "increase-product-quantity" at bounding box center [397, 123] width 7 height 7
type input "1"
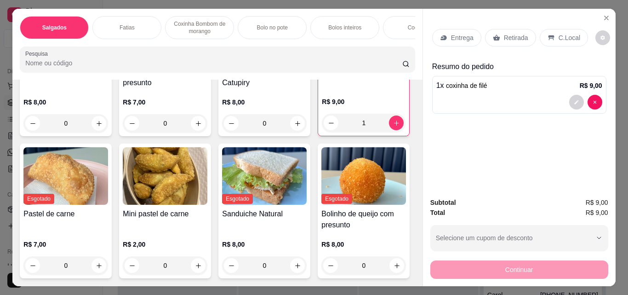
click at [506, 33] on p "Retirada" at bounding box center [516, 37] width 24 height 9
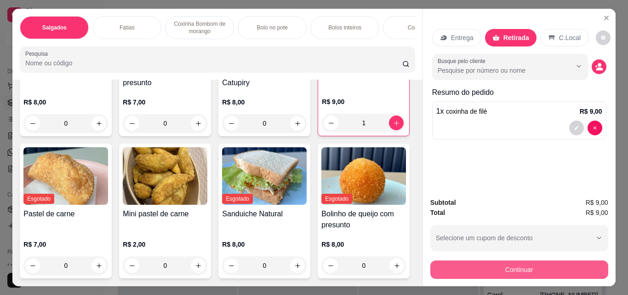
click at [439, 263] on button "Continuar" at bounding box center [519, 269] width 178 height 18
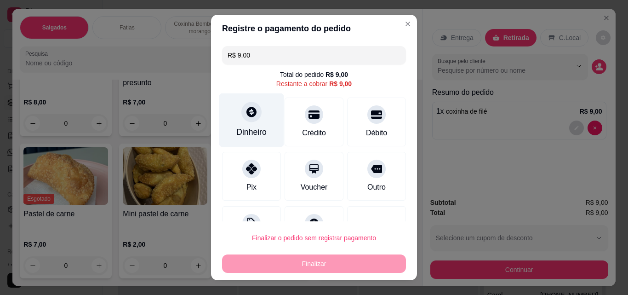
click at [258, 130] on div "Dinheiro" at bounding box center [251, 132] width 30 height 12
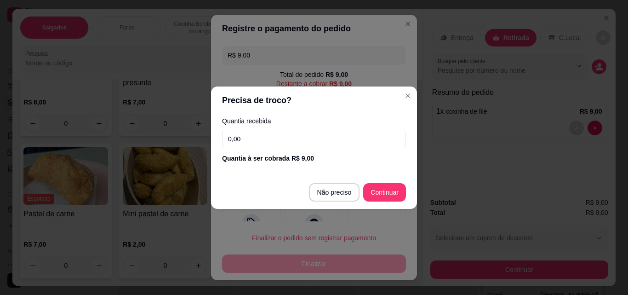
click at [249, 145] on input "0,00" at bounding box center [314, 139] width 184 height 18
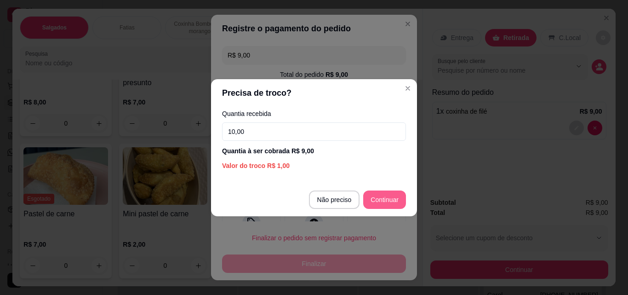
type input "10,00"
type input "R$ 0,00"
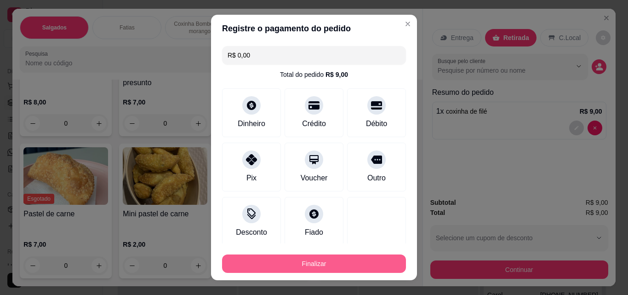
click at [364, 265] on button "Finalizar" at bounding box center [314, 263] width 184 height 18
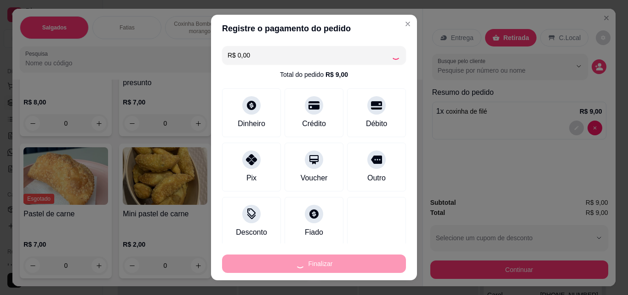
type input "0"
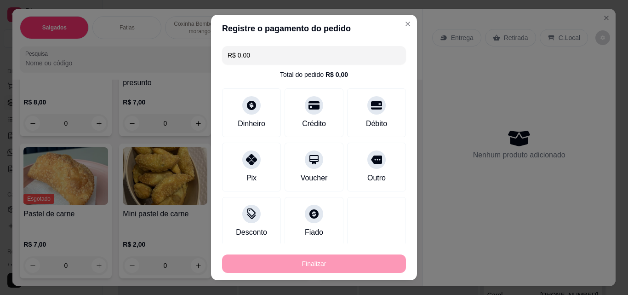
type input "-R$ 9,00"
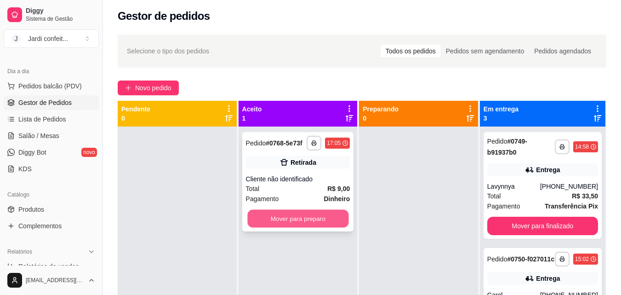
click at [299, 215] on button "Mover para preparo" at bounding box center [297, 219] width 101 height 18
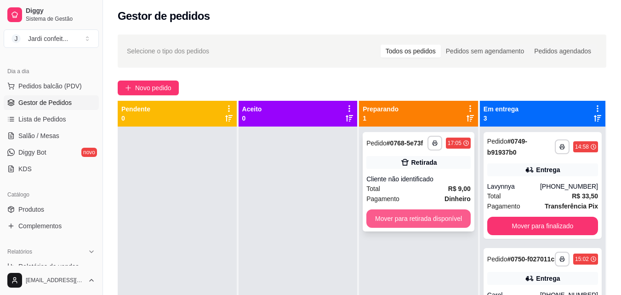
click at [423, 216] on button "Mover para retirada disponível" at bounding box center [418, 218] width 104 height 18
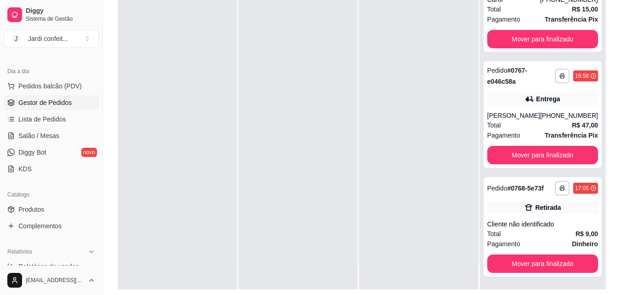
scroll to position [113, 0]
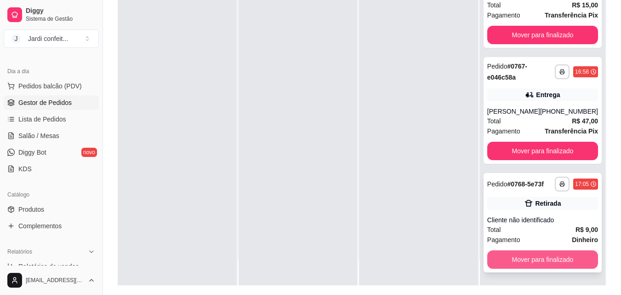
click at [557, 260] on button "Mover para finalizado" at bounding box center [542, 259] width 111 height 18
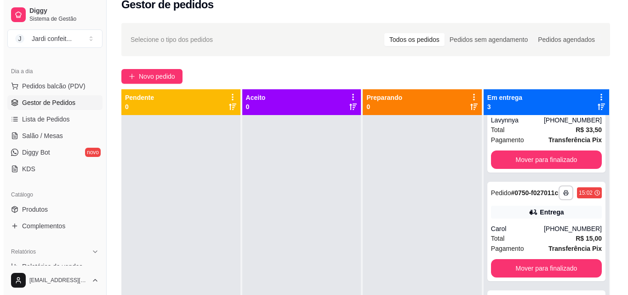
scroll to position [0, 0]
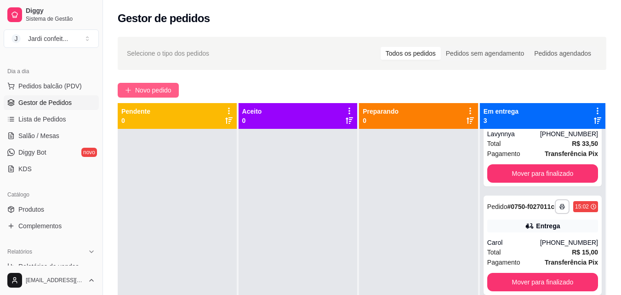
click at [163, 91] on span "Novo pedido" at bounding box center [153, 90] width 36 height 10
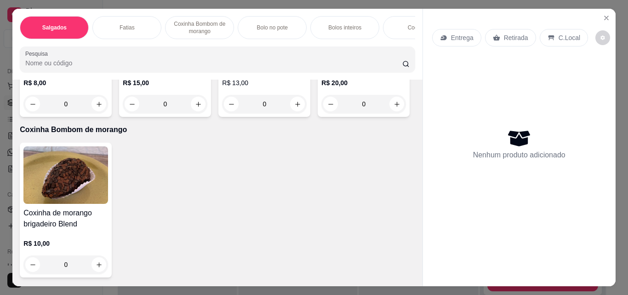
scroll to position [506, 0]
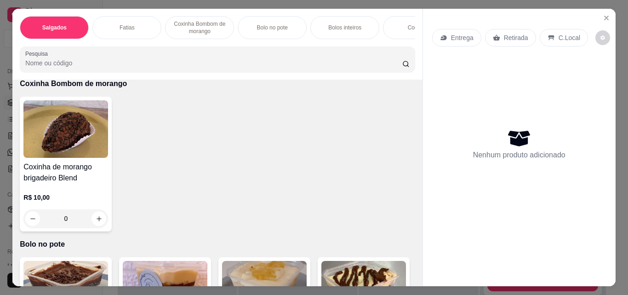
click at [291, 65] on button "increase-product-quantity" at bounding box center [298, 58] width 14 height 14
type input "1"
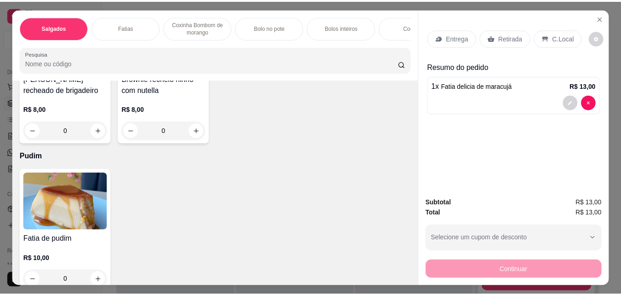
scroll to position [1726, 0]
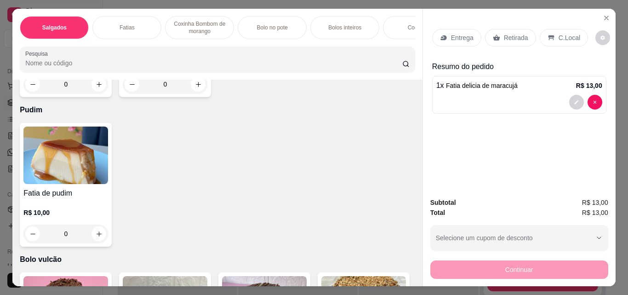
type input "2"
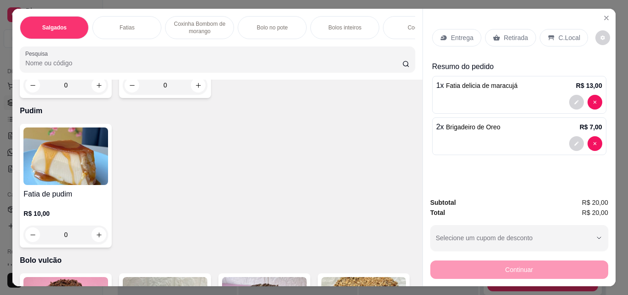
click at [515, 33] on p "Retirada" at bounding box center [516, 37] width 24 height 9
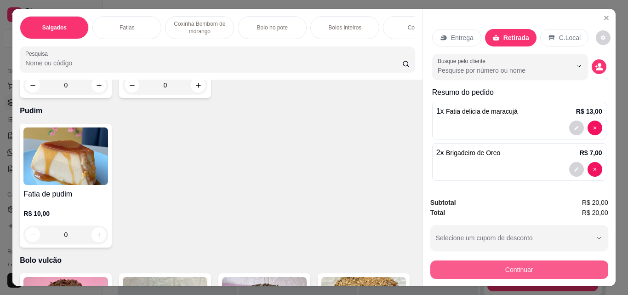
click at [521, 264] on button "Continuar" at bounding box center [519, 269] width 178 height 18
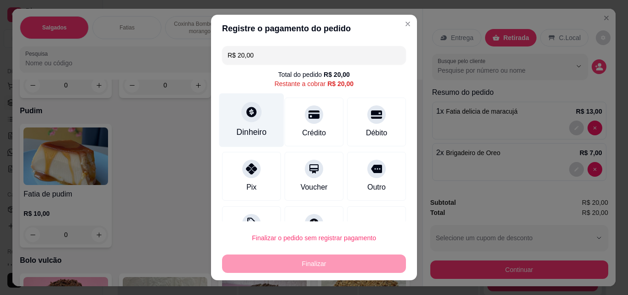
click at [255, 126] on div "Dinheiro" at bounding box center [251, 120] width 65 height 54
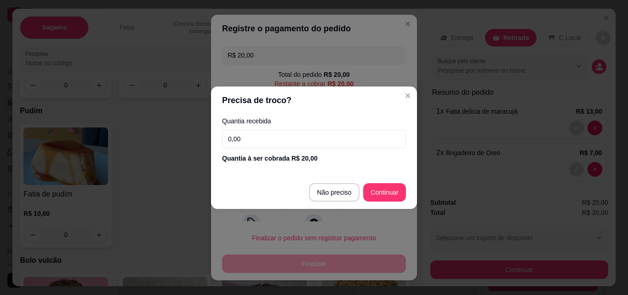
click at [313, 145] on input "0,00" at bounding box center [314, 139] width 184 height 18
type input "20,00"
type input "R$ 0,00"
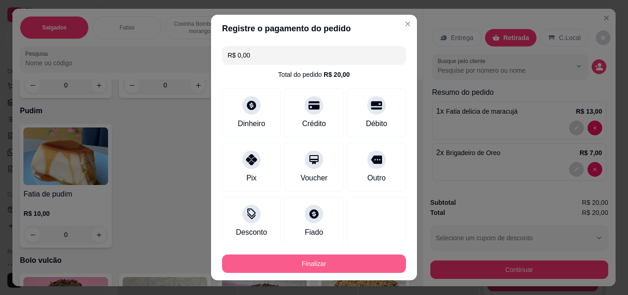
click at [342, 262] on button "Finalizar" at bounding box center [314, 263] width 184 height 18
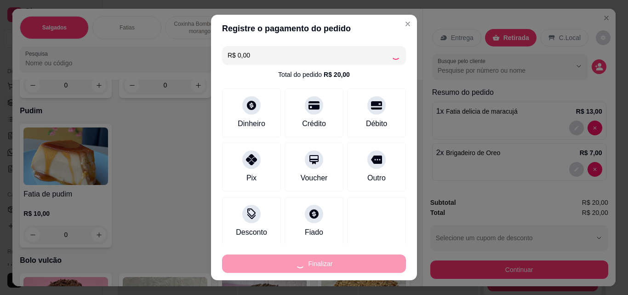
type input "0"
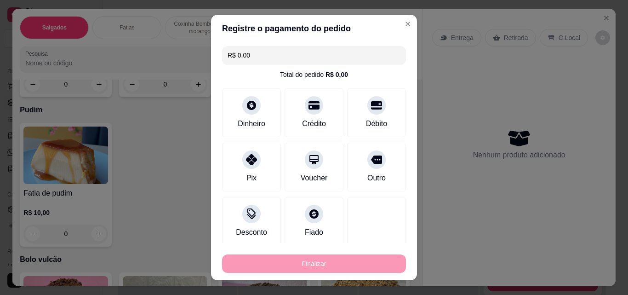
type input "-R$ 20,00"
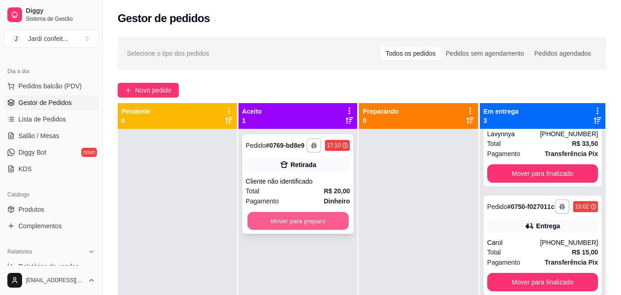
click at [331, 217] on button "Mover para preparo" at bounding box center [297, 221] width 101 height 18
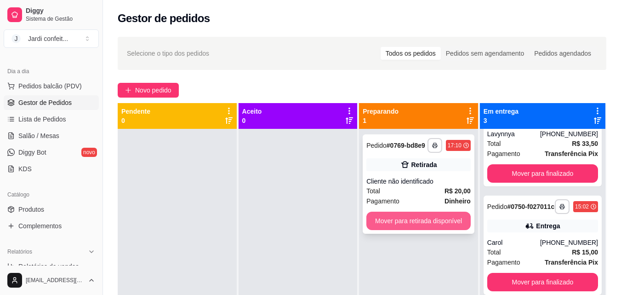
click at [400, 226] on button "Mover para retirada disponível" at bounding box center [418, 220] width 104 height 18
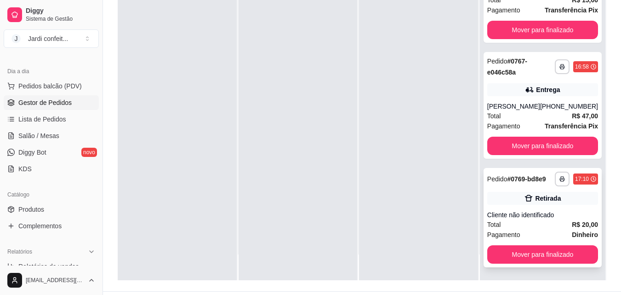
scroll to position [140, 0]
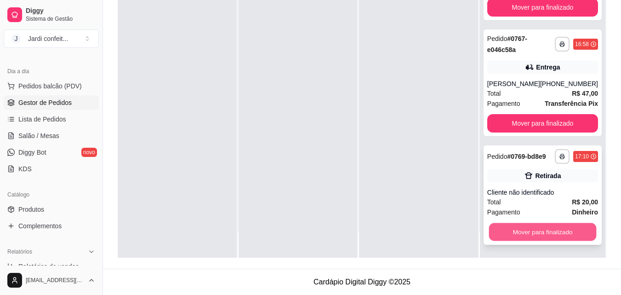
click at [518, 234] on button "Mover para finalizado" at bounding box center [543, 232] width 108 height 18
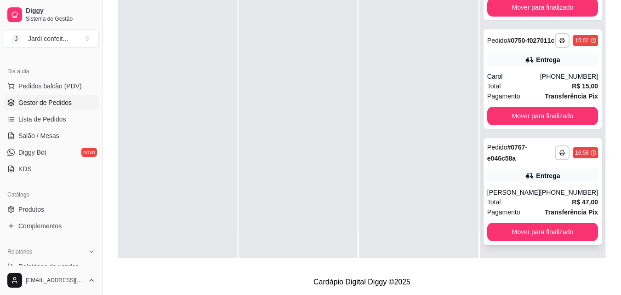
scroll to position [62, 0]
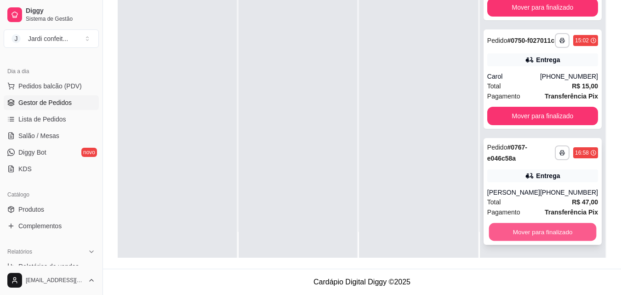
click at [528, 230] on button "Mover para finalizado" at bounding box center [543, 232] width 108 height 18
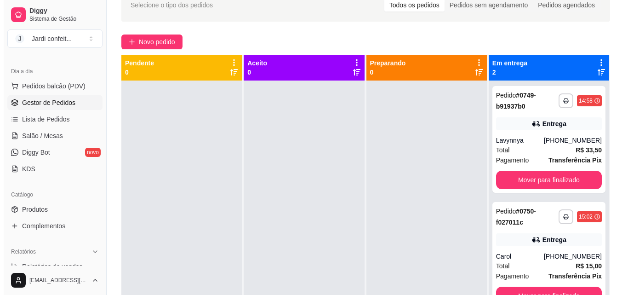
scroll to position [26, 0]
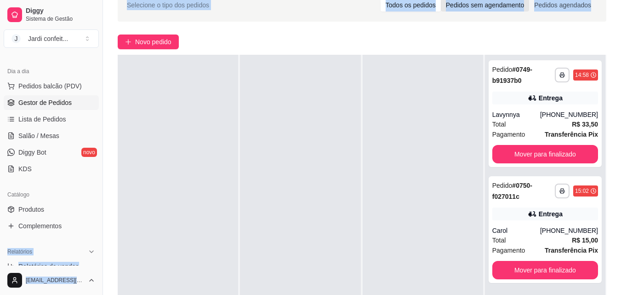
drag, startPoint x: 0, startPoint y: 242, endPoint x: 458, endPoint y: 1, distance: 517.7
click at [4, 238] on div "**********" at bounding box center [310, 169] width 621 height 435
click at [131, 46] on button "Novo pedido" at bounding box center [148, 41] width 61 height 15
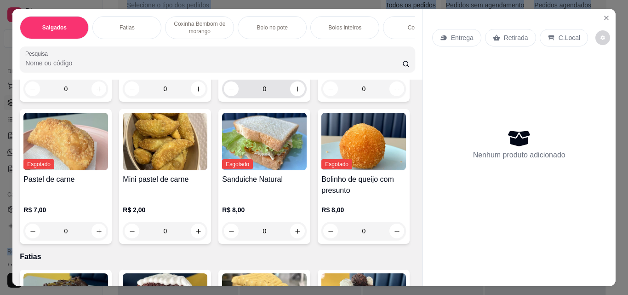
scroll to position [184, 0]
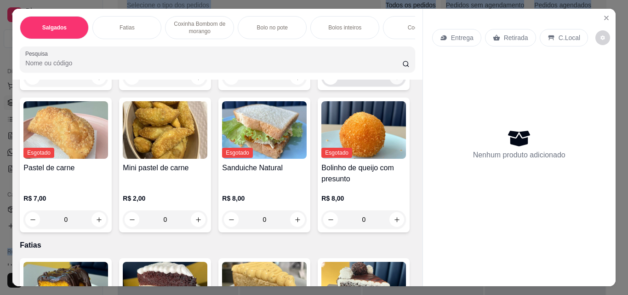
click at [394, 81] on icon "increase-product-quantity" at bounding box center [397, 77] width 7 height 7
type input "1"
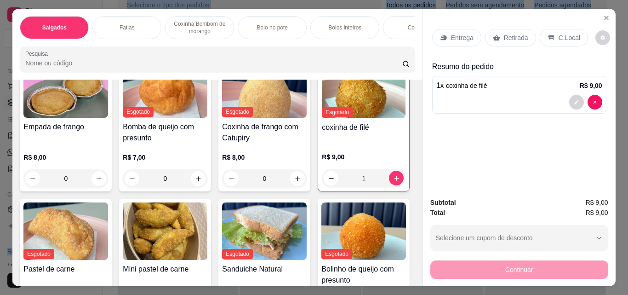
scroll to position [46, 0]
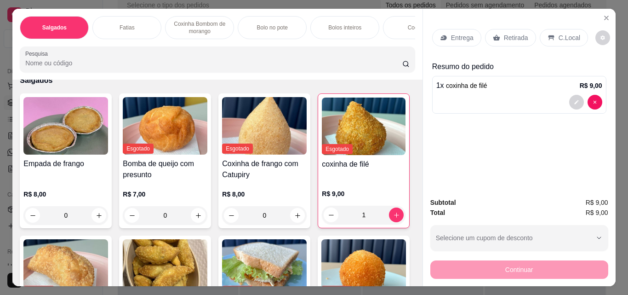
click at [505, 33] on p "Retirada" at bounding box center [516, 37] width 24 height 9
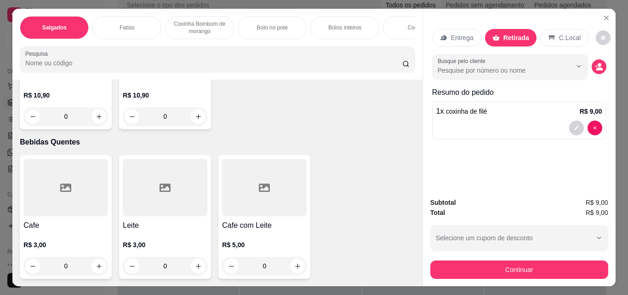
scroll to position [3126, 0]
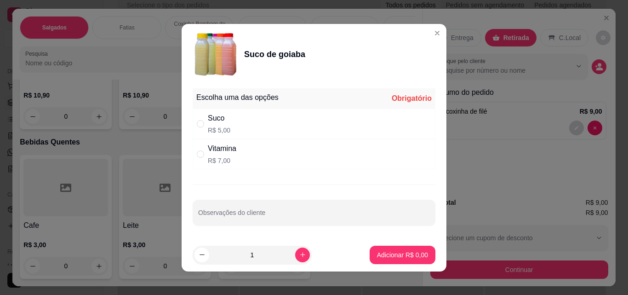
click at [193, 122] on div "Suco R$ 5,00" at bounding box center [314, 124] width 243 height 30
radio input "true"
click at [405, 251] on p "Adicionar R$ 5,00" at bounding box center [402, 254] width 50 height 9
type input "1"
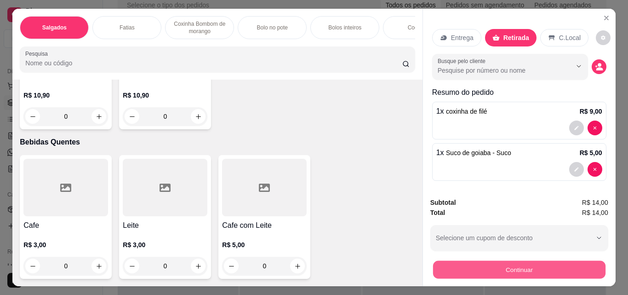
click at [502, 267] on button "Continuar" at bounding box center [519, 269] width 172 height 18
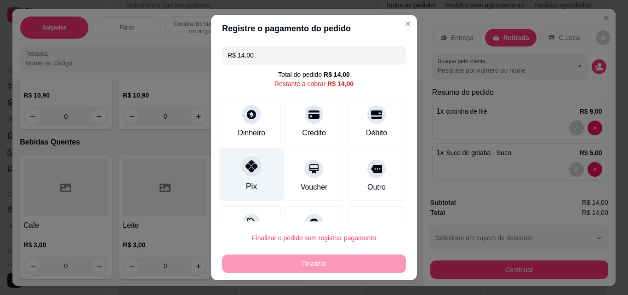
click at [270, 188] on div "Pix" at bounding box center [251, 175] width 65 height 54
type input "R$ 0,00"
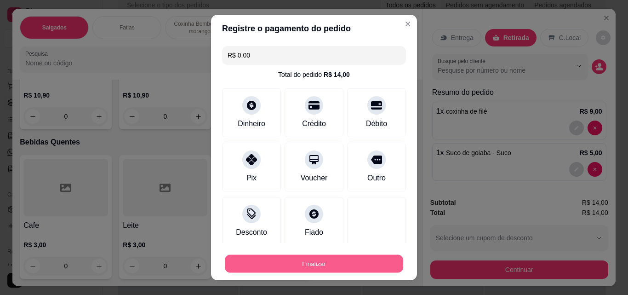
click at [336, 269] on button "Finalizar" at bounding box center [314, 264] width 178 height 18
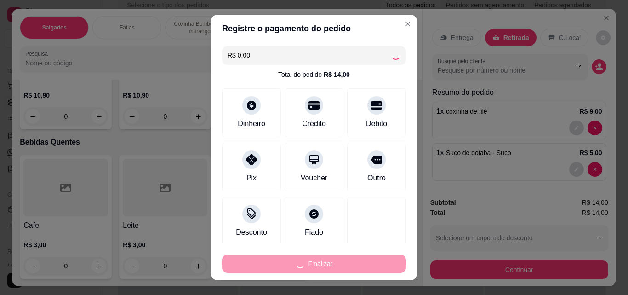
type input "0"
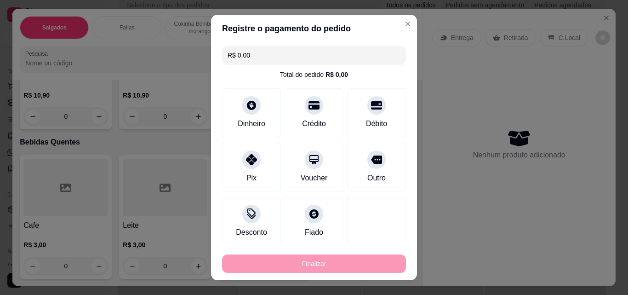
type input "-R$ 14,00"
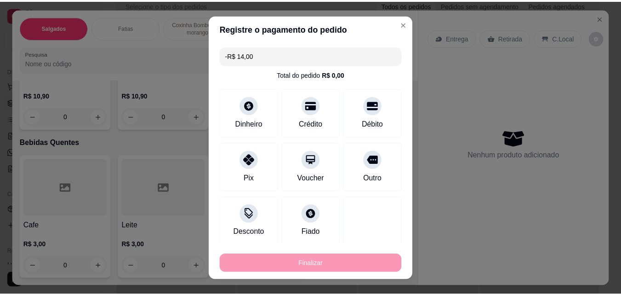
scroll to position [3126, 0]
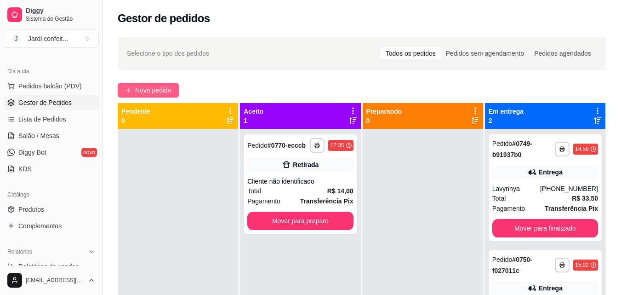
click at [144, 94] on span "Novo pedido" at bounding box center [153, 90] width 36 height 10
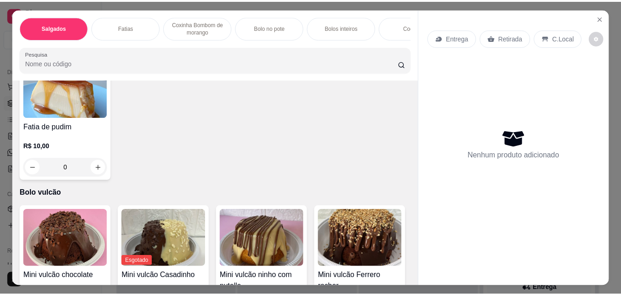
scroll to position [1839, 0]
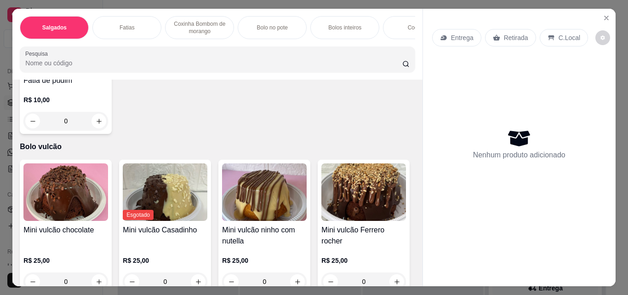
type input "1"
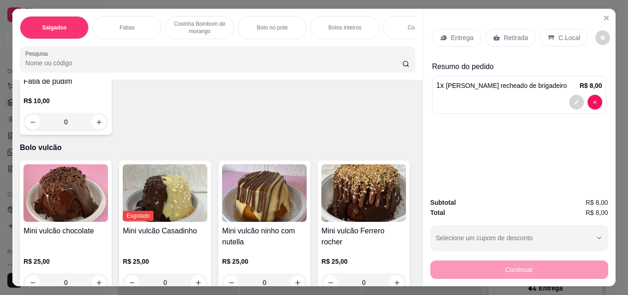
click at [505, 35] on p "Retirada" at bounding box center [516, 37] width 24 height 9
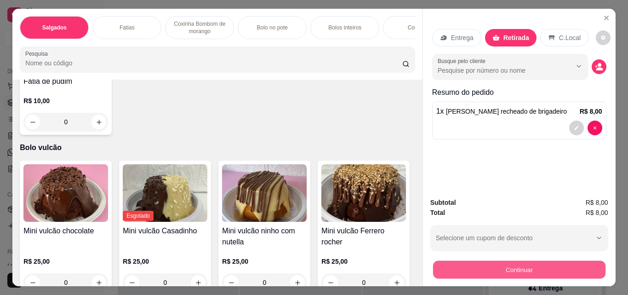
click at [488, 270] on button "Continuar" at bounding box center [519, 269] width 172 height 18
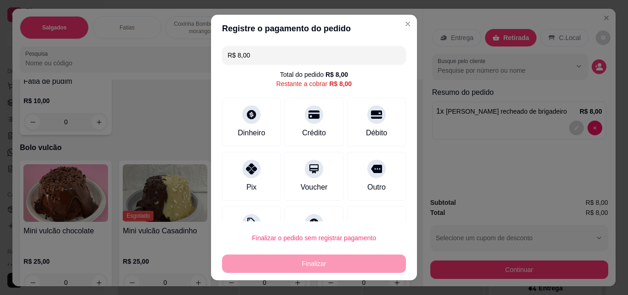
drag, startPoint x: 249, startPoint y: 169, endPoint x: 270, endPoint y: 193, distance: 31.6
click at [248, 169] on icon at bounding box center [251, 168] width 11 height 11
type input "R$ 0,00"
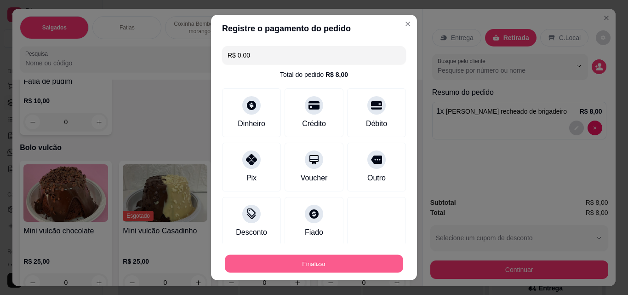
click at [335, 271] on button "Finalizar" at bounding box center [314, 264] width 178 height 18
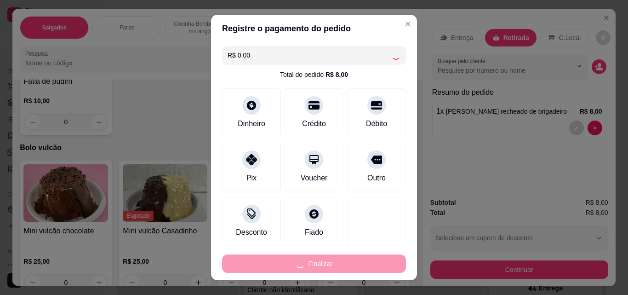
type input "0"
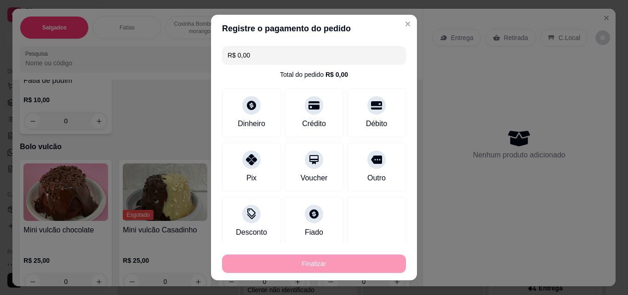
type input "-R$ 8,00"
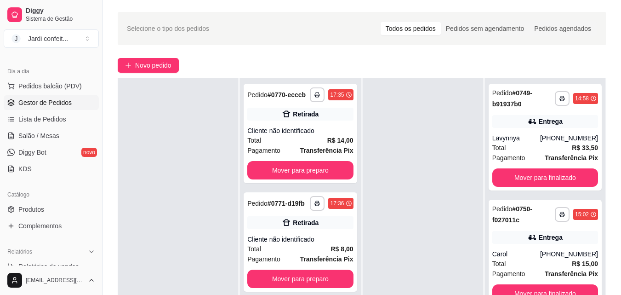
scroll to position [46, 0]
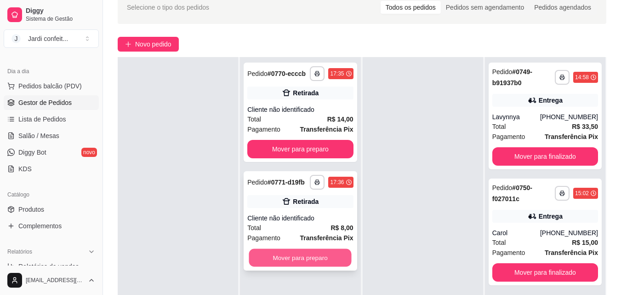
click at [326, 265] on button "Mover para preparo" at bounding box center [300, 258] width 103 height 18
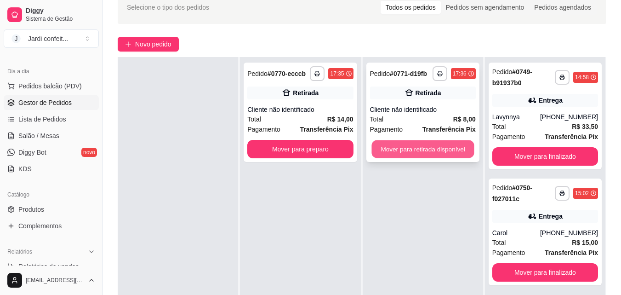
click at [422, 154] on button "Mover para retirada disponível" at bounding box center [422, 149] width 103 height 18
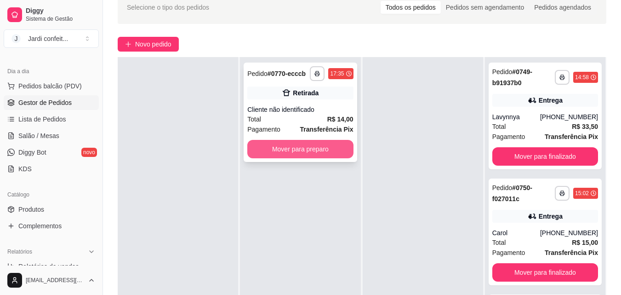
click at [294, 153] on button "Mover para preparo" at bounding box center [300, 149] width 106 height 18
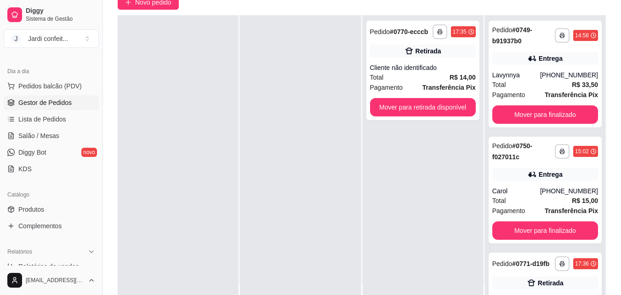
scroll to position [140, 0]
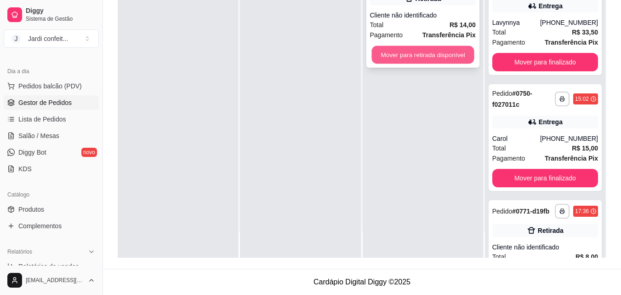
click at [374, 55] on button "Mover para retirada disponível" at bounding box center [422, 55] width 103 height 18
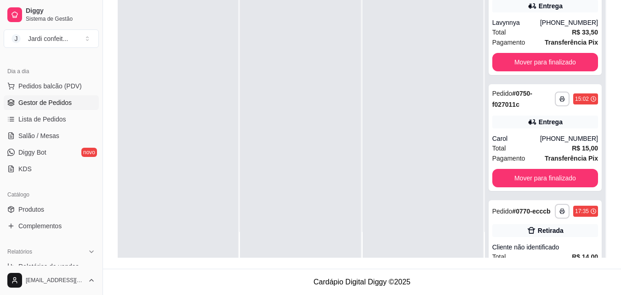
scroll to position [46, 0]
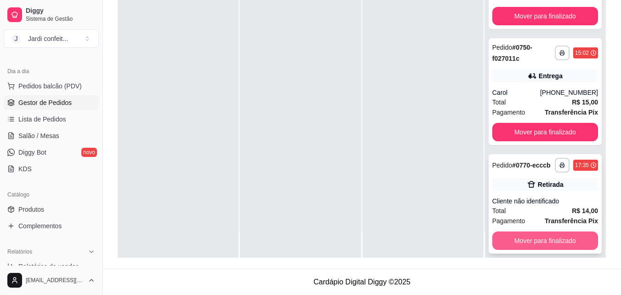
click at [567, 250] on button "Mover para finalizado" at bounding box center [545, 240] width 106 height 18
click at [521, 250] on button "Mover para finalizado" at bounding box center [545, 241] width 103 height 18
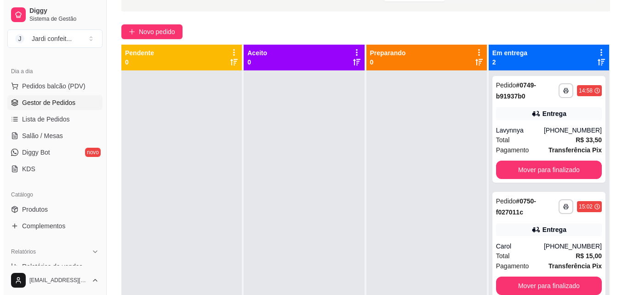
scroll to position [0, 0]
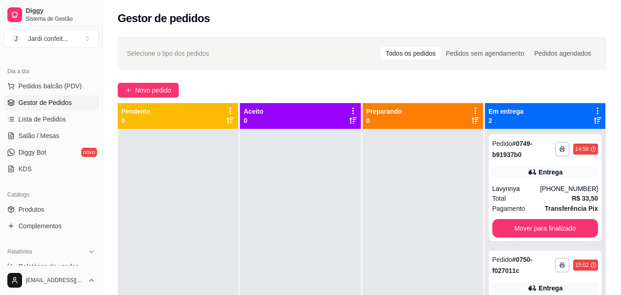
drag, startPoint x: 393, startPoint y: 197, endPoint x: 391, endPoint y: 202, distance: 5.8
drag, startPoint x: 391, startPoint y: 202, endPoint x: 322, endPoint y: 179, distance: 72.7
click at [322, 179] on div at bounding box center [300, 276] width 120 height 295
click at [145, 86] on span "Novo pedido" at bounding box center [153, 90] width 36 height 10
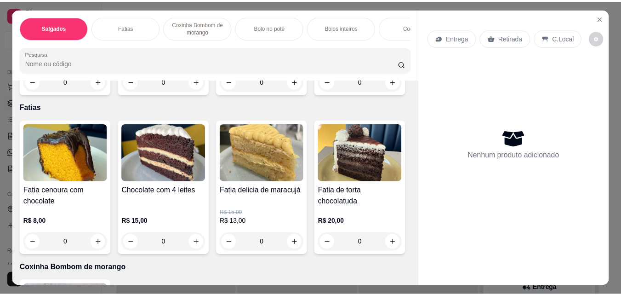
scroll to position [230, 0]
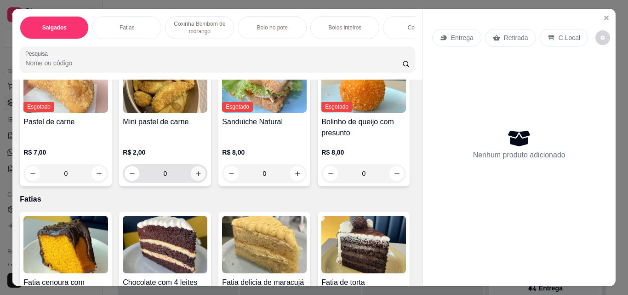
click at [206, 170] on button "increase-product-quantity" at bounding box center [198, 173] width 15 height 15
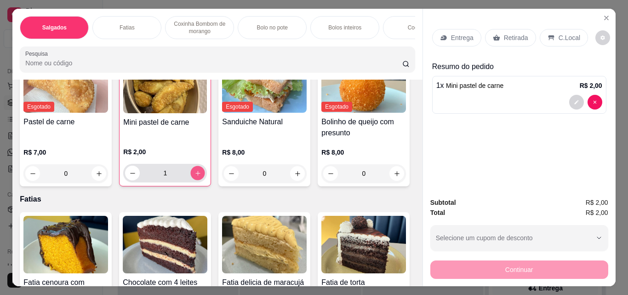
click at [205, 170] on button "increase-product-quantity" at bounding box center [198, 173] width 14 height 14
type input "2"
drag, startPoint x: 514, startPoint y: 38, endPoint x: 572, endPoint y: 238, distance: 208.7
click at [515, 40] on div "Retirada" at bounding box center [510, 37] width 51 height 17
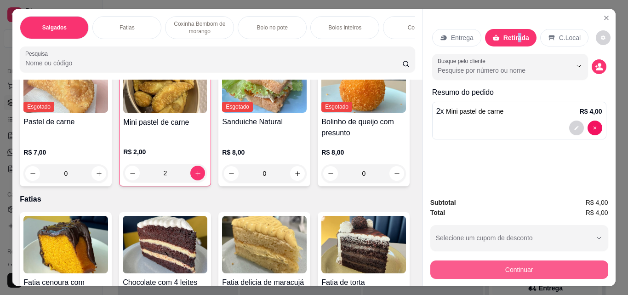
click at [558, 262] on button "Continuar" at bounding box center [519, 269] width 178 height 18
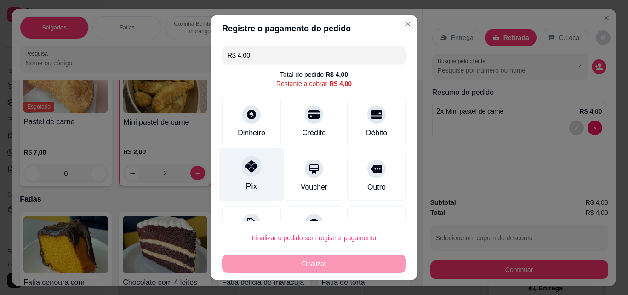
click at [258, 197] on div "Pix" at bounding box center [251, 175] width 65 height 54
type input "R$ 0,00"
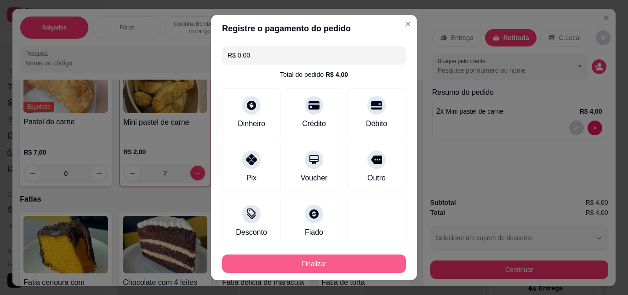
click at [280, 270] on button "Finalizar" at bounding box center [314, 263] width 184 height 18
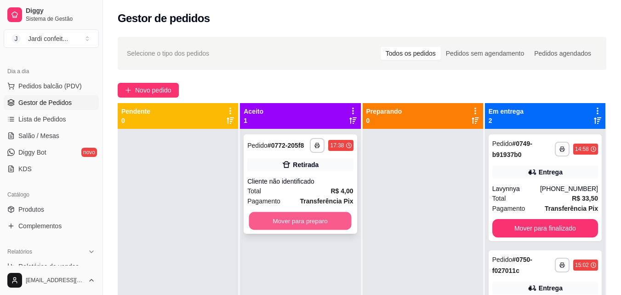
click at [333, 227] on button "Mover para preparo" at bounding box center [300, 221] width 103 height 18
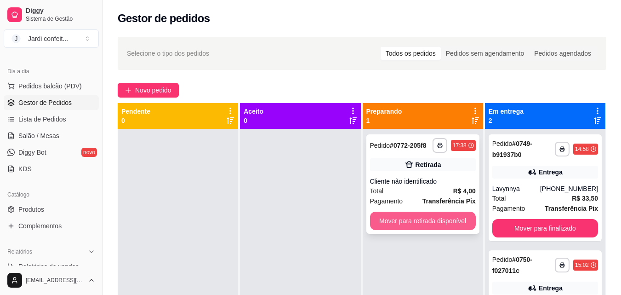
click at [394, 229] on button "Mover para retirada disponível" at bounding box center [423, 220] width 106 height 18
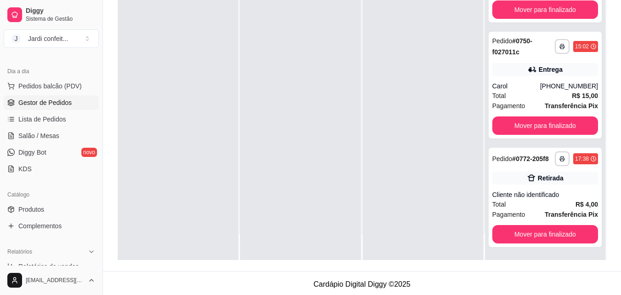
scroll to position [62, 0]
click at [537, 240] on button "Mover para finalizado" at bounding box center [545, 234] width 106 height 18
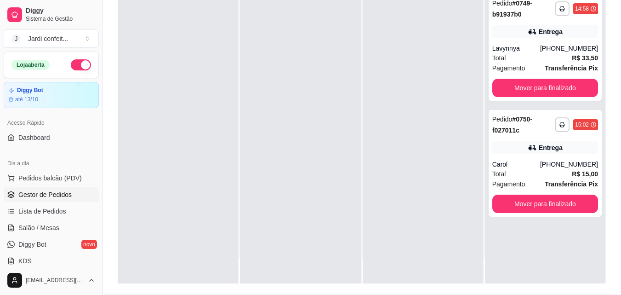
scroll to position [140, 0]
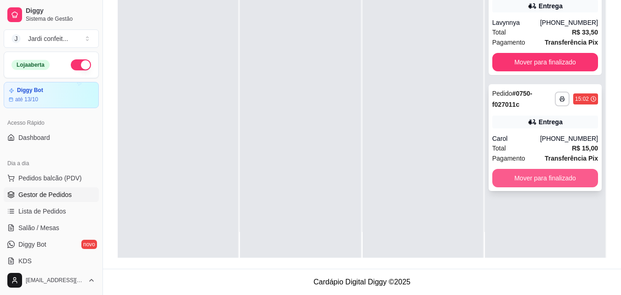
click at [567, 172] on button "Mover para finalizado" at bounding box center [545, 178] width 106 height 18
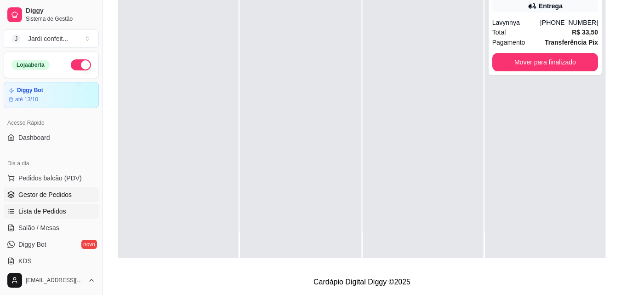
scroll to position [184, 0]
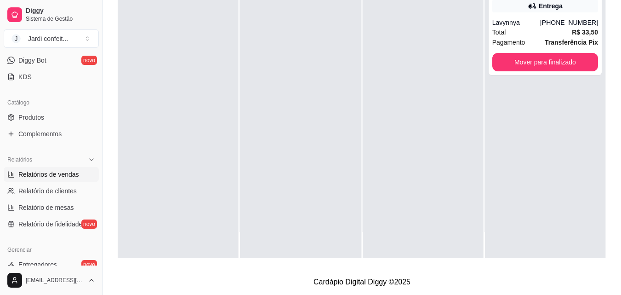
click at [43, 171] on span "Relatórios de vendas" at bounding box center [48, 174] width 61 height 9
select select "ALL"
select select "0"
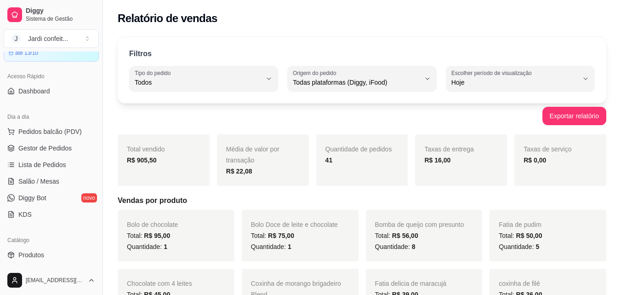
scroll to position [46, 0]
click at [73, 149] on link "Gestor de Pedidos" at bounding box center [51, 148] width 95 height 15
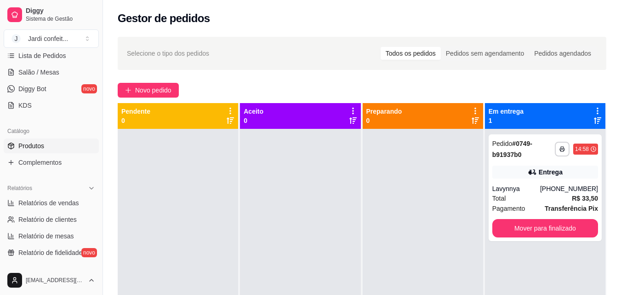
scroll to position [184, 0]
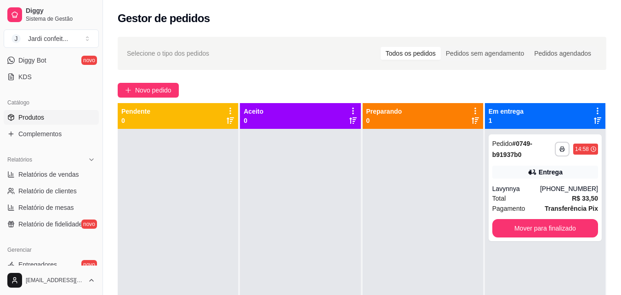
click at [48, 114] on link "Produtos" at bounding box center [51, 117] width 95 height 15
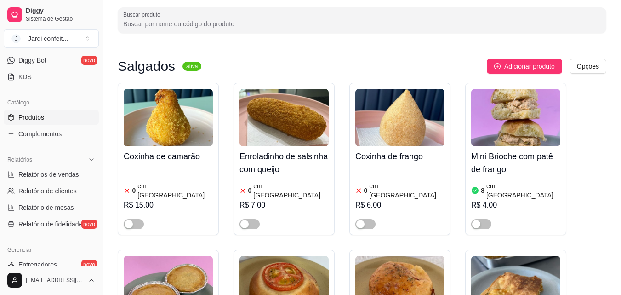
scroll to position [184, 0]
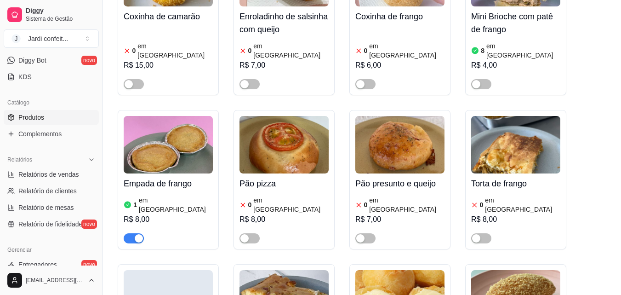
click at [163, 133] on img at bounding box center [168, 144] width 89 height 57
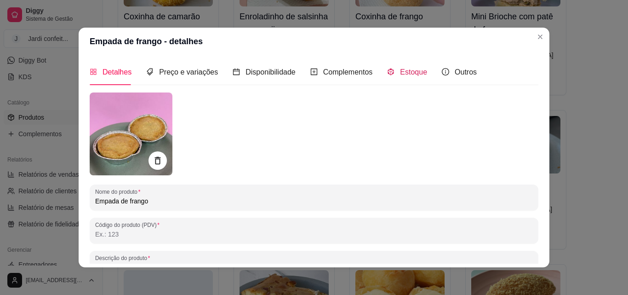
click at [411, 71] on span "Estoque" at bounding box center [413, 72] width 27 height 8
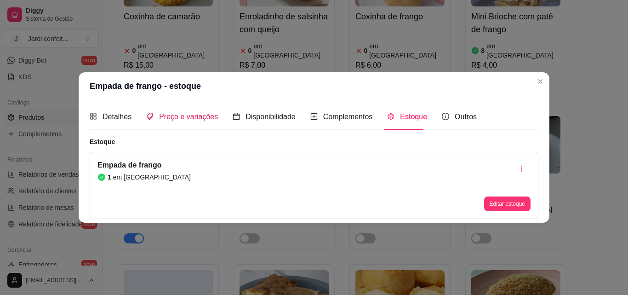
click at [189, 113] on span "Preço e variações" at bounding box center [188, 117] width 59 height 8
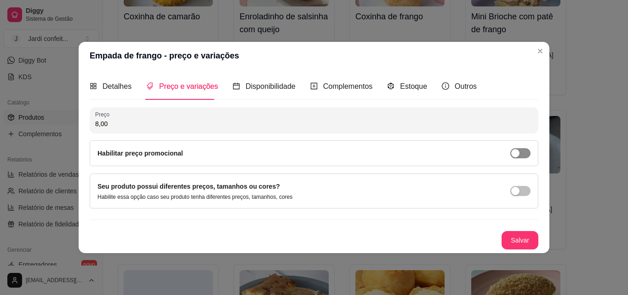
click at [528, 151] on span "button" at bounding box center [520, 153] width 20 height 10
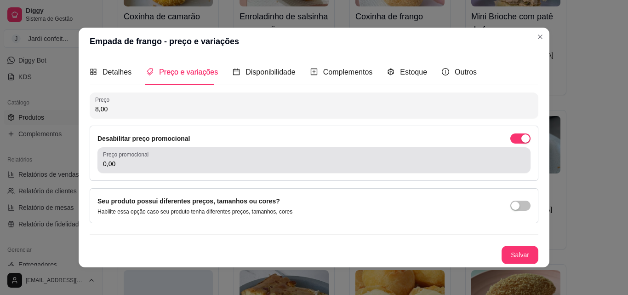
click at [417, 162] on input "0,00" at bounding box center [314, 163] width 422 height 9
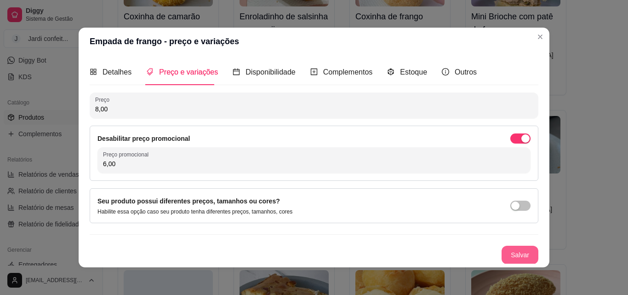
type input "6,00"
click at [507, 251] on button "Salvar" at bounding box center [520, 255] width 37 height 18
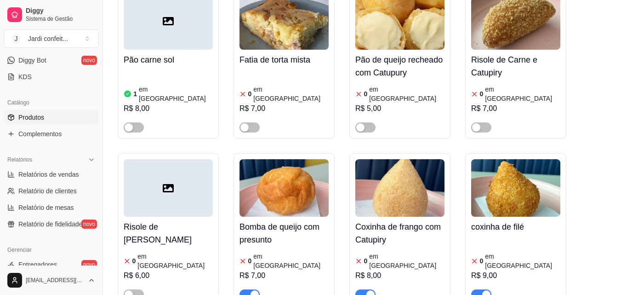
scroll to position [506, 0]
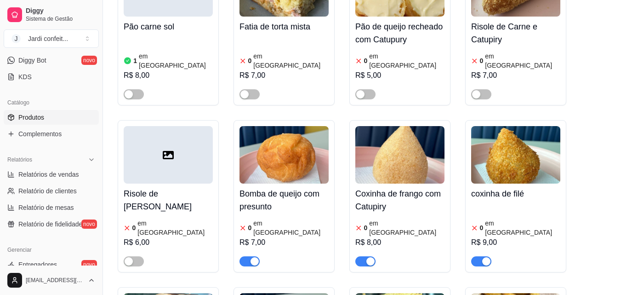
click at [246, 256] on span "button" at bounding box center [250, 261] width 20 height 10
click at [366, 256] on span "button" at bounding box center [365, 261] width 20 height 10
click at [482, 257] on div "button" at bounding box center [486, 261] width 8 height 8
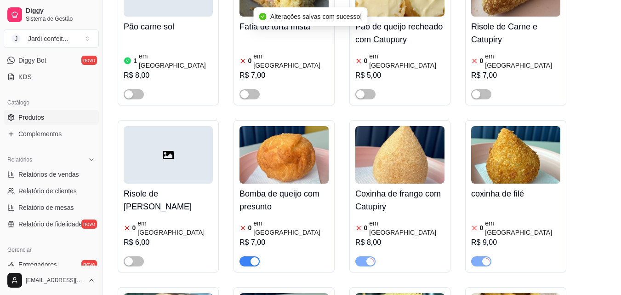
scroll to position [687, 0]
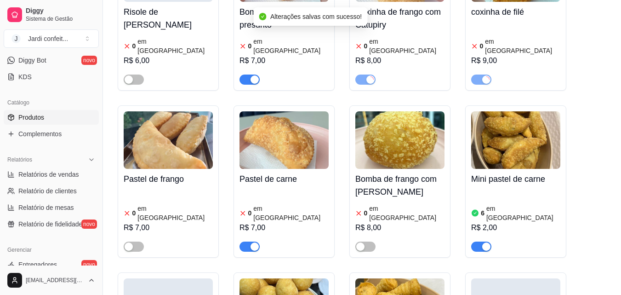
click at [250, 241] on span "button" at bounding box center [250, 246] width 20 height 10
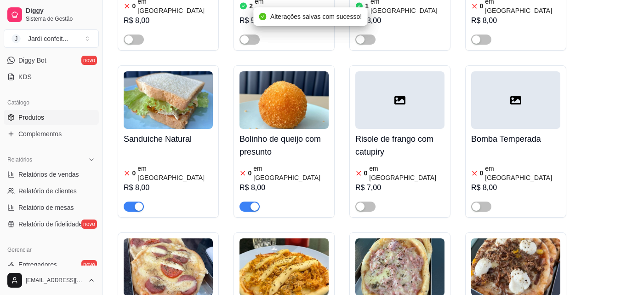
scroll to position [1241, 0]
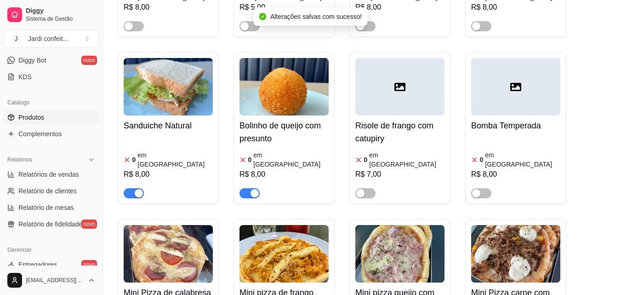
click at [136, 189] on div "button" at bounding box center [139, 193] width 8 height 8
click at [244, 188] on span "button" at bounding box center [250, 193] width 20 height 10
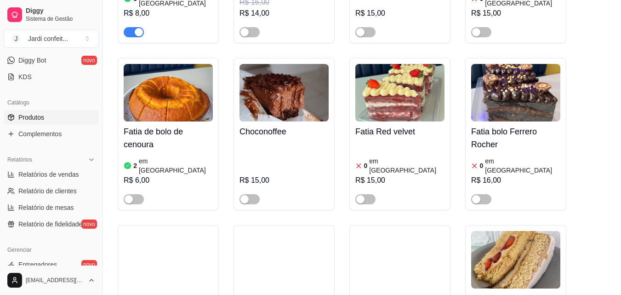
scroll to position [2483, 0]
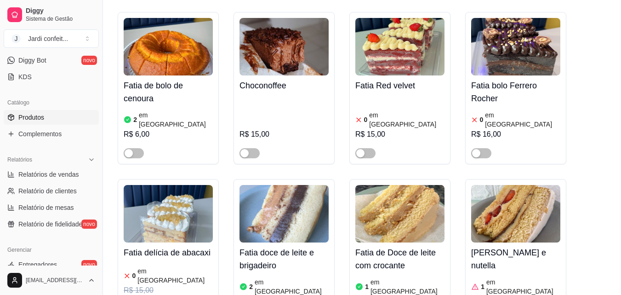
click at [57, 15] on span "Gestor de Pedidos" at bounding box center [44, 10] width 53 height 9
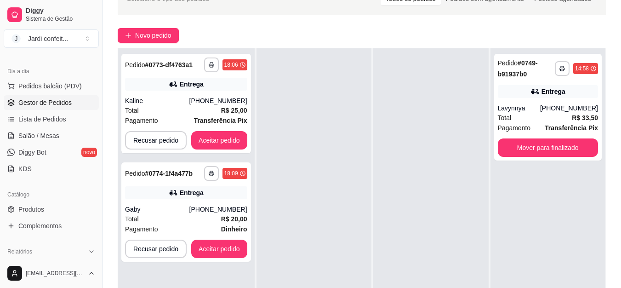
scroll to position [147, 0]
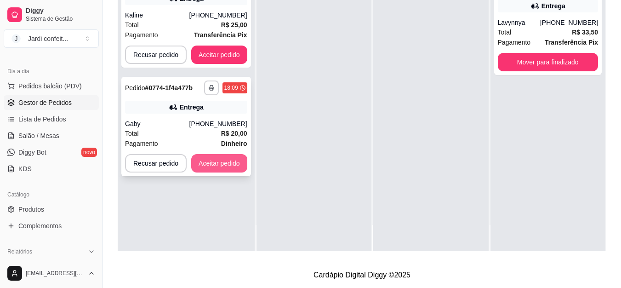
click at [221, 158] on button "Aceitar pedido" at bounding box center [219, 163] width 56 height 18
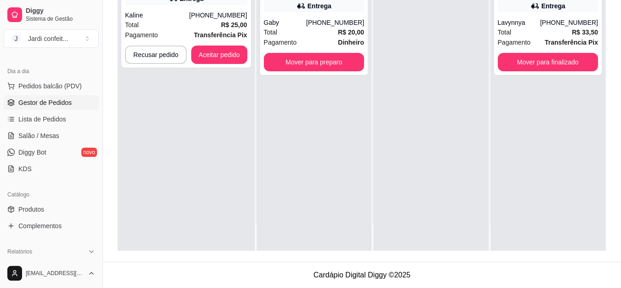
scroll to position [0, 0]
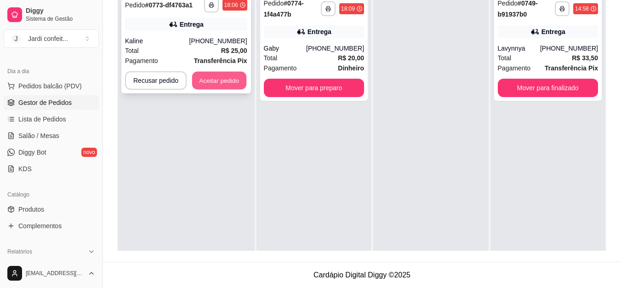
click at [225, 74] on button "Aceitar pedido" at bounding box center [219, 81] width 54 height 18
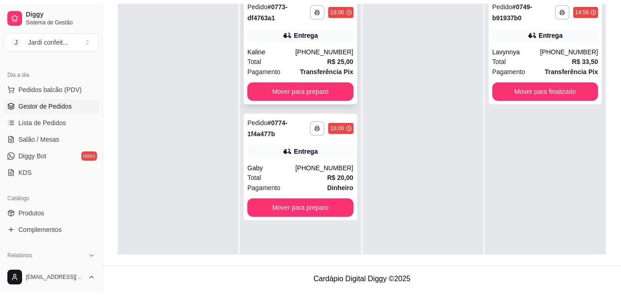
scroll to position [140, 0]
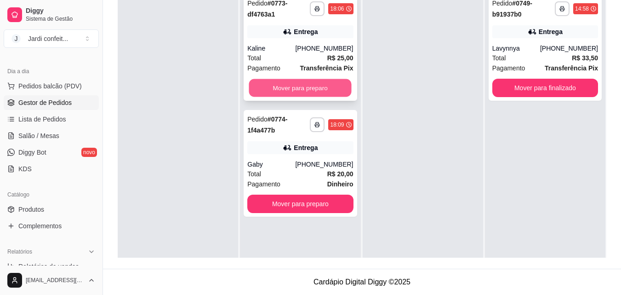
click at [312, 89] on button "Mover para preparo" at bounding box center [300, 88] width 103 height 18
click at [312, 89] on div "Mover para preparo" at bounding box center [300, 88] width 106 height 18
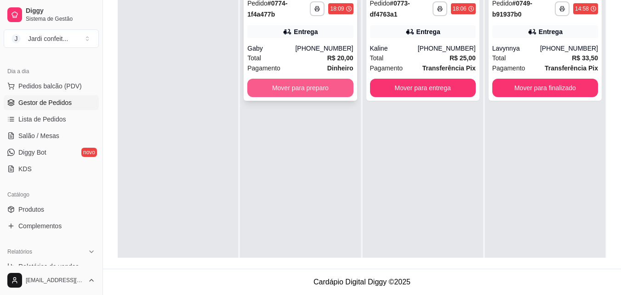
click at [318, 88] on button "Mover para preparo" at bounding box center [300, 88] width 106 height 18
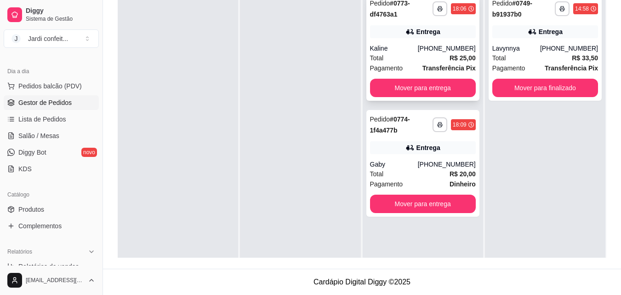
click at [457, 34] on div "Entrega" at bounding box center [423, 31] width 106 height 13
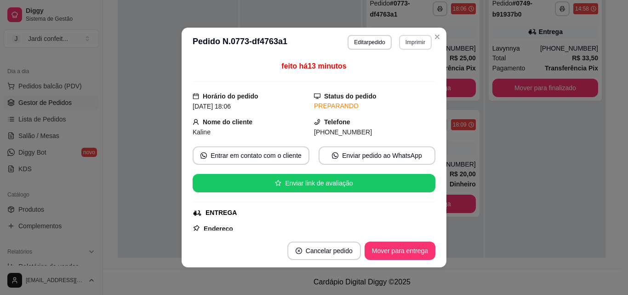
click at [413, 43] on button "Imprimir" at bounding box center [415, 42] width 33 height 15
click at [418, 72] on button "Impressora" at bounding box center [395, 74] width 67 height 15
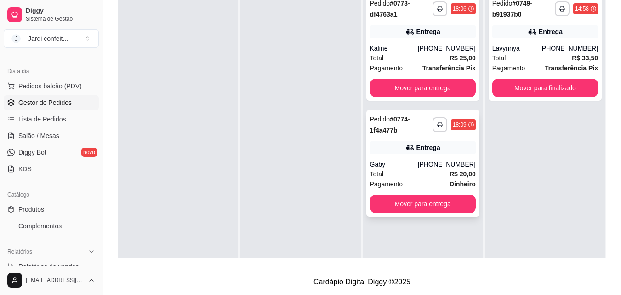
click at [429, 144] on div "Entrega" at bounding box center [429, 147] width 24 height 9
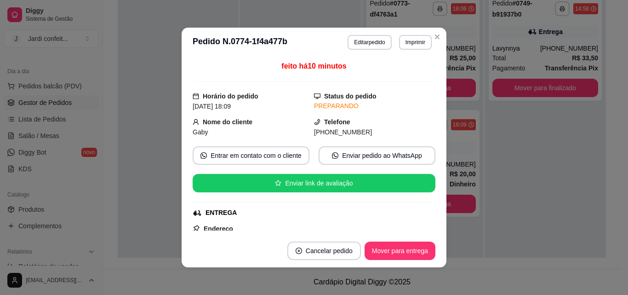
click at [422, 39] on button "Imprimir" at bounding box center [415, 42] width 33 height 15
click at [409, 73] on button "Impressora" at bounding box center [396, 74] width 64 height 14
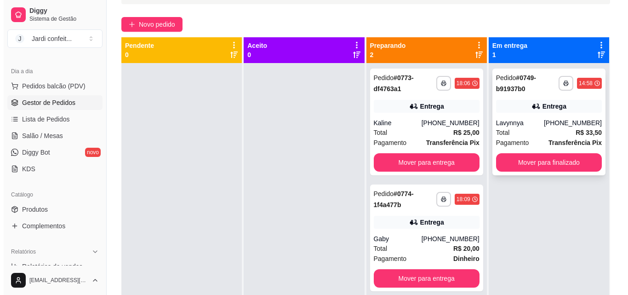
scroll to position [48, 0]
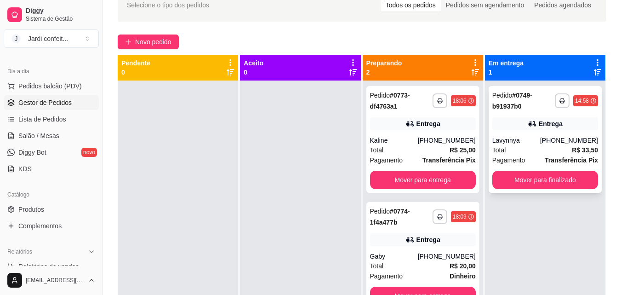
click at [548, 131] on div "**********" at bounding box center [545, 139] width 113 height 107
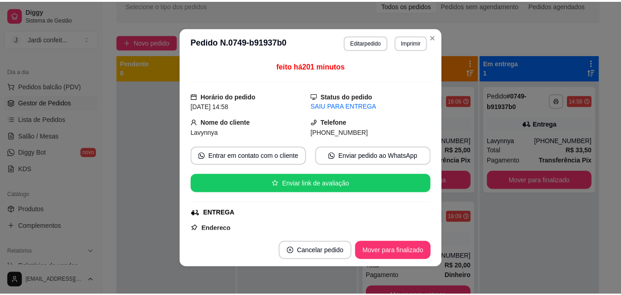
scroll to position [216, 0]
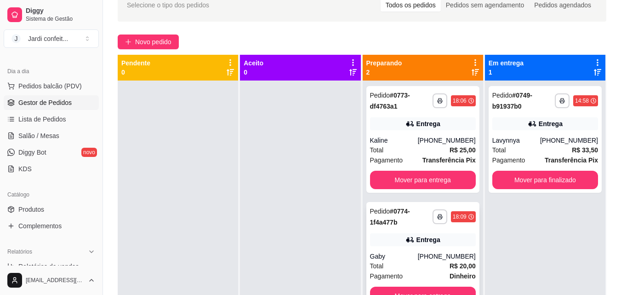
click at [423, 262] on div "Total R$ 20,00" at bounding box center [423, 266] width 106 height 10
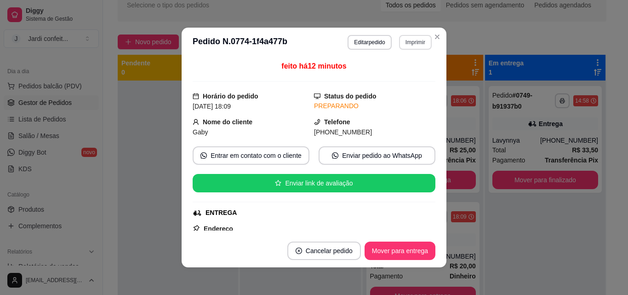
click at [420, 42] on button "Imprimir" at bounding box center [415, 42] width 33 height 15
click at [409, 79] on button "Impressora" at bounding box center [396, 74] width 67 height 15
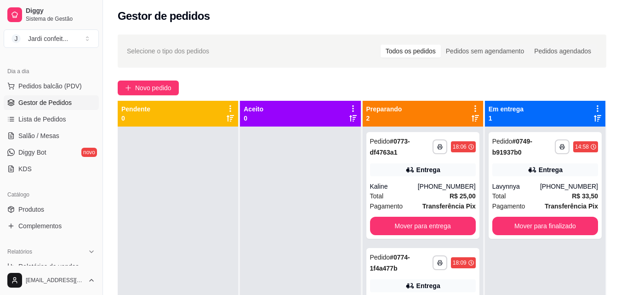
scroll to position [0, 0]
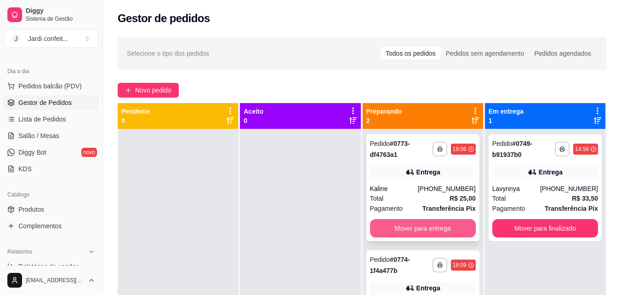
click at [447, 231] on button "Mover para entrega" at bounding box center [423, 228] width 106 height 18
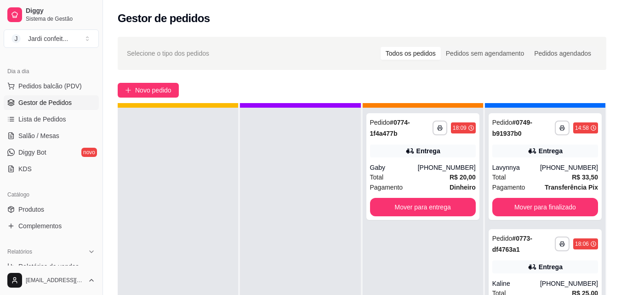
scroll to position [26, 0]
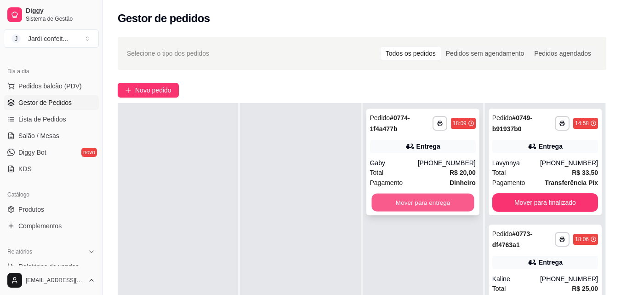
click at [457, 205] on button "Mover para entrega" at bounding box center [422, 203] width 103 height 18
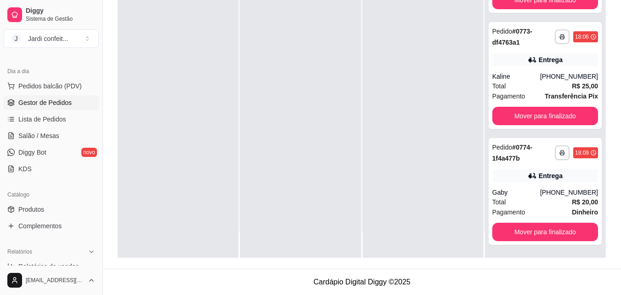
scroll to position [0, 0]
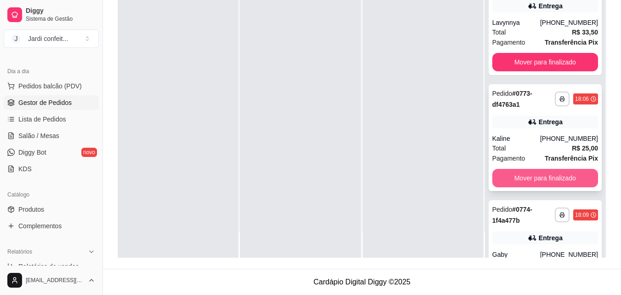
click at [559, 178] on button "Mover para finalizado" at bounding box center [545, 178] width 106 height 18
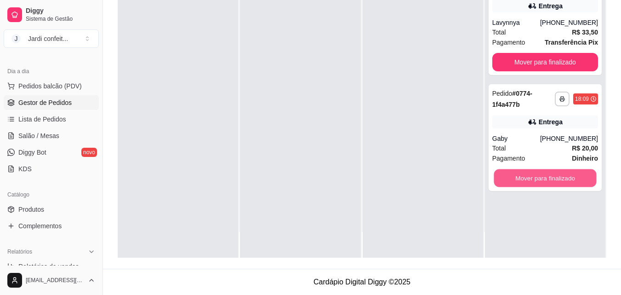
click at [559, 178] on button "Mover para finalizado" at bounding box center [545, 178] width 103 height 18
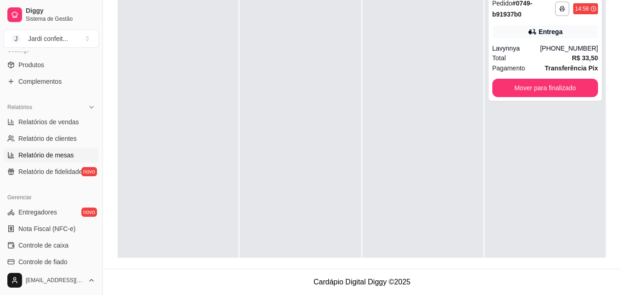
scroll to position [230, 0]
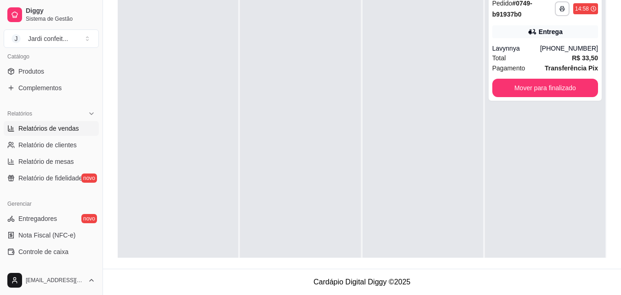
click at [79, 132] on link "Relatórios de vendas" at bounding box center [51, 128] width 95 height 15
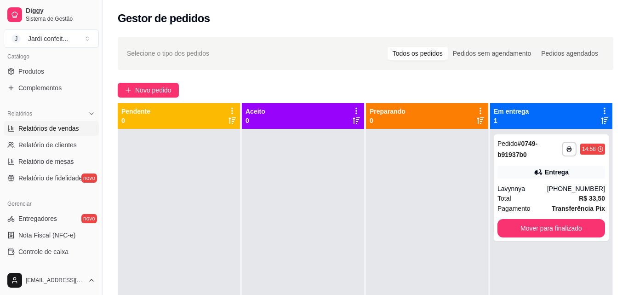
select select "ALL"
select select "0"
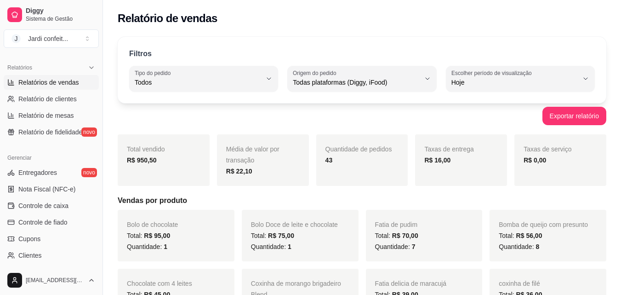
scroll to position [322, 0]
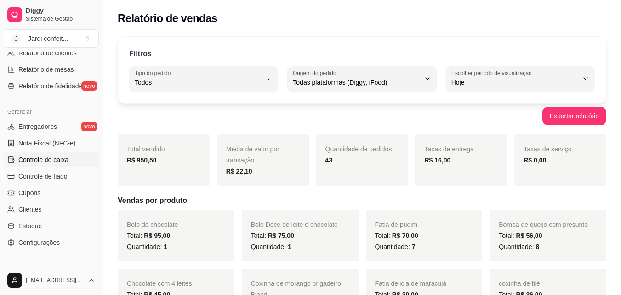
click at [66, 160] on span "Controle de caixa" at bounding box center [43, 159] width 50 height 9
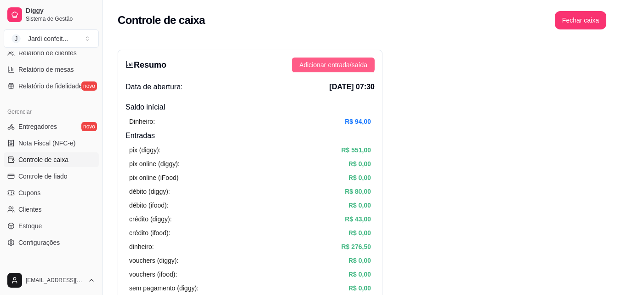
click at [354, 69] on span "Adicionar entrada/saída" at bounding box center [333, 65] width 68 height 10
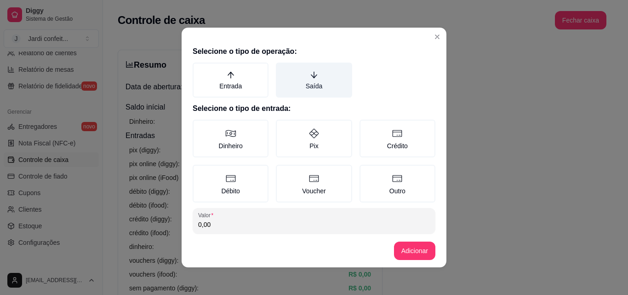
click at [326, 84] on label "Saída" at bounding box center [314, 80] width 76 height 35
click at [283, 69] on button "Saída" at bounding box center [278, 65] width 7 height 7
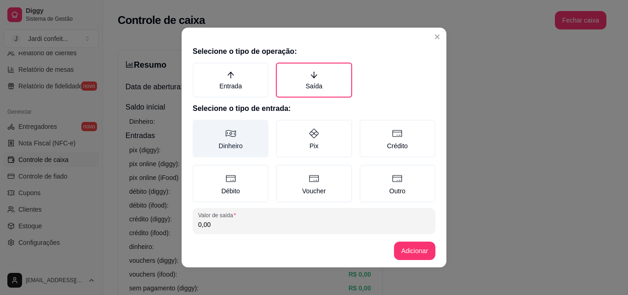
click at [239, 135] on label "Dinheiro" at bounding box center [231, 139] width 76 height 38
click at [200, 126] on button "Dinheiro" at bounding box center [195, 122] width 7 height 7
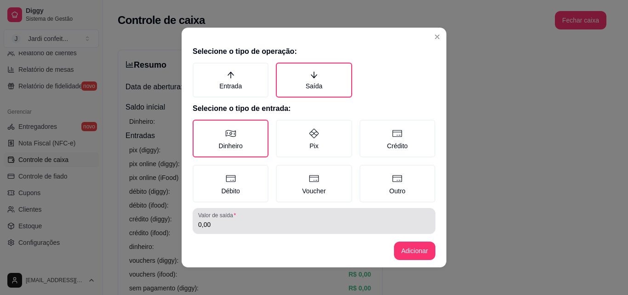
click at [251, 223] on input "0,00" at bounding box center [314, 224] width 232 height 9
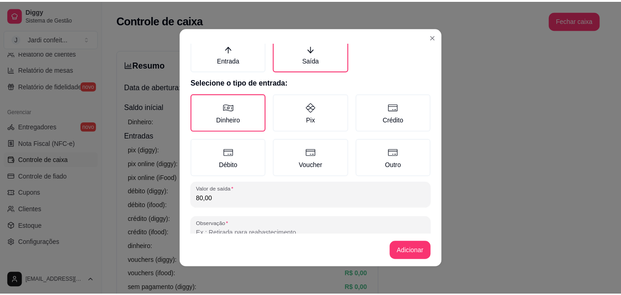
scroll to position [49, 0]
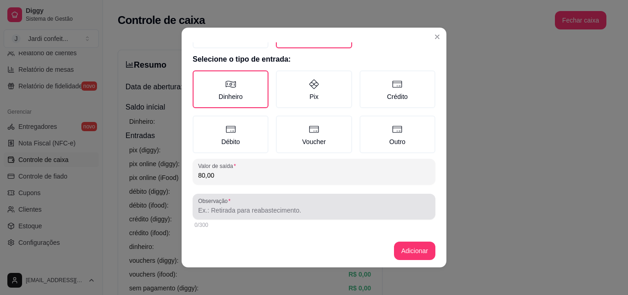
type input "80,00"
click at [287, 210] on input "Observação" at bounding box center [314, 210] width 232 height 9
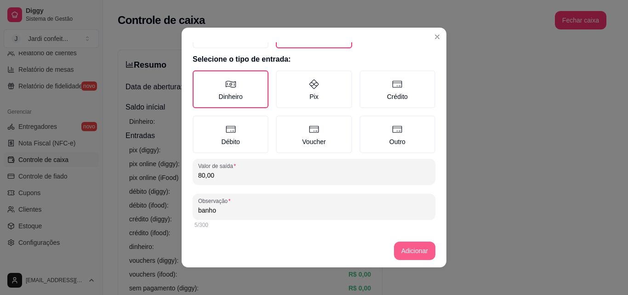
type input "banho"
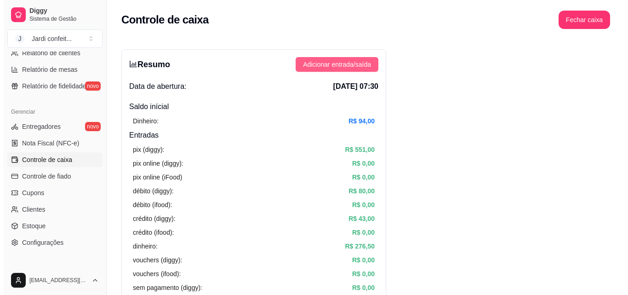
scroll to position [0, 0]
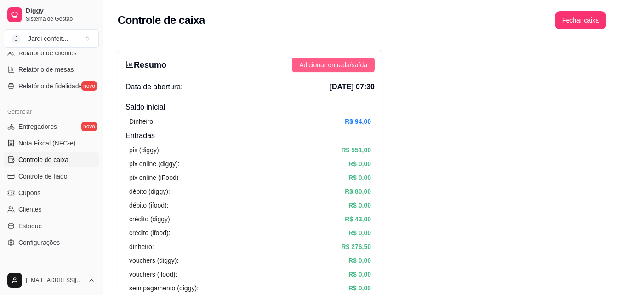
click at [354, 68] on span "Adicionar entrada/saída" at bounding box center [333, 65] width 68 height 10
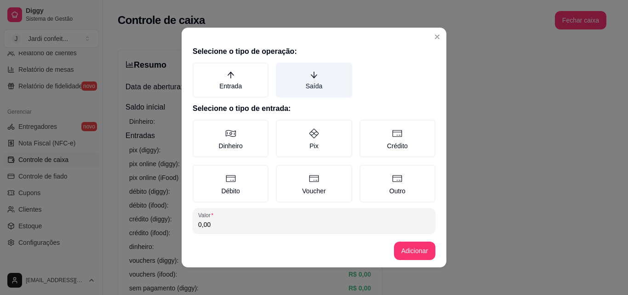
click at [309, 69] on label "Saída" at bounding box center [314, 80] width 76 height 35
click at [283, 69] on button "Saída" at bounding box center [278, 65] width 7 height 7
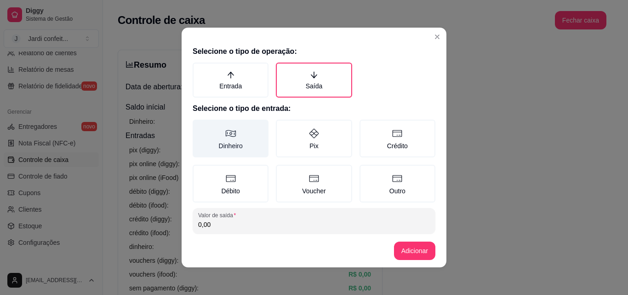
click at [246, 148] on label "Dinheiro" at bounding box center [231, 139] width 76 height 38
click at [200, 126] on button "Dinheiro" at bounding box center [195, 122] width 7 height 7
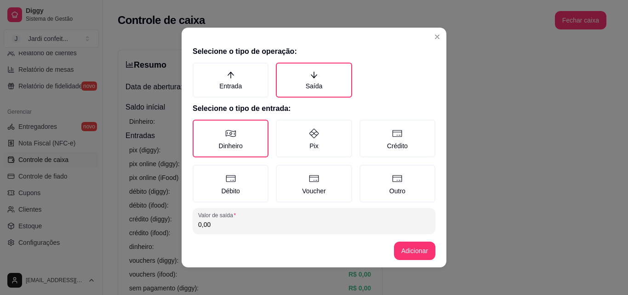
click at [236, 223] on input "0,00" at bounding box center [314, 224] width 232 height 9
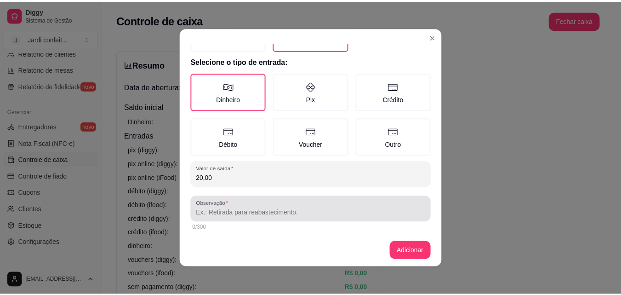
scroll to position [49, 0]
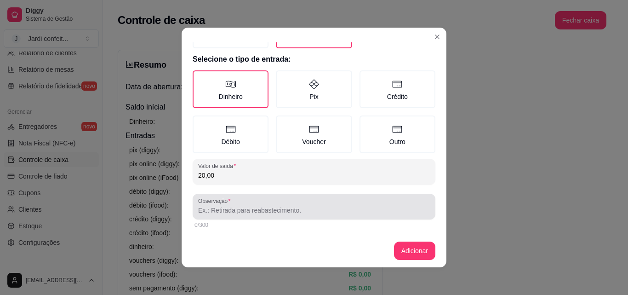
type input "20,00"
click at [259, 206] on input "Observação" at bounding box center [314, 210] width 232 height 9
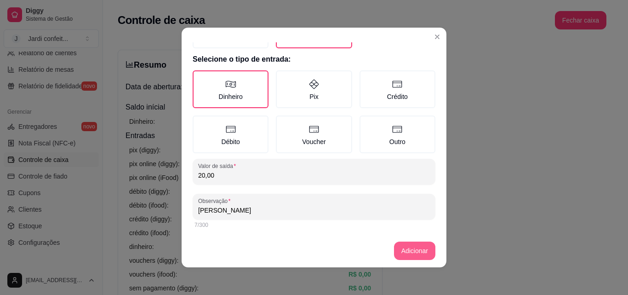
type input "[PERSON_NAME]"
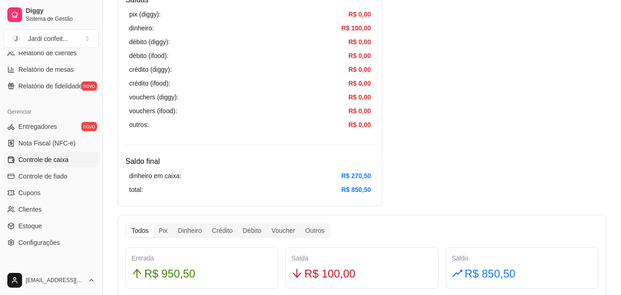
scroll to position [331, 0]
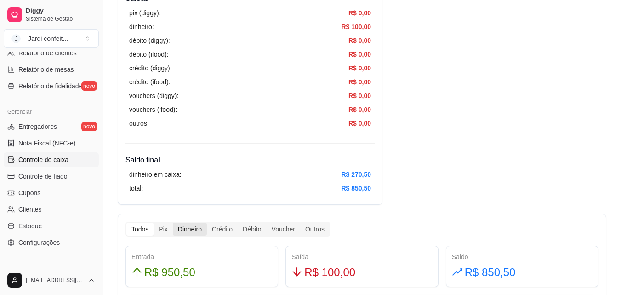
click at [194, 233] on div "Dinheiro" at bounding box center [190, 229] width 34 height 13
click at [173, 223] on input "Dinheiro" at bounding box center [173, 223] width 0 height 0
click at [207, 223] on input "Crédito" at bounding box center [207, 223] width 0 height 0
click at [238, 223] on input "Débito" at bounding box center [238, 223] width 0 height 0
drag, startPoint x: 374, startPoint y: 172, endPoint x: 316, endPoint y: 175, distance: 57.6
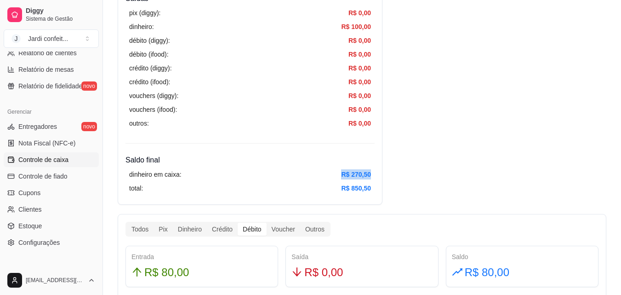
click at [316, 175] on div "dinheiro em caixa: R$ 270,50 total: R$ 850,50" at bounding box center [250, 181] width 249 height 31
drag, startPoint x: 362, startPoint y: 175, endPoint x: 337, endPoint y: 175, distance: 24.4
click at [542, 205] on div "Resumo Adicionar entrada/saída Data de abertura: [DATE] 07:30 Saldo inícial Din…" at bounding box center [362, 214] width 489 height 990
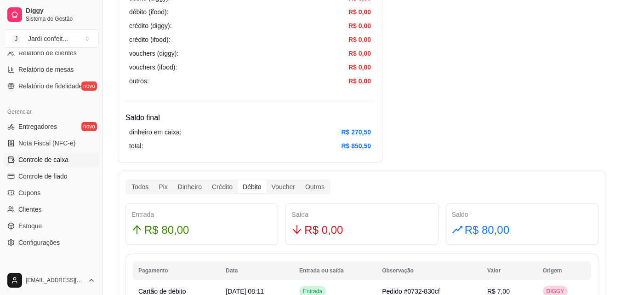
scroll to position [377, 0]
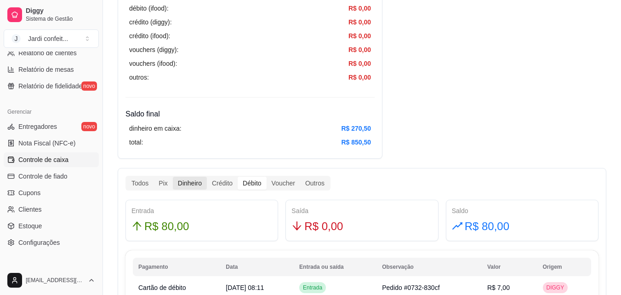
click at [197, 183] on div "Dinheiro" at bounding box center [190, 183] width 34 height 13
click at [173, 177] on input "Dinheiro" at bounding box center [173, 177] width 0 height 0
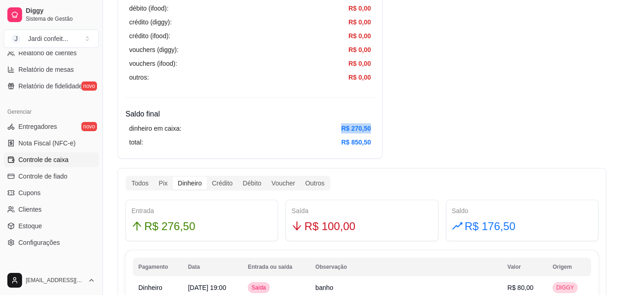
drag, startPoint x: 372, startPoint y: 127, endPoint x: 330, endPoint y: 129, distance: 42.8
click at [320, 129] on div "dinheiro em caixa: R$ 270,50 total: R$ 850,50" at bounding box center [250, 135] width 249 height 31
click at [484, 130] on div "Resumo Adicionar entrada/saída Data de abertura: [DATE] 07:30 Saldo inícial Din…" at bounding box center [362, 296] width 489 height 1247
drag, startPoint x: 374, startPoint y: 128, endPoint x: 340, endPoint y: 129, distance: 33.6
click at [340, 129] on div "dinheiro em caixa: R$ 270,50 total: R$ 850,50" at bounding box center [250, 135] width 249 height 31
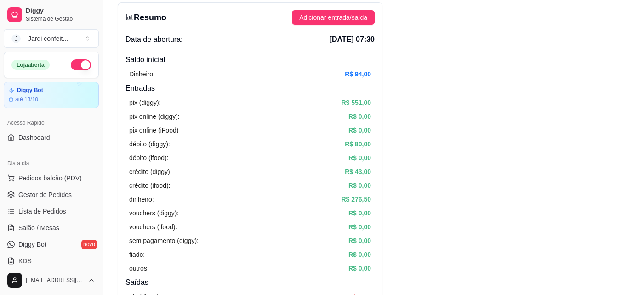
scroll to position [0, 0]
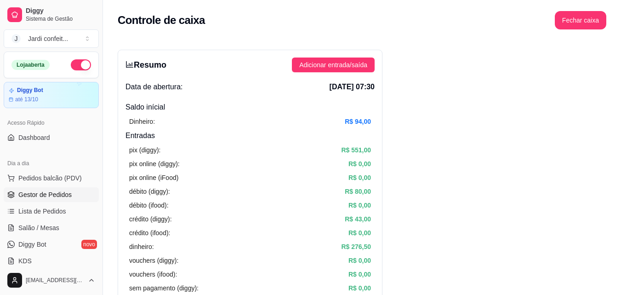
click at [50, 198] on span "Gestor de Pedidos" at bounding box center [44, 194] width 53 height 9
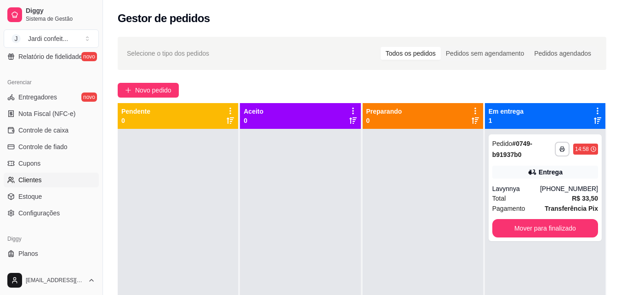
scroll to position [367, 0]
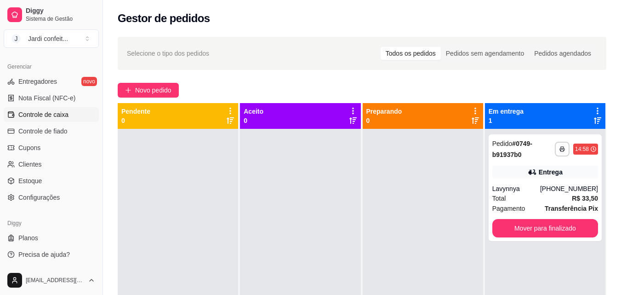
click at [63, 114] on span "Controle de caixa" at bounding box center [43, 114] width 50 height 9
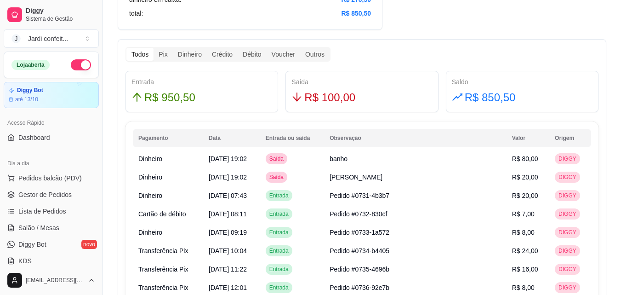
click at [71, 65] on button "button" at bounding box center [81, 64] width 20 height 11
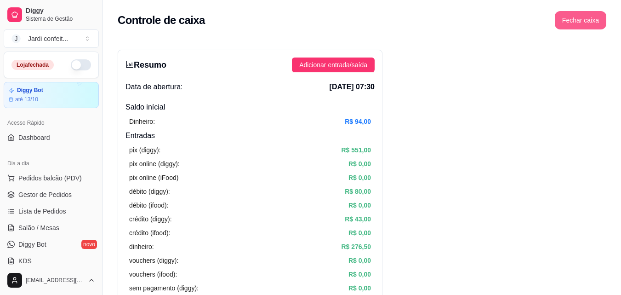
click at [593, 26] on button "Fechar caixa" at bounding box center [580, 20] width 51 height 18
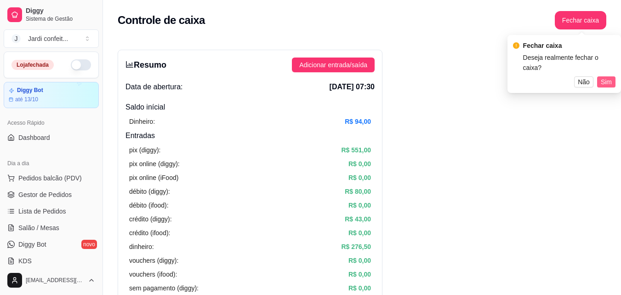
click at [606, 77] on span "Sim" at bounding box center [606, 82] width 11 height 10
